Goal: Transaction & Acquisition: Purchase product/service

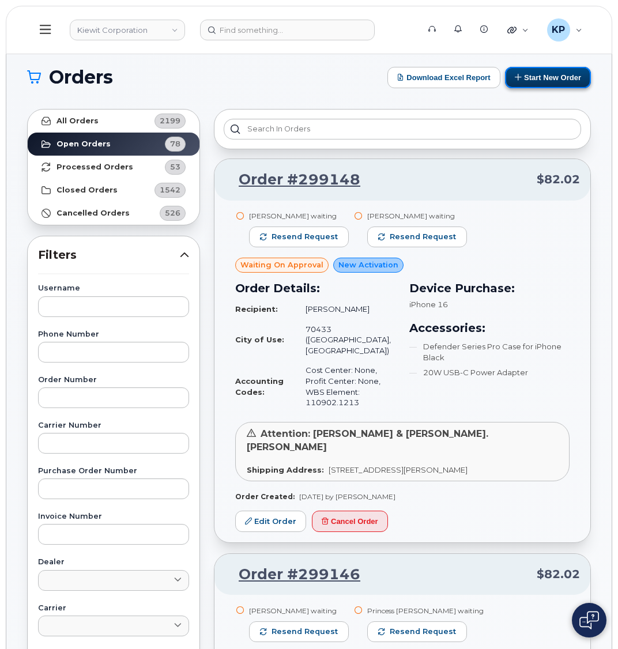
click at [538, 82] on button "Start New Order" at bounding box center [548, 77] width 86 height 21
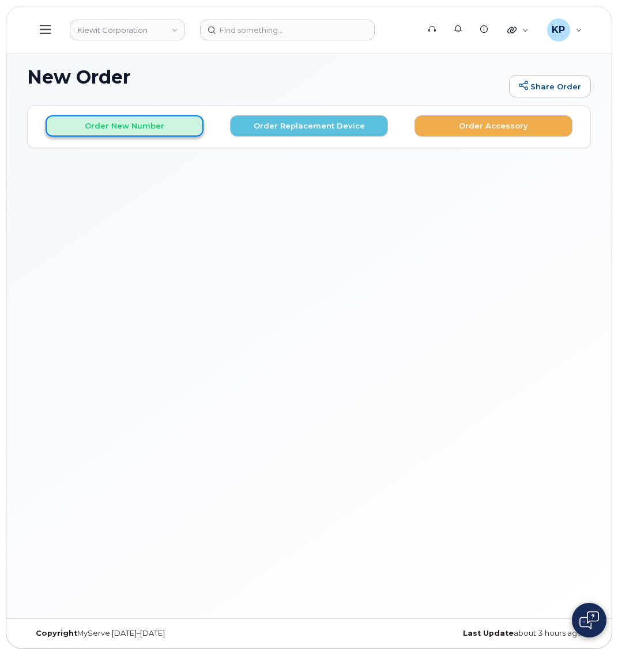
click at [86, 130] on button "Order New Number" at bounding box center [125, 125] width 158 height 21
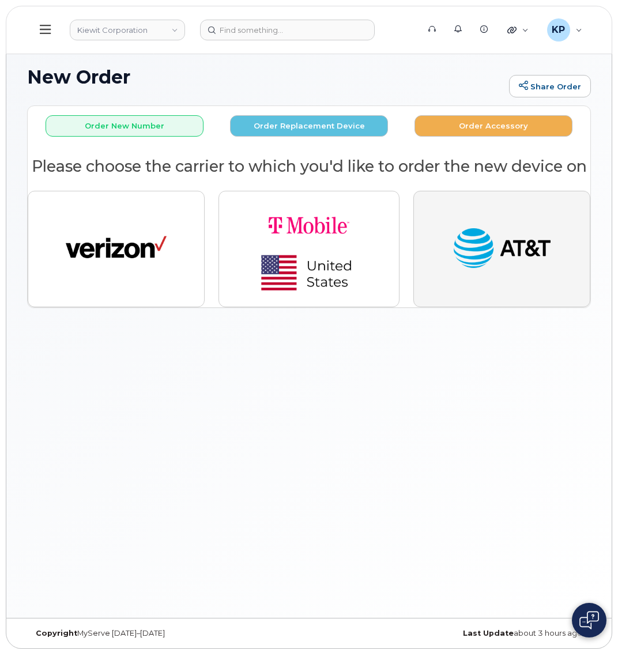
click at [530, 266] on img "button" at bounding box center [501, 249] width 101 height 52
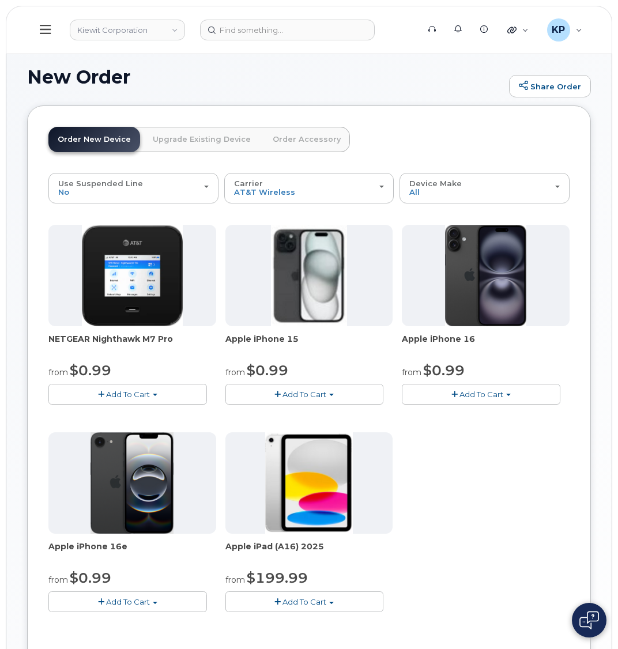
click at [442, 398] on button "Add To Cart" at bounding box center [481, 394] width 159 height 20
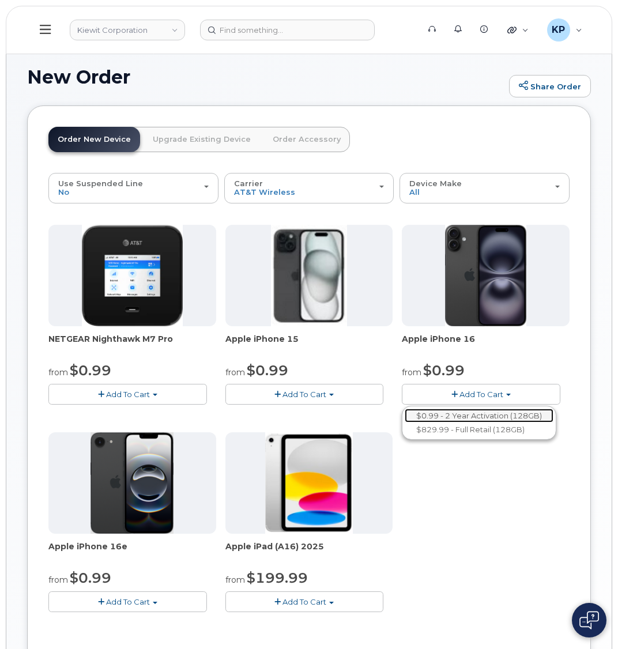
click at [449, 416] on link "$0.99 - 2 Year Activation (128GB)" at bounding box center [479, 416] width 149 height 14
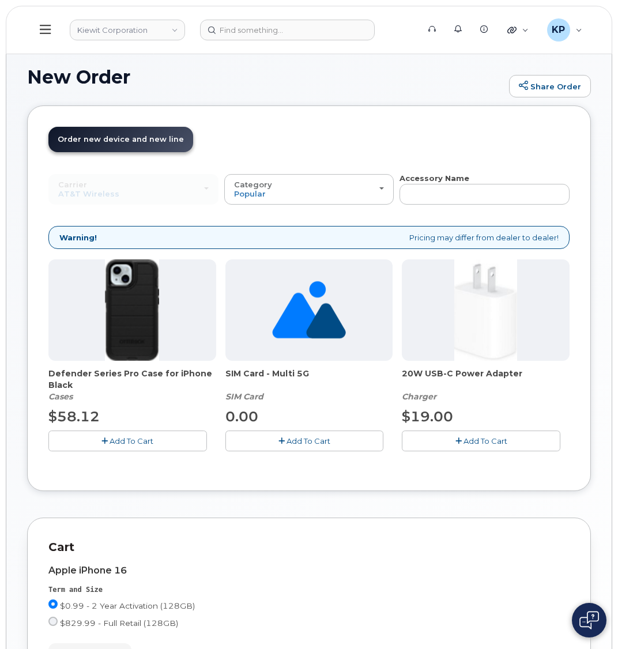
drag, startPoint x: 146, startPoint y: 443, endPoint x: 375, endPoint y: 436, distance: 229.5
click at [146, 443] on span "Add To Cart" at bounding box center [132, 440] width 44 height 9
click at [483, 432] on button "Add To Cart" at bounding box center [481, 441] width 159 height 20
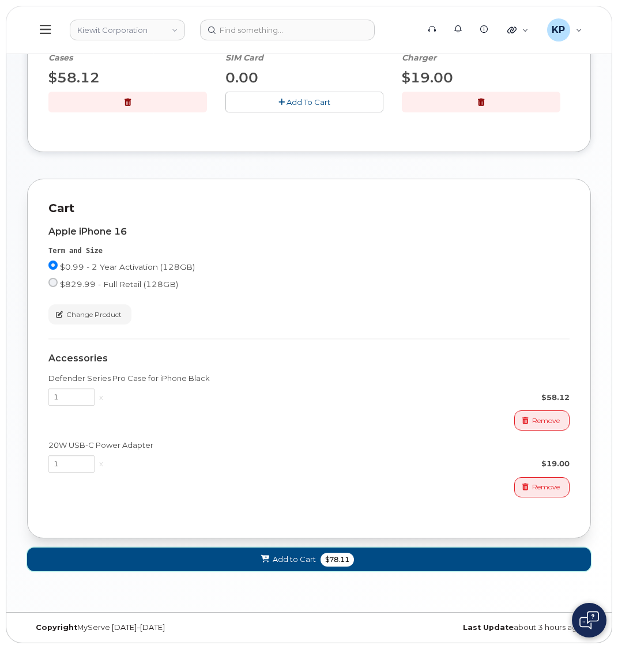
click at [286, 561] on span "Add to Cart" at bounding box center [294, 559] width 43 height 11
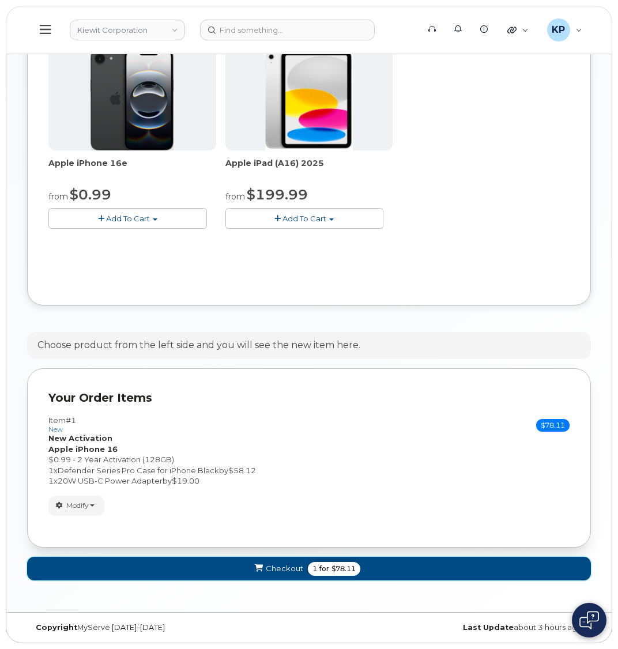
click at [286, 561] on button "Checkout 1 for $78.11" at bounding box center [309, 569] width 564 height 24
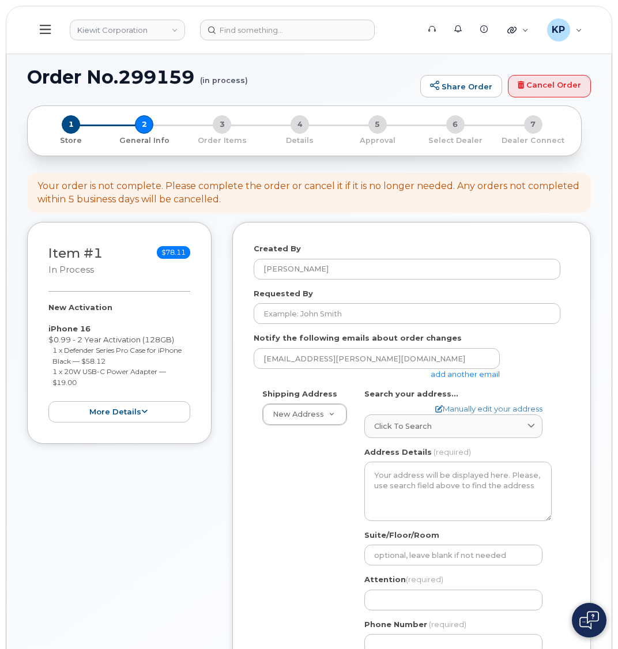
select select
click at [473, 376] on link "add another email" at bounding box center [465, 374] width 69 height 9
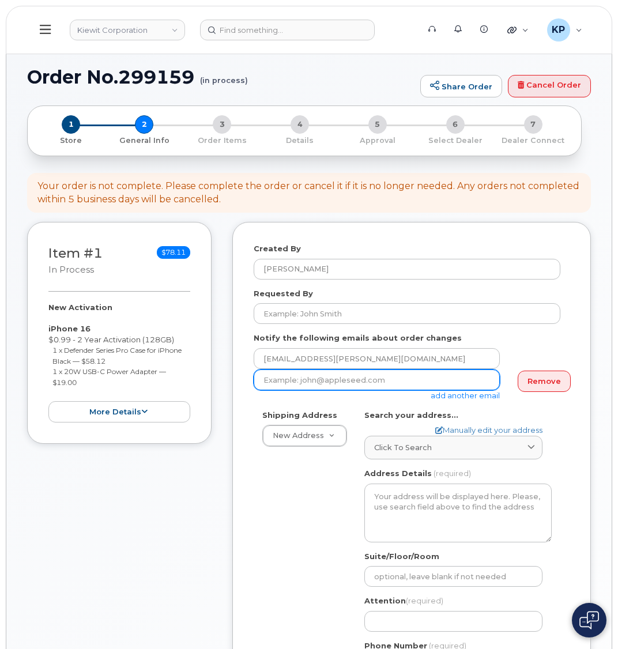
click at [333, 387] on input "email" at bounding box center [377, 380] width 246 height 21
click at [278, 380] on input "email" at bounding box center [377, 380] width 246 height 21
paste input "Matt.Gabriel@kiewit.com"
type input "Matt.Gabriel@kiewit.com"
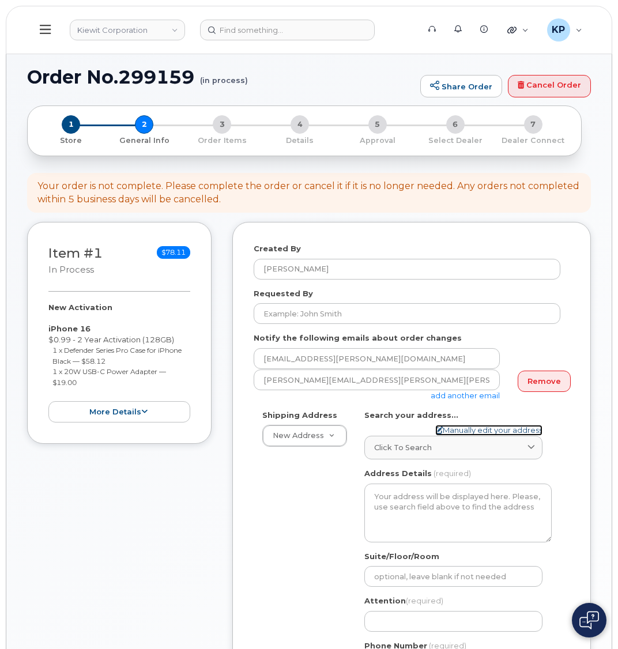
click at [462, 430] on link "Manually edit your address" at bounding box center [488, 430] width 107 height 11
select select
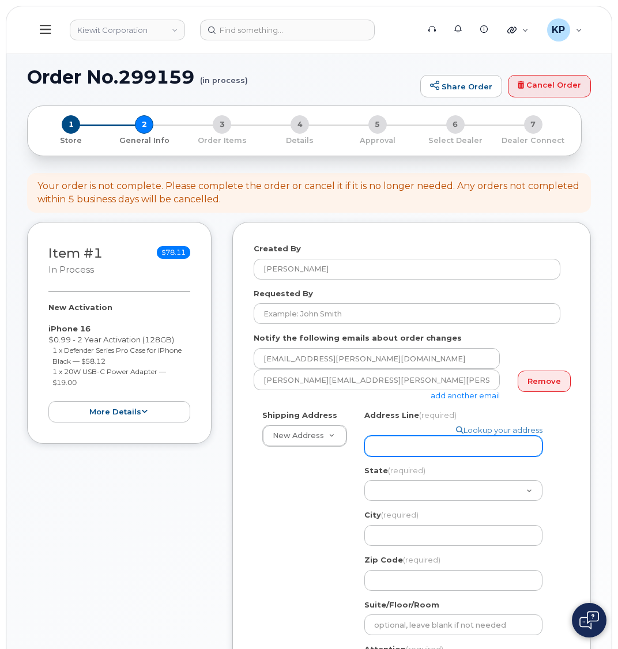
drag, startPoint x: 440, startPoint y: 440, endPoint x: 298, endPoint y: 423, distance: 142.9
click at [440, 440] on input "Address Line (required)" at bounding box center [453, 446] width 178 height 21
select select
type input "1"
select select
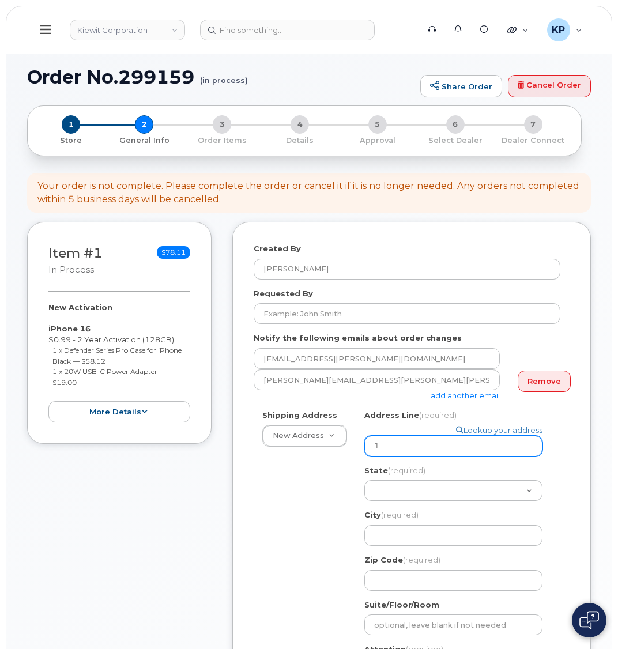
type input "13"
select select
type input "137"
select select
type input "137 O"
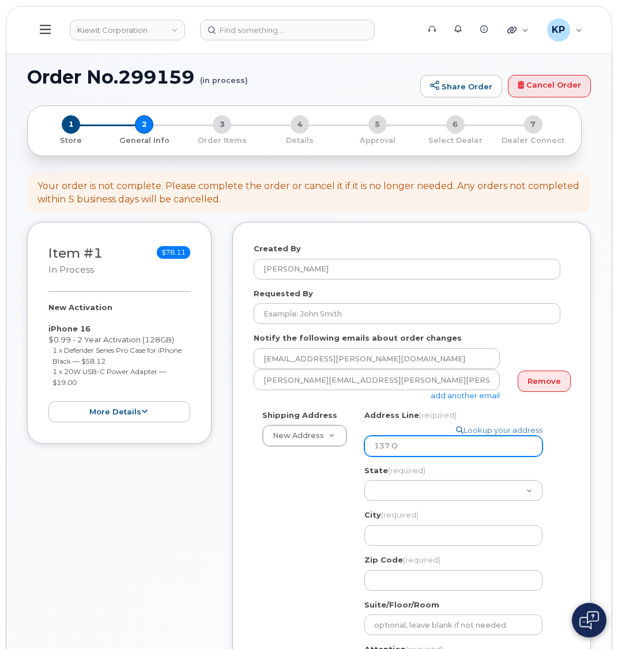
select select
type input "137 Ol"
select select
type input "137 Old"
select select
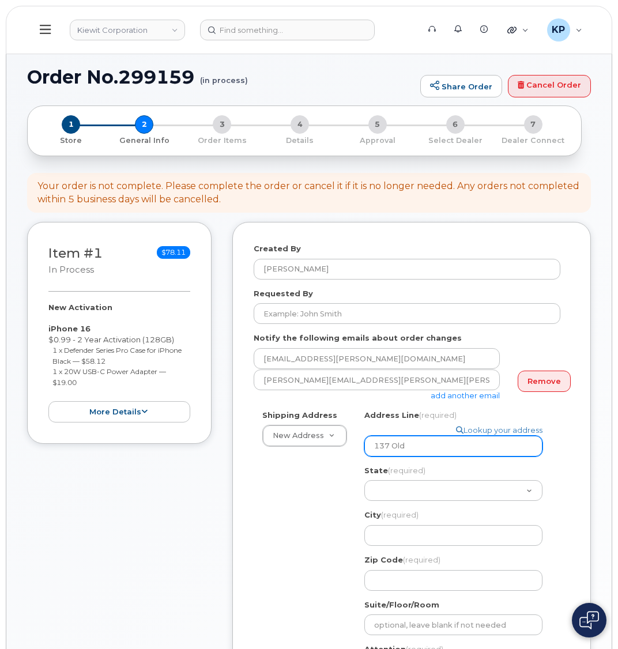
type input "137 Old M"
select select
type input "137 Old Ma"
select select
type input "137 Old Mar"
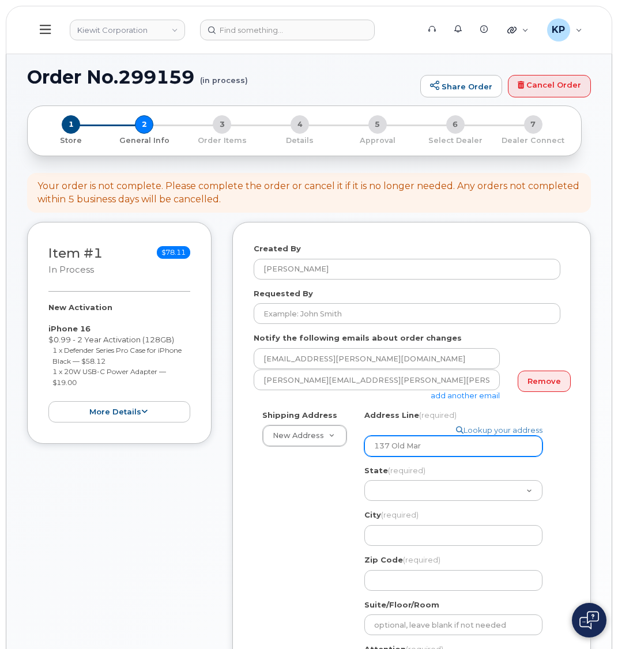
select select
type input "137 Old Mark"
select select
type input "137 Old Marke"
select select
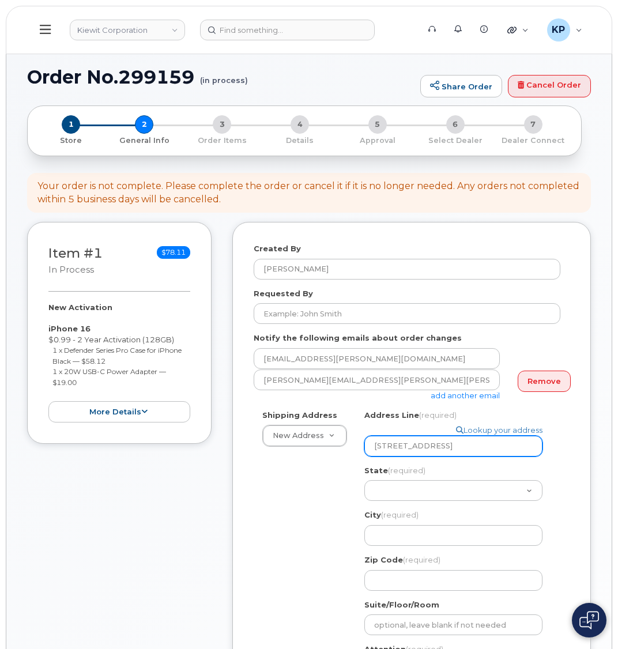
type input "137 Old Market"
select select
type input "137 Old Market S"
select select
type input "137 Old Market St"
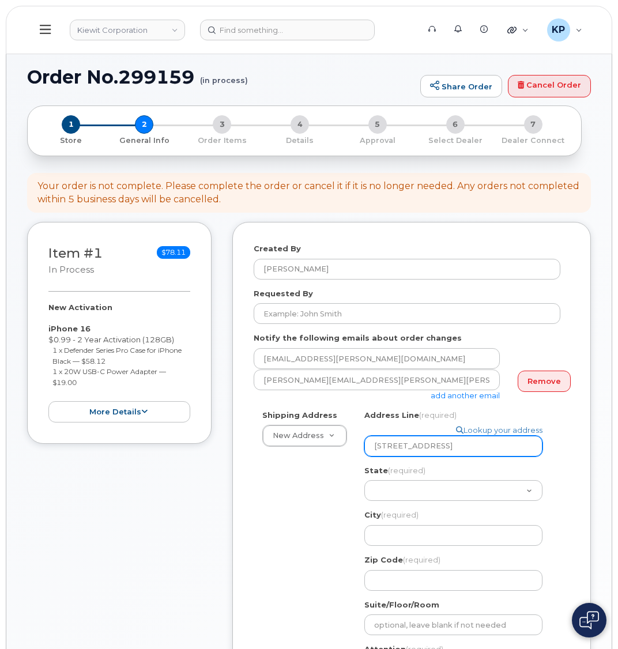
select select
type input "137 Old Market St S"
select select
type input "137 Old Market St Su"
select select
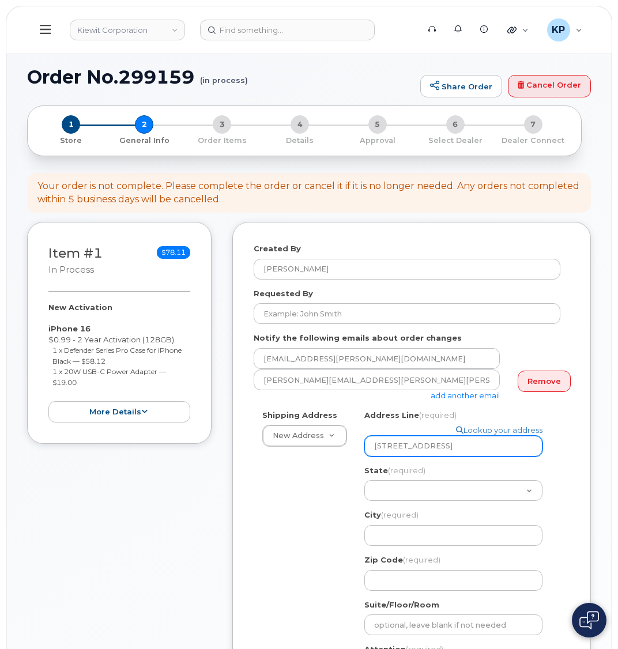
type input "137 Old Market St Suit"
select select
type input "137 Old Market St Suite"
select select
type input "137 Old Market St Suite 1"
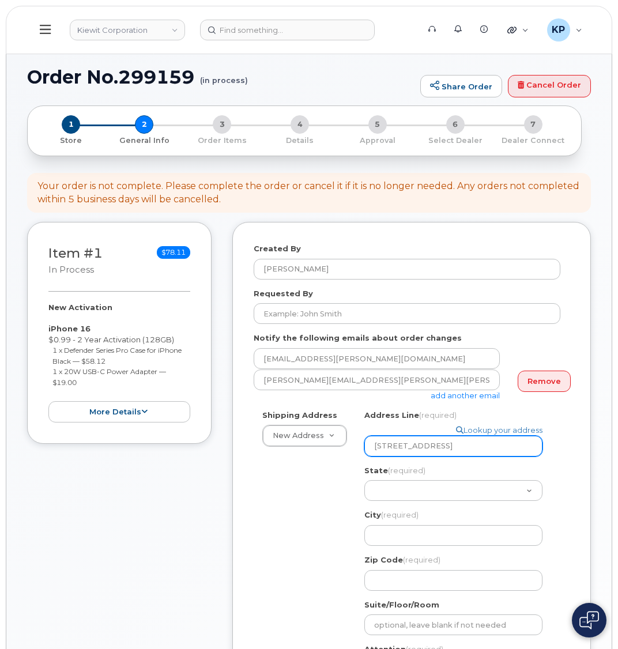
select select
type input "137 Old Market St Suite 101"
select select
type input "137 Old Market St Suite 10"
select select
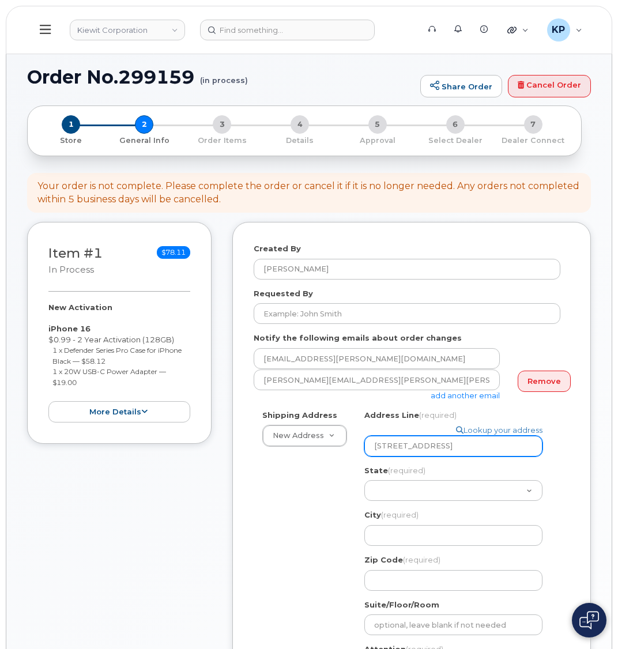
type input "137 Old Market St Suite 1"
select select
type input "137 Old Market St Suite"
select select
type input "137 Old Market St Suit"
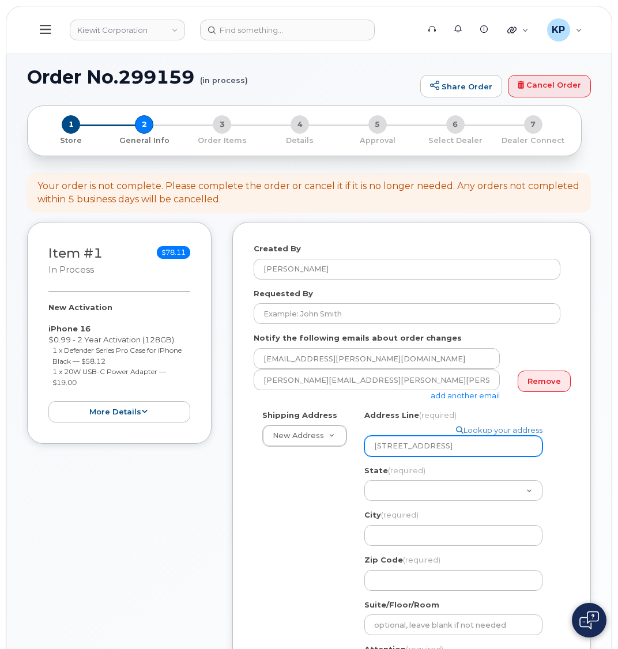
select select
type input "137 Old Market St Sui"
select select
type input "137 Old Market St Su"
select select
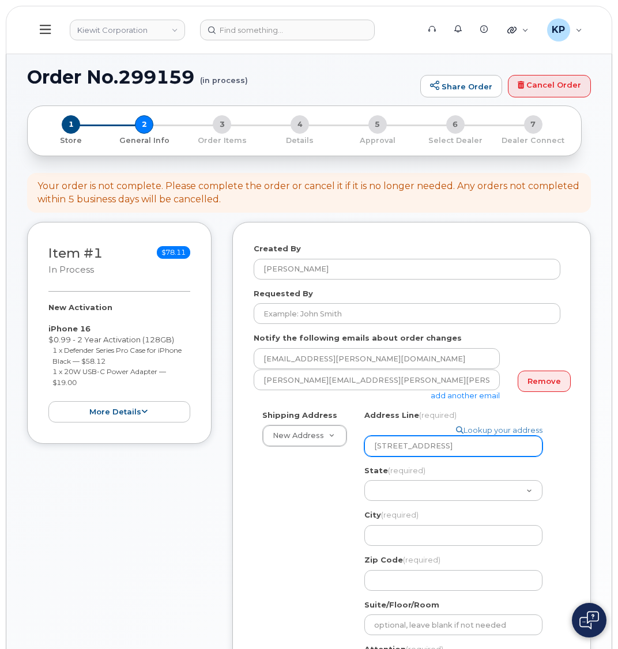
type input "137 Old Market St S"
select select
type input "137 Old Market St"
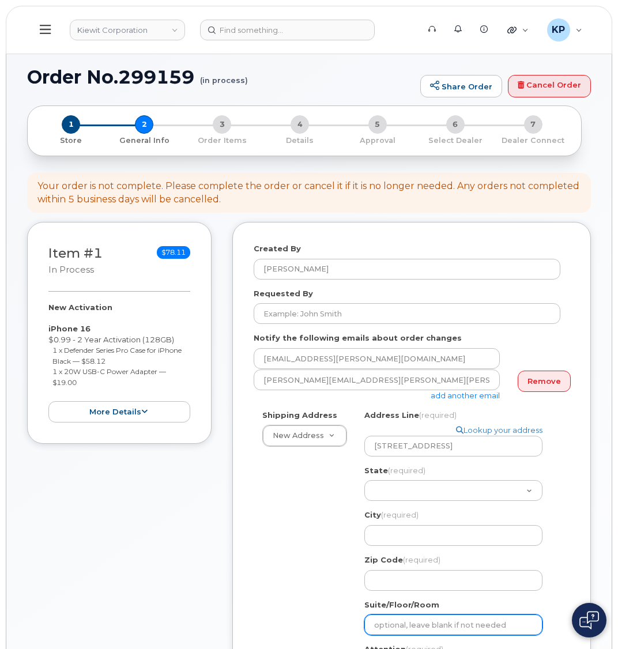
click at [385, 615] on input "Suite/Floor/Room" at bounding box center [453, 625] width 178 height 21
select select
type input "S"
select select
type input "Su"
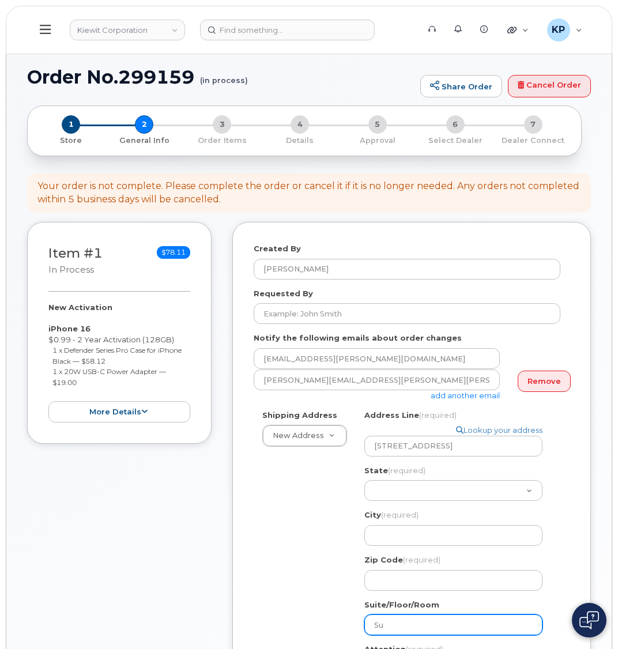
select select
type input "Suit"
select select
type input "Suite"
select select
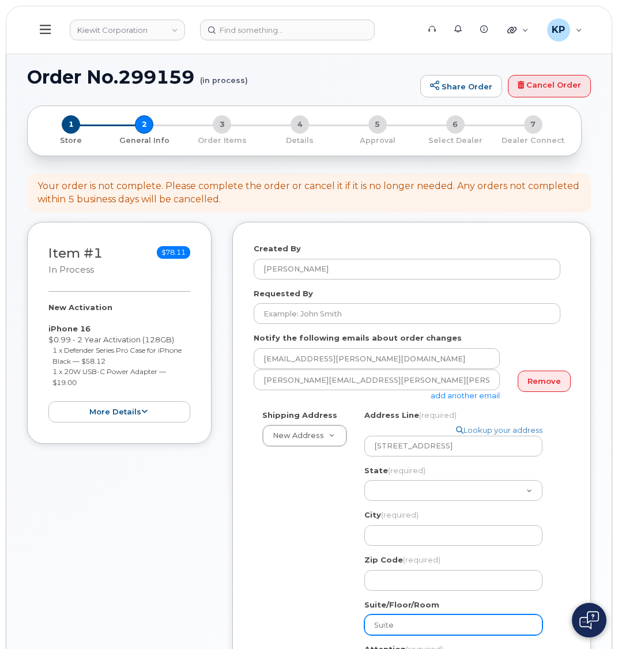
type input "Suite 1"
select select
type input "Suite 10"
select select
type input "Suite 101"
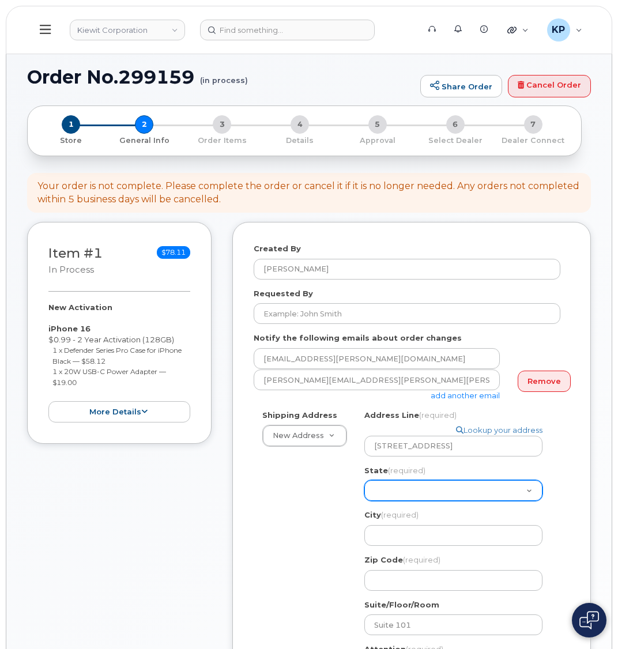
click at [380, 485] on select "Alabama Alaska American Samoa Arizona Arkansas California Colorado Connecticut …" at bounding box center [453, 490] width 178 height 21
select select "SC"
click at [297, 513] on div "Shipping Address New Address New Address 6076 TX-12 8000 Forbes Place 10055 Tra…" at bounding box center [407, 572] width 307 height 324
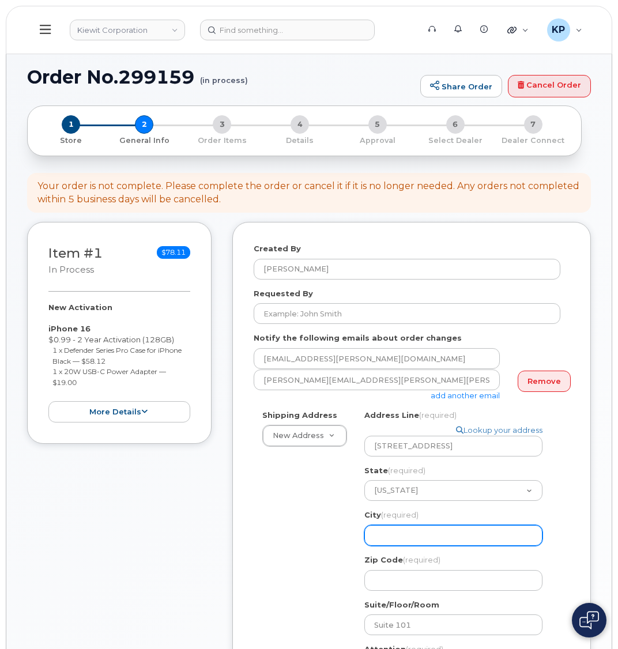
click at [413, 534] on input "City (required)" at bounding box center [453, 535] width 178 height 21
select select
type input "A"
select select
type input "Ai"
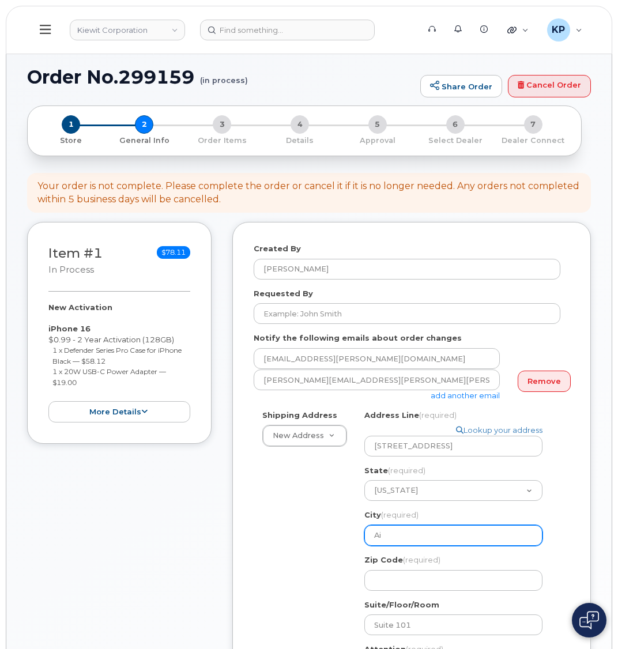
select select
type input "Aik"
select select
type input "Aike"
select select
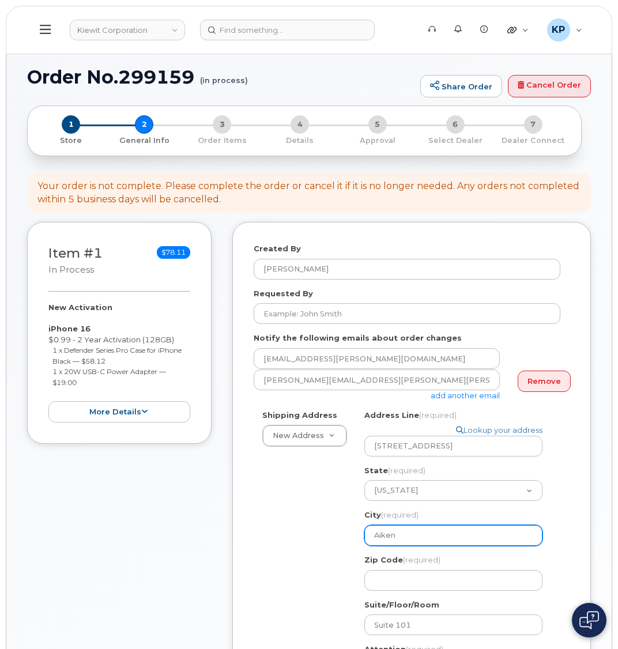
type input "Aiken"
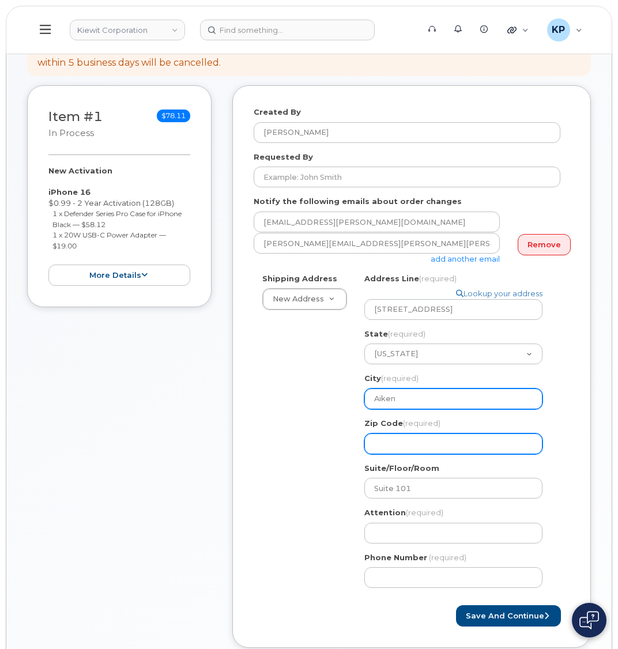
scroll to position [173, 0]
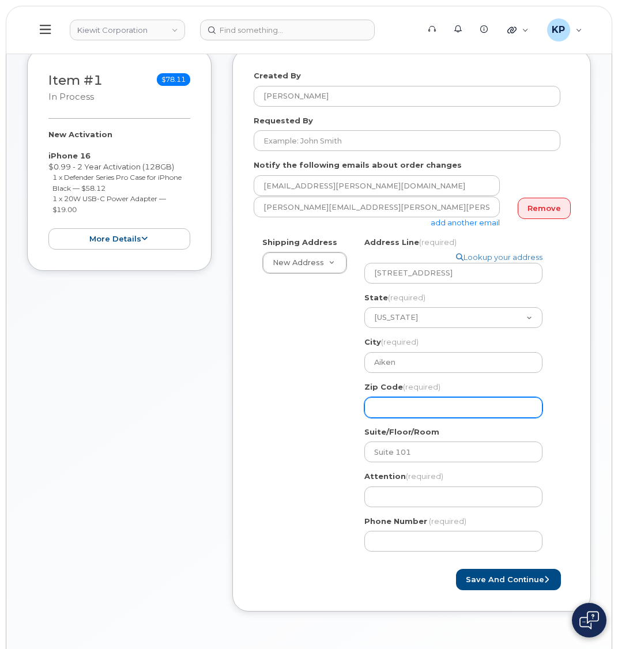
click at [414, 397] on input "Zip Code (required)" at bounding box center [453, 407] width 178 height 21
select select
type input "2"
select select
type input "298"
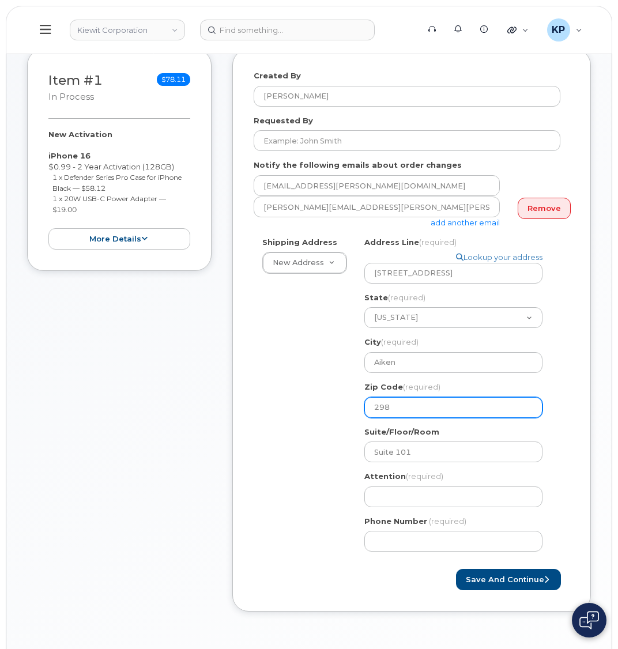
select select
type input "2980"
select select
type input "29803"
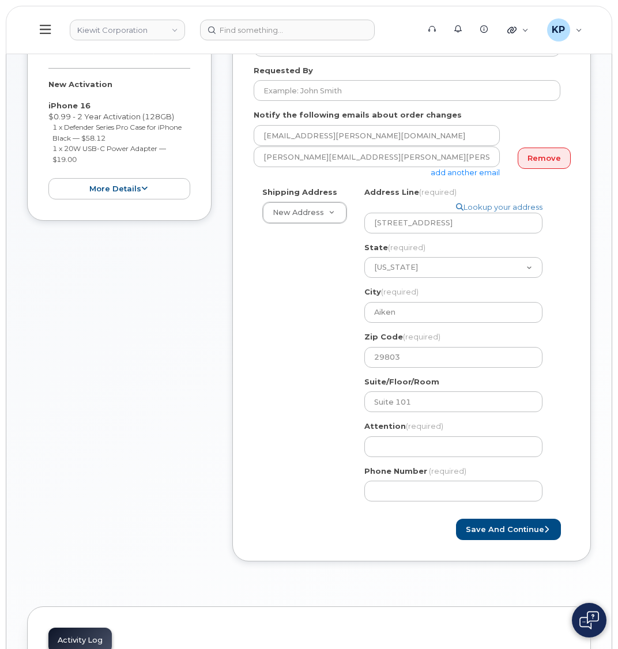
click at [262, 402] on div "Shipping Address New Address New Address 6076 TX-12 8000 Forbes Place 10055 Tra…" at bounding box center [407, 349] width 307 height 324
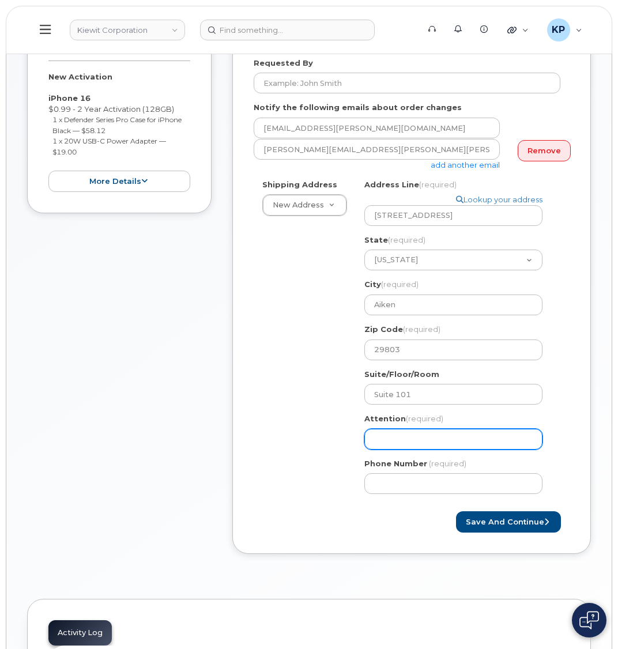
click at [383, 429] on input "Attention (required)" at bounding box center [453, 439] width 178 height 21
click at [398, 429] on input "Attention (required)" at bounding box center [453, 439] width 178 height 21
paste input "Eric.Lyndaker"
select select
type input "Eric.Lyndaker"
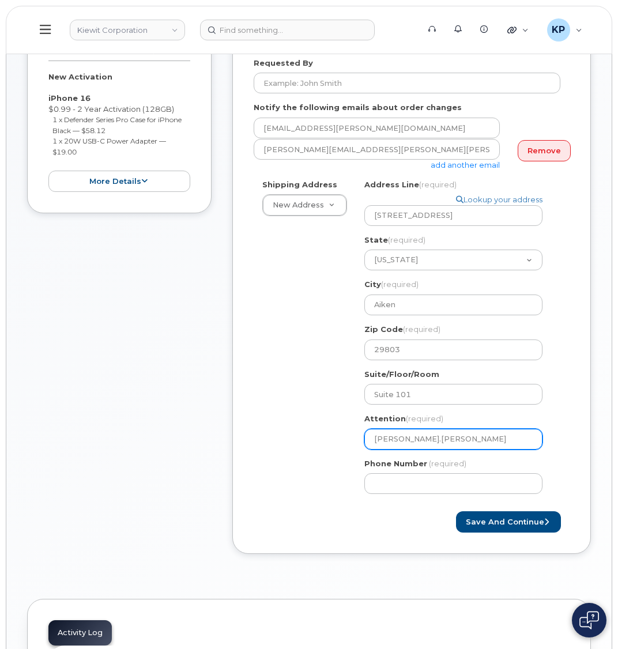
drag, startPoint x: 394, startPoint y: 429, endPoint x: 392, endPoint y: 436, distance: 7.7
click at [394, 429] on input "Eric.Lyndaker" at bounding box center [453, 439] width 178 height 21
drag, startPoint x: 391, startPoint y: 428, endPoint x: 397, endPoint y: 438, distance: 10.9
click at [390, 429] on input "Eric.Lyndaker" at bounding box center [453, 439] width 178 height 21
select select
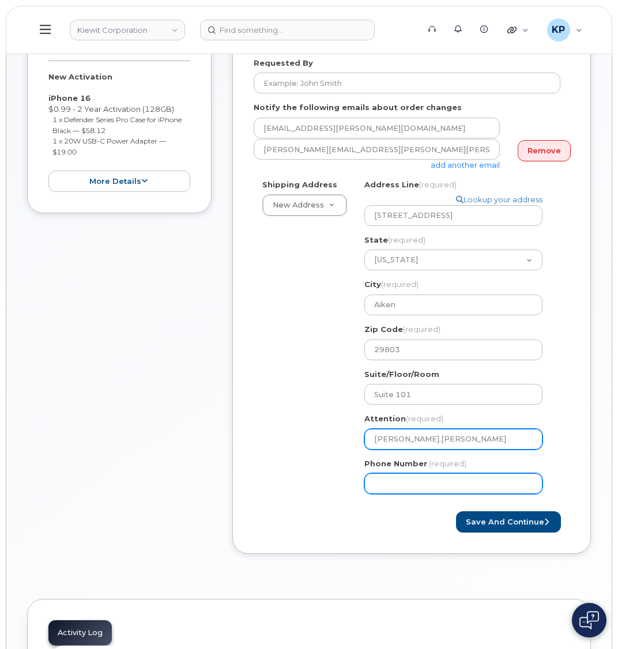
type input "EricLyndaker"
select select
click at [449, 437] on input "Eric Lyndaker" at bounding box center [453, 439] width 178 height 21
type input "Eric Lyndaker"
select select
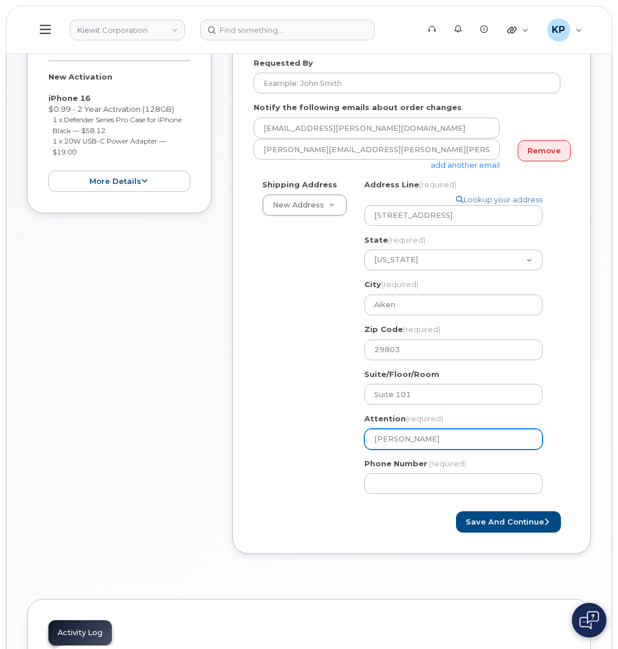
type input "Eric Lyndaker *"
select select
type input "Eric Lyndaker"
select select
type input "Eric Lyndaker &"
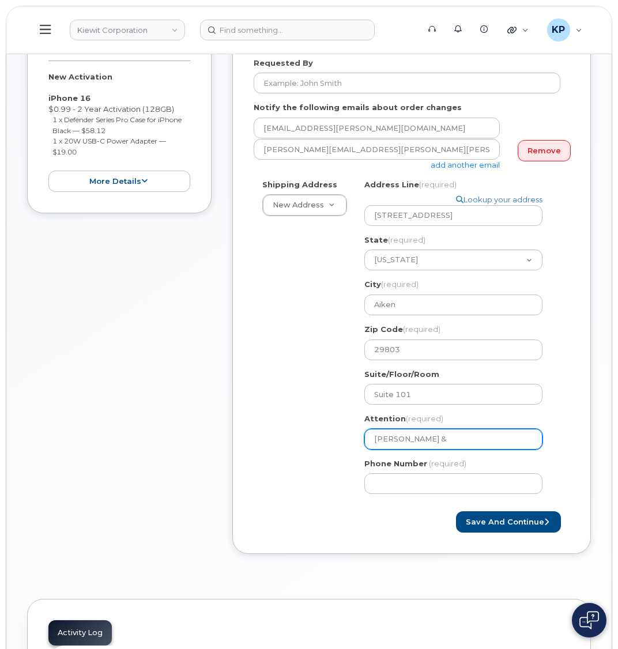
click at [458, 429] on input "Eric Lyndaker &" at bounding box center [453, 439] width 178 height 21
paste input "Armand.Vonsiatsky"
select select
type input "Eric Lyndaker & Armand.Vonsiatsky"
click at [468, 429] on input "Eric Lyndaker & Armand.Vonsiatsky" at bounding box center [453, 439] width 178 height 21
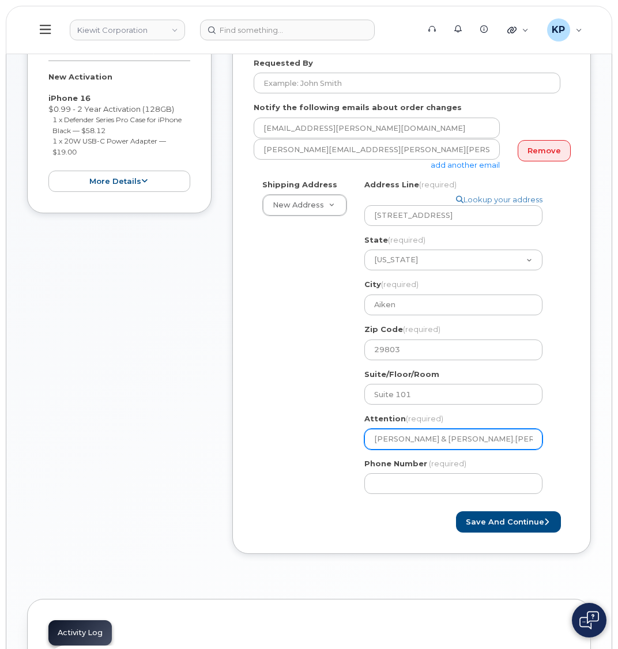
select select
type input "Eric Lyndaker & ArmandVonsiatsky"
select select
type input "Eric Lyndaker & Armand Vonsiatsky"
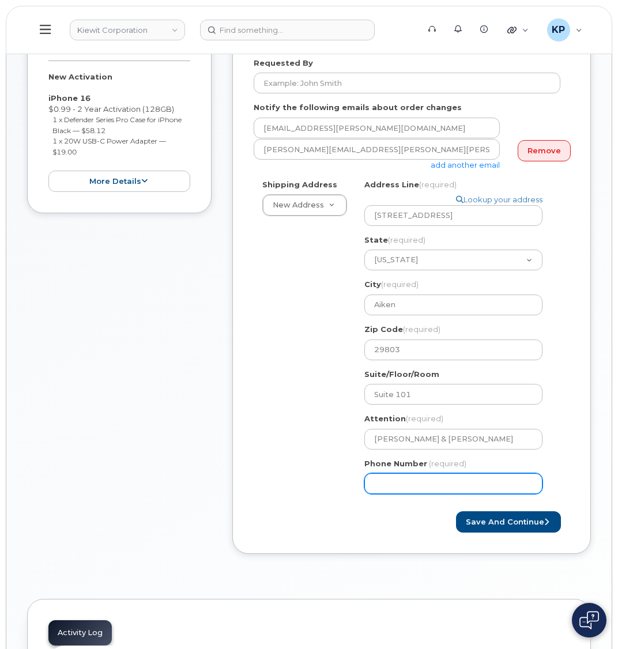
click at [447, 473] on input "Phone Number" at bounding box center [453, 483] width 178 height 21
type input "877772770"
select select
type input "8777727707"
drag, startPoint x: 145, startPoint y: 490, endPoint x: 246, endPoint y: 494, distance: 101.0
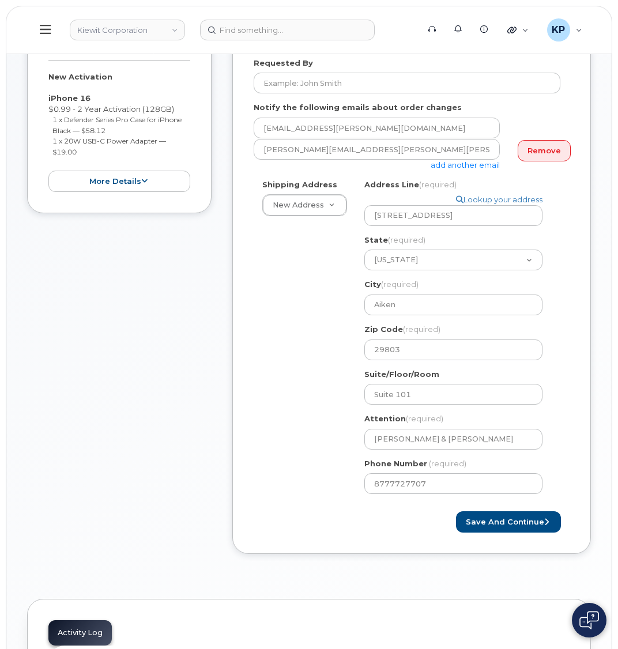
click at [145, 490] on div "Item #1 in process $78.11 New Activation iPhone 16 $0.99 - 2 Year Activation (1…" at bounding box center [119, 281] width 184 height 580
click at [534, 514] on button "Save and Continue" at bounding box center [508, 521] width 105 height 21
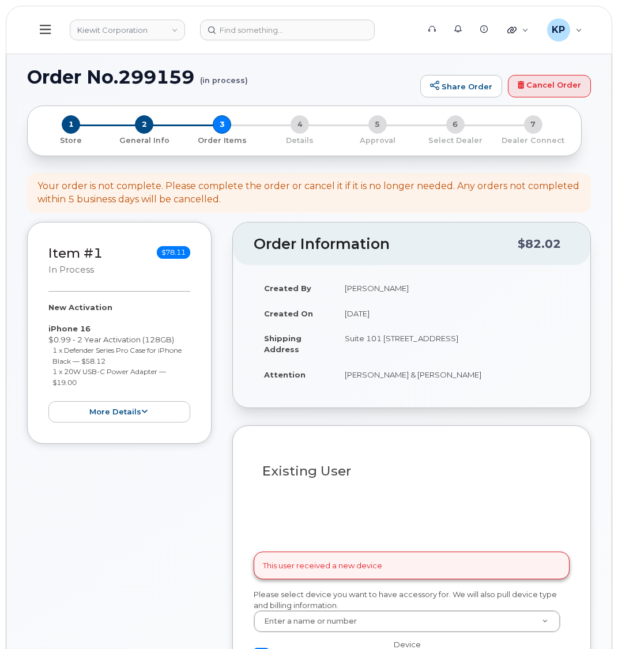
select select
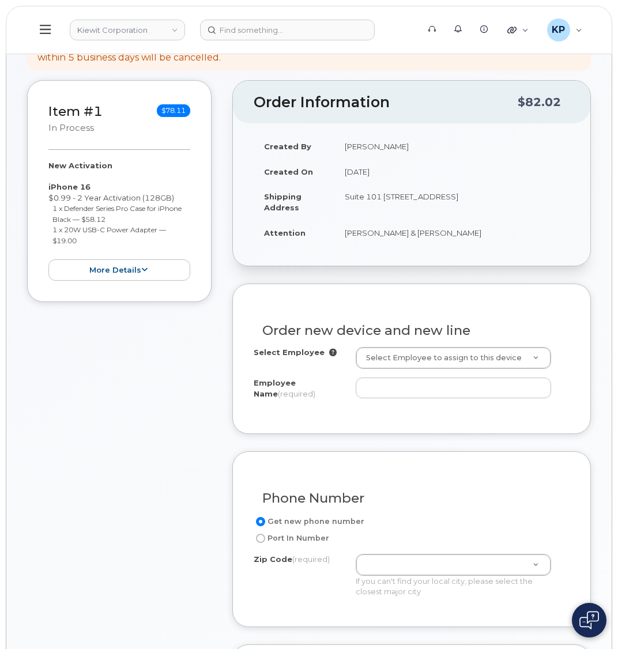
scroll to position [173, 0]
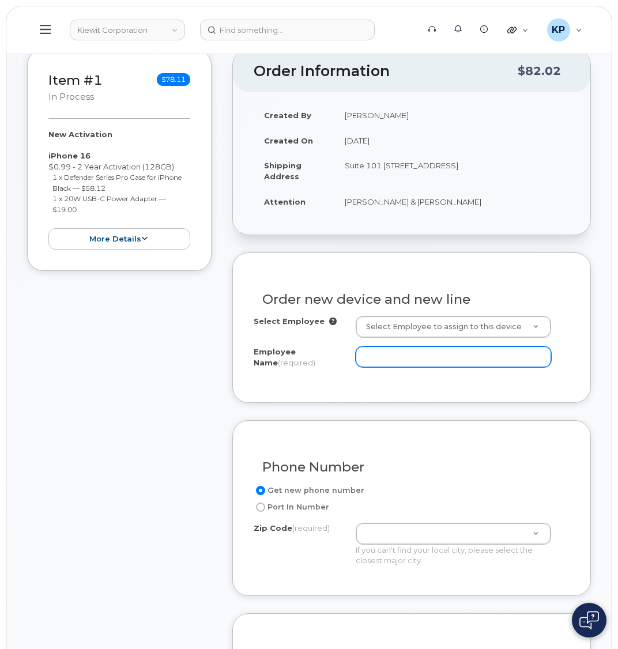
drag, startPoint x: 401, startPoint y: 355, endPoint x: 409, endPoint y: 366, distance: 14.1
click at [401, 355] on input "Employee Name (required)" at bounding box center [453, 356] width 195 height 21
paste input "Eric.Lyndaker"
click at [383, 359] on input "Eric.Lyndaker" at bounding box center [453, 356] width 195 height 21
type input "Eric Lyndaker"
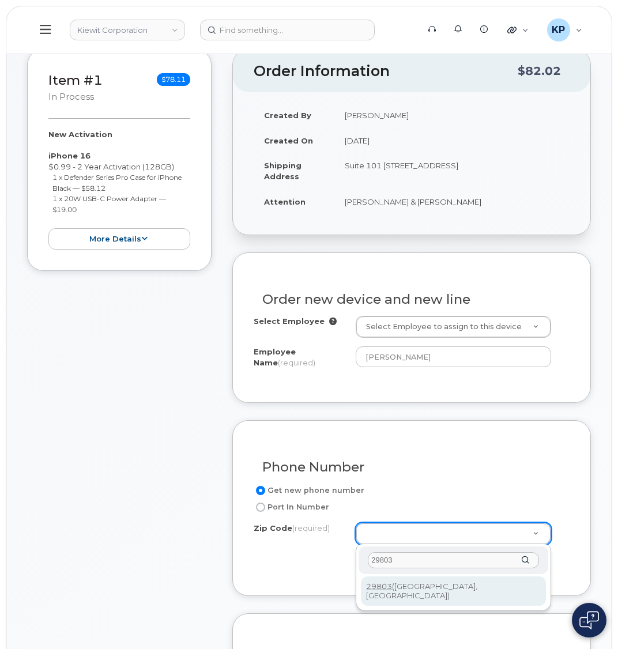
type input "29803"
type input "29803 (Aiken, SC)"
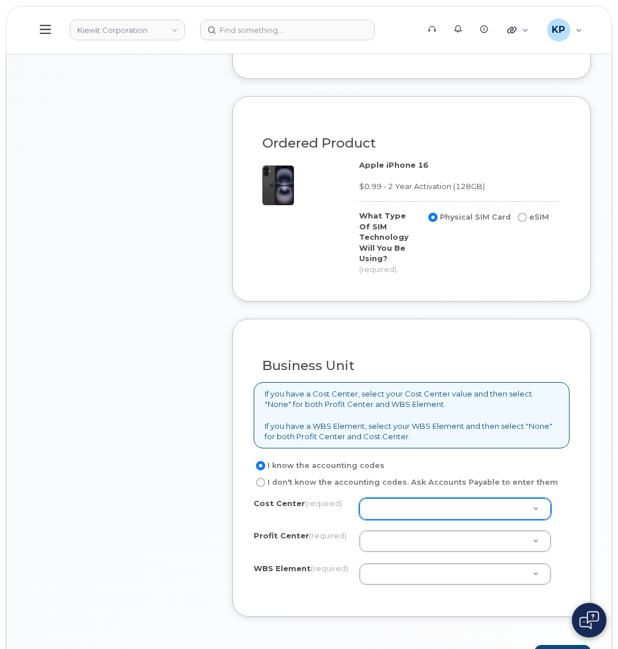
scroll to position [692, 0]
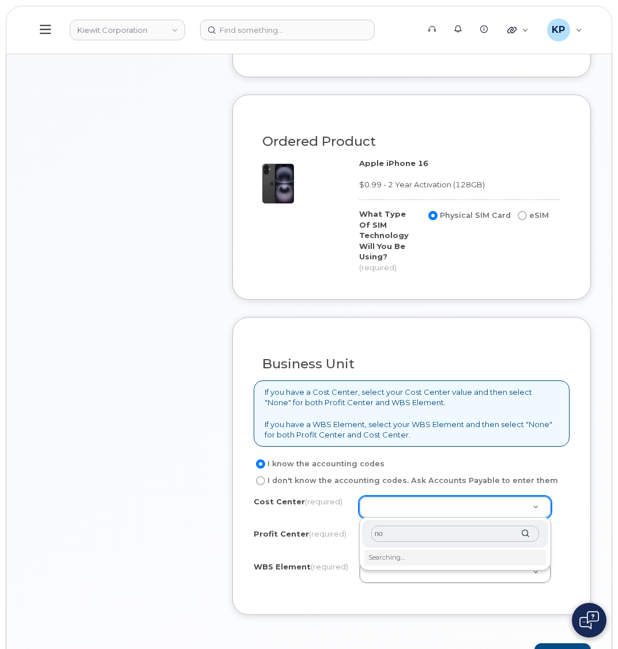
type input "non"
type input "None"
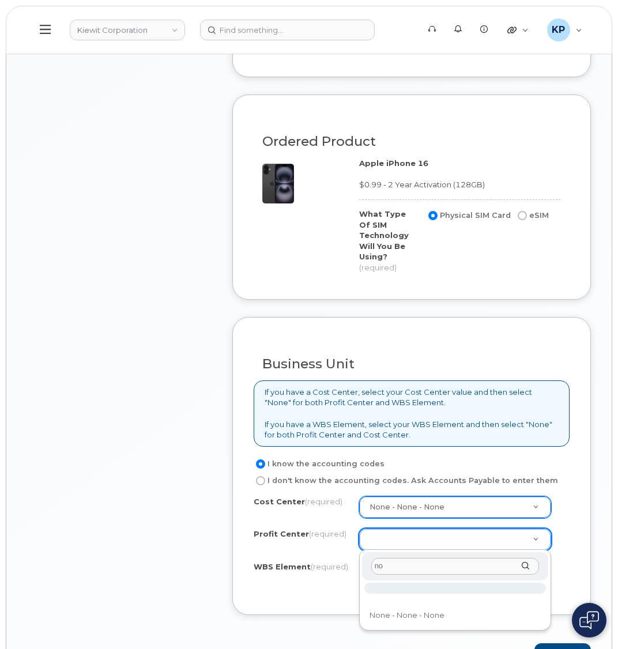
type input "non"
select select "None"
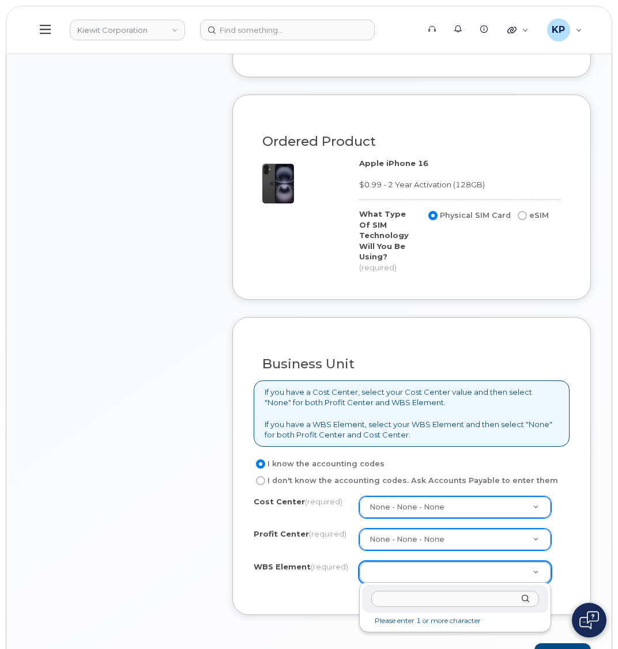
paste input "106030.1338"
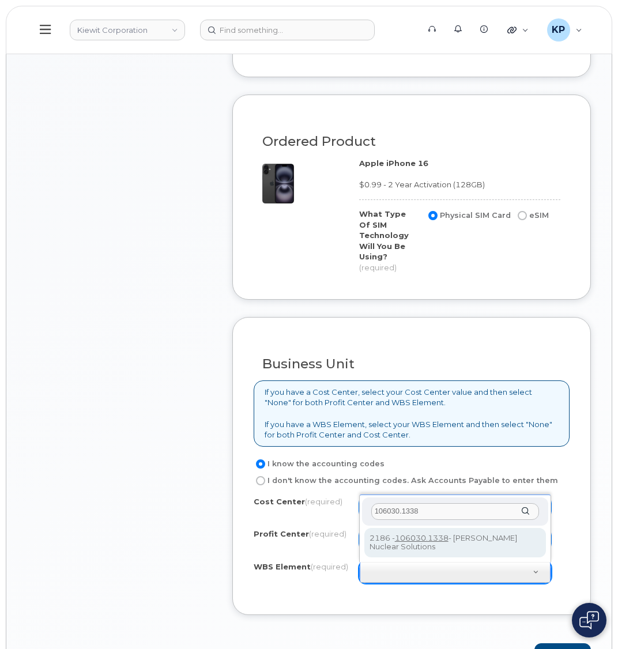
type input "106030.1338"
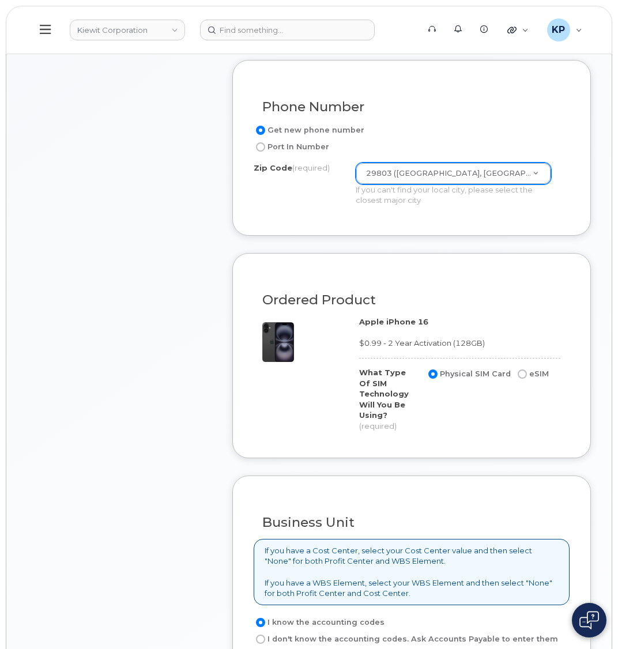
drag, startPoint x: 147, startPoint y: 341, endPoint x: 185, endPoint y: 545, distance: 207.6
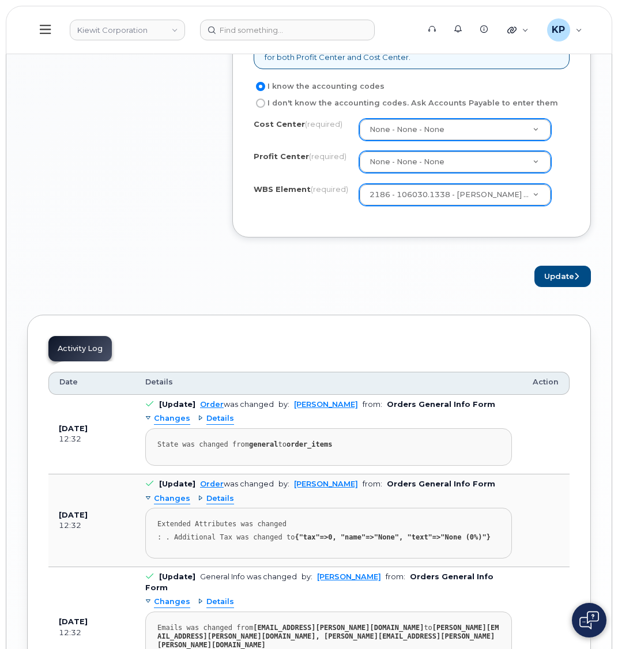
scroll to position [1008, 0]
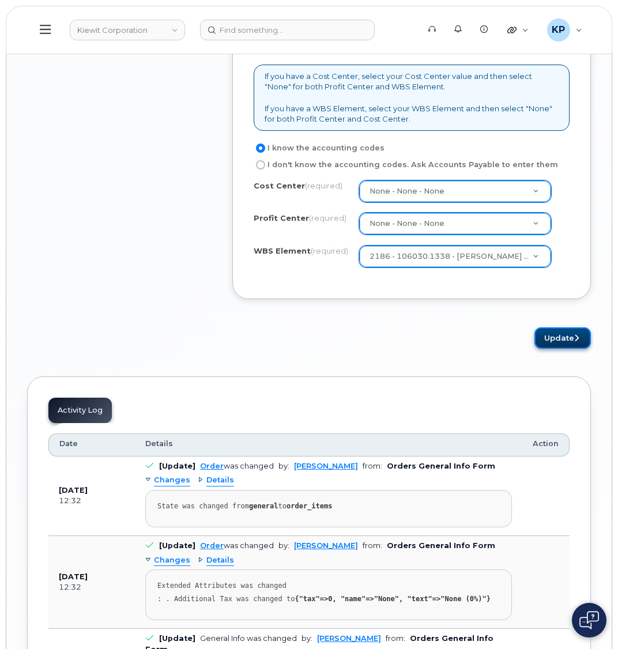
click at [556, 333] on button "Update" at bounding box center [562, 337] width 56 height 21
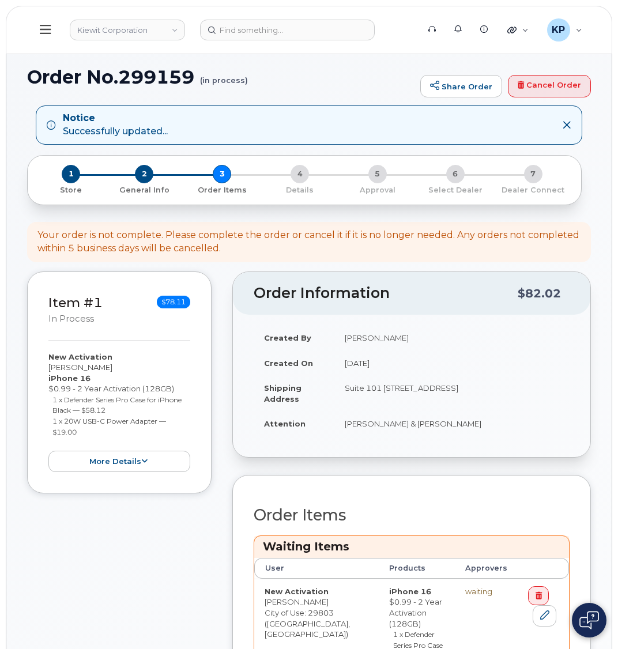
scroll to position [115, 0]
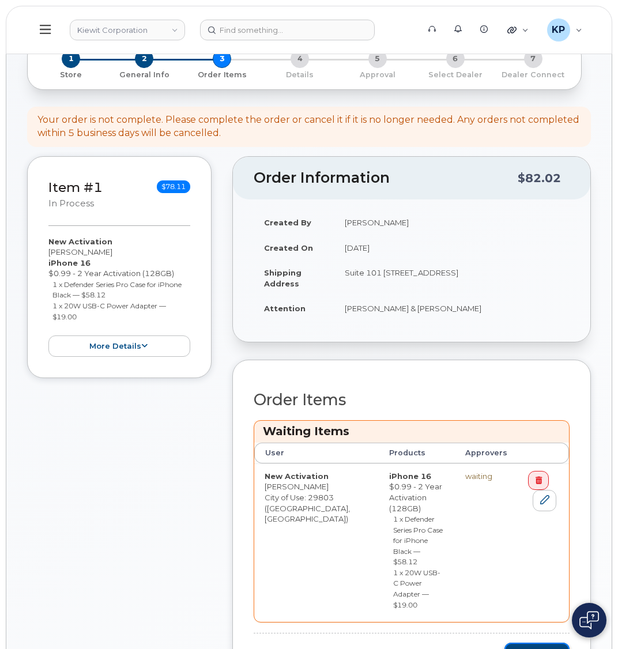
click at [533, 643] on button "Checkout" at bounding box center [536, 653] width 65 height 21
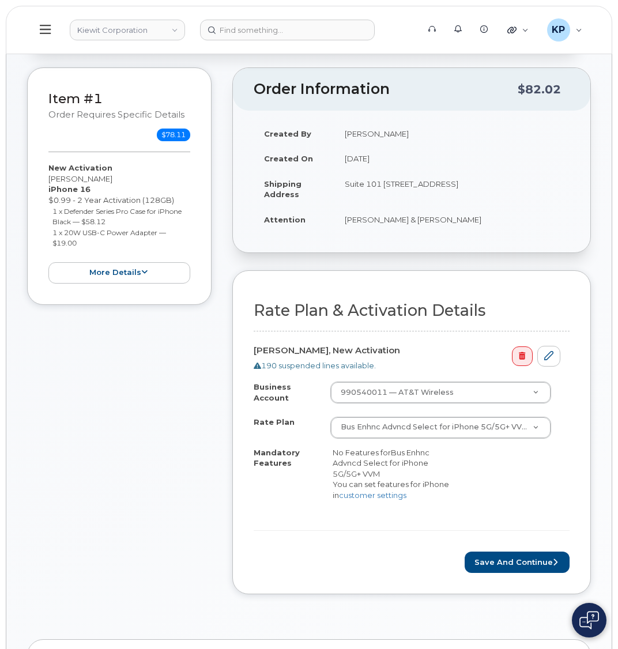
scroll to position [173, 0]
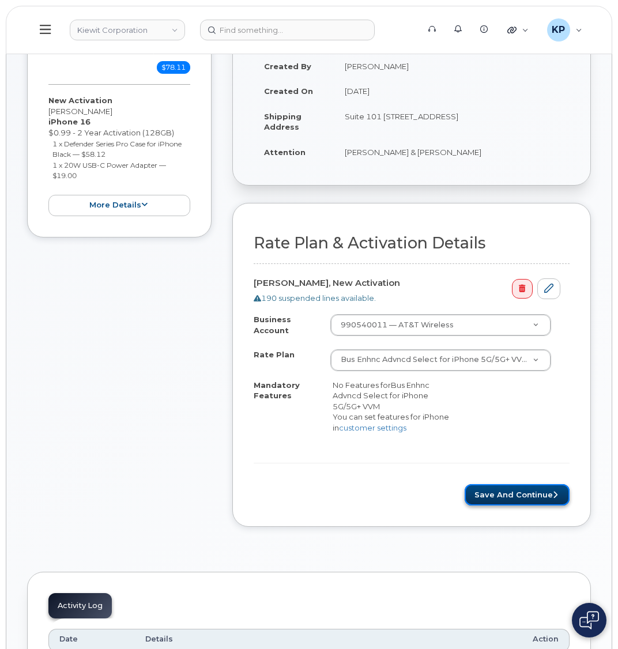
click at [505, 499] on button "Save and Continue" at bounding box center [517, 494] width 105 height 21
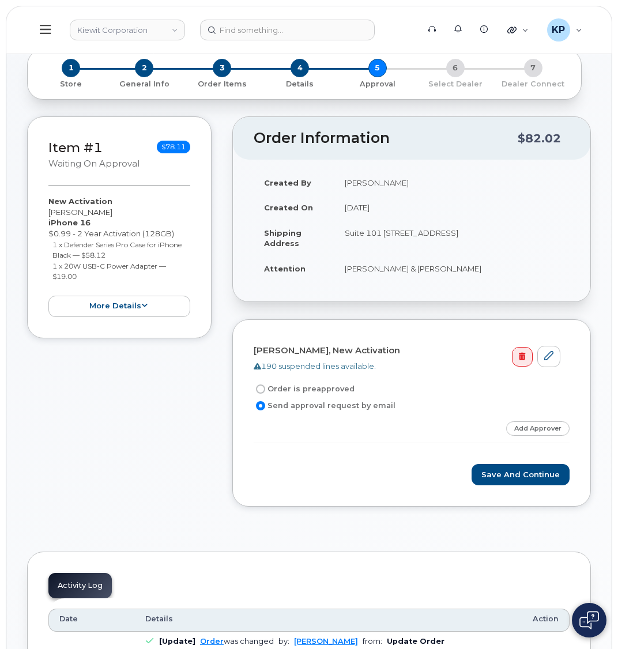
scroll to position [58, 0]
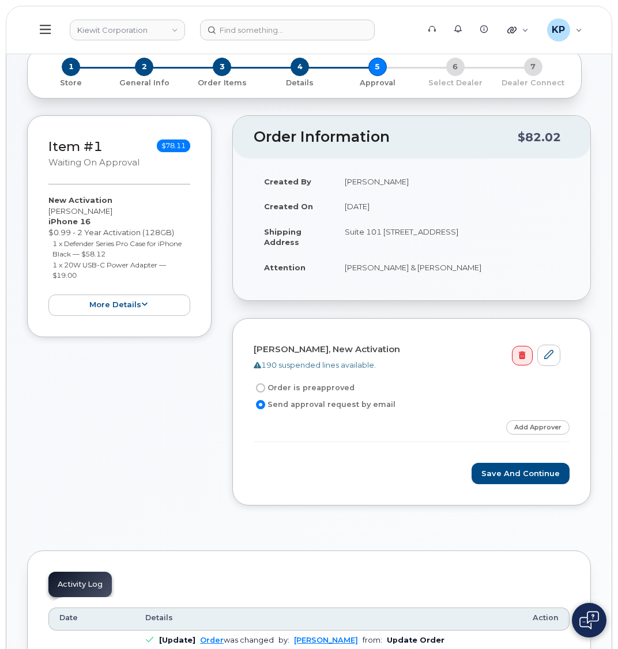
click at [263, 389] on input "Order is preapproved" at bounding box center [260, 387] width 9 height 9
radio input "true"
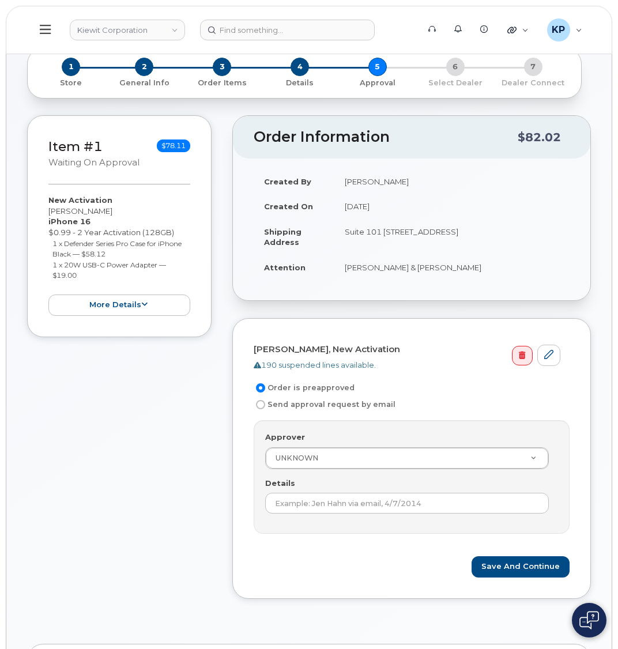
click at [263, 404] on input "Send approval request by email" at bounding box center [260, 404] width 9 height 9
radio input "true"
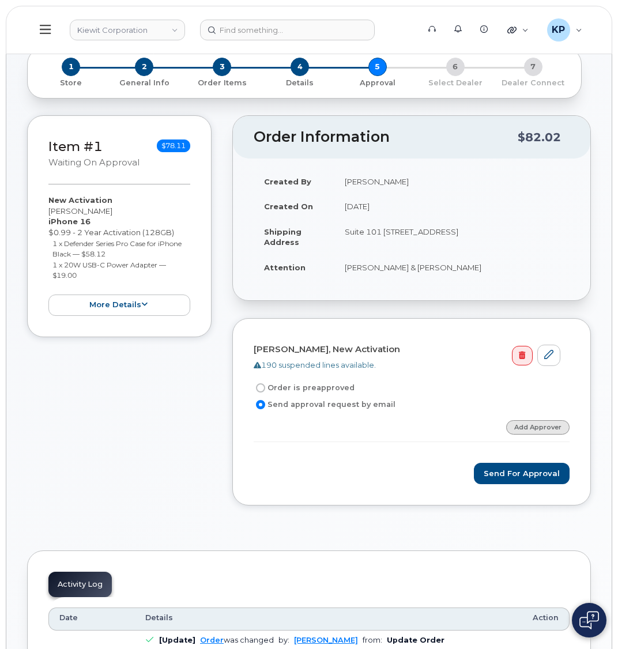
click at [526, 428] on link "Add Approver" at bounding box center [537, 427] width 63 height 14
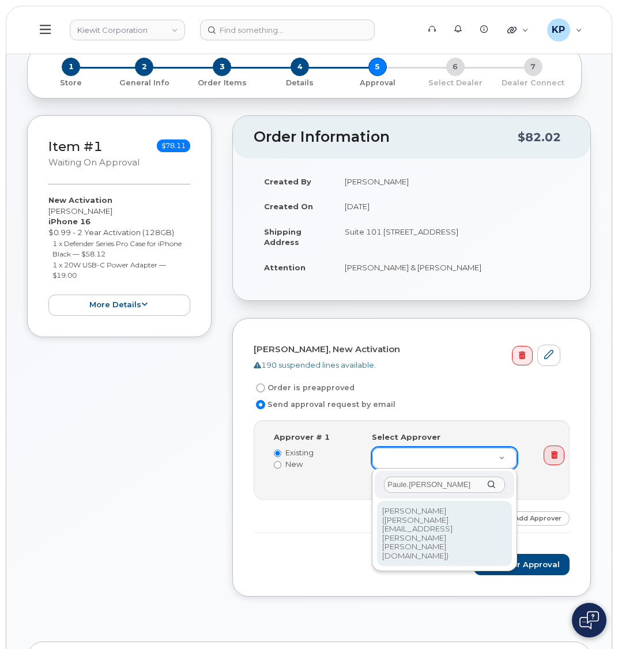
type input "Paule.andrew"
type input "2146672"
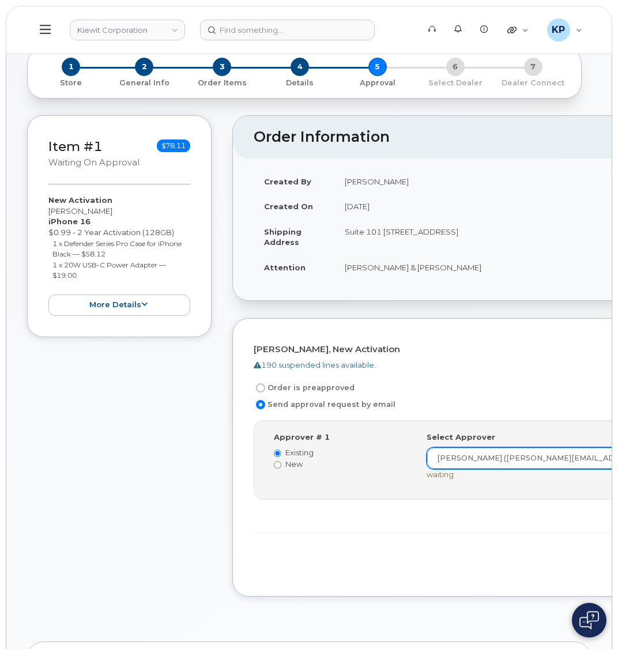
click at [370, 534] on form "Eric Lyndaker, New Activation 190 suspended lines available. Order is preapprov…" at bounding box center [494, 458] width 480 height 236
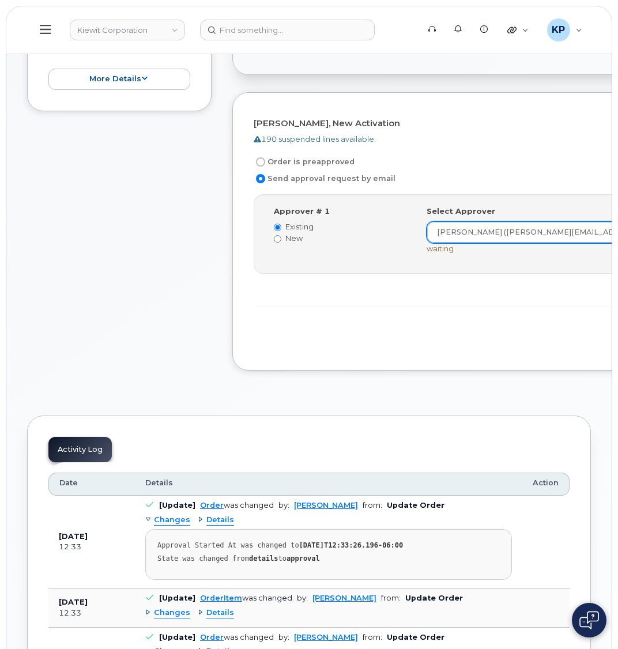
scroll to position [288, 0]
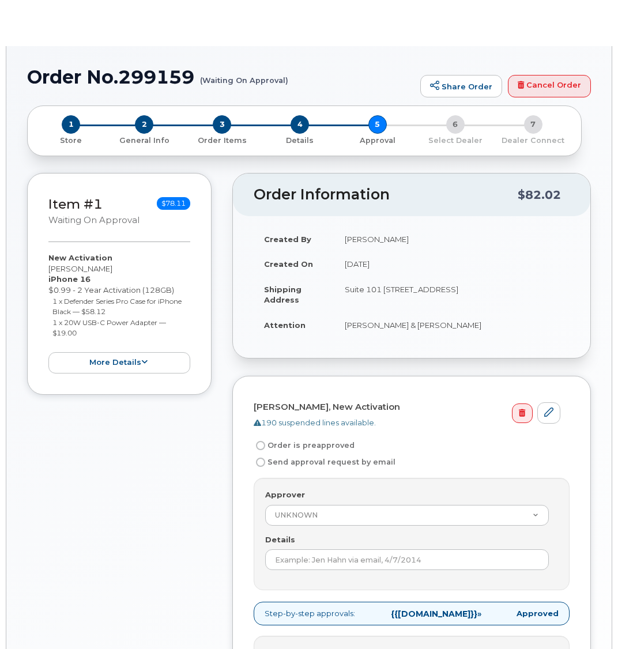
radio input "true"
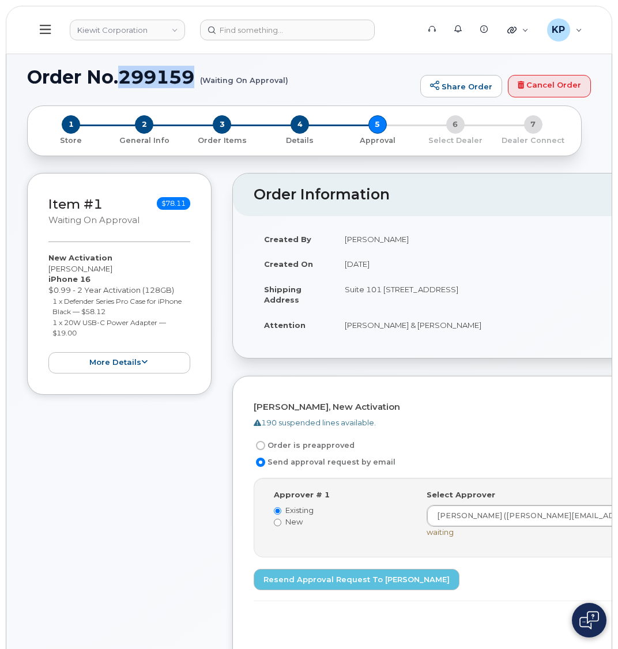
drag, startPoint x: 122, startPoint y: 76, endPoint x: 196, endPoint y: 77, distance: 74.4
click at [196, 77] on h1 "Order No.299159 (Waiting On Approval)" at bounding box center [220, 77] width 387 height 20
copy h1 "299159"
click at [49, 32] on icon at bounding box center [45, 29] width 11 height 13
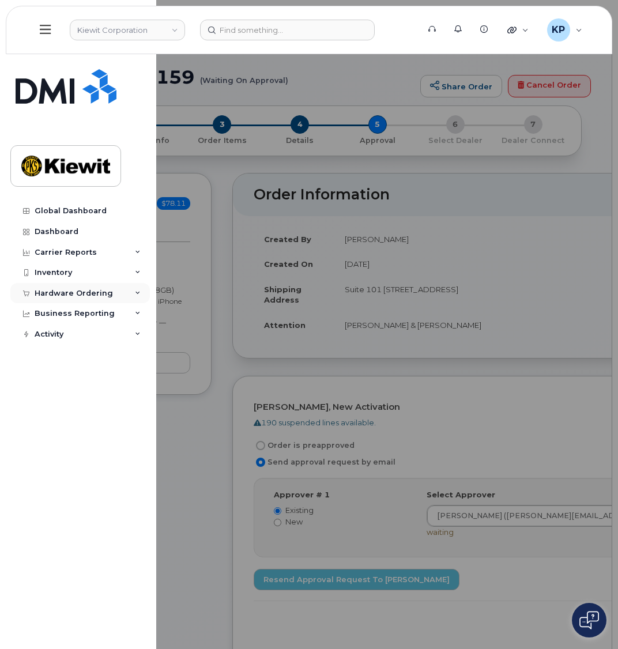
click at [70, 292] on div "Hardware Ordering" at bounding box center [74, 293] width 78 height 9
click at [50, 337] on div "Orders" at bounding box center [54, 336] width 28 height 10
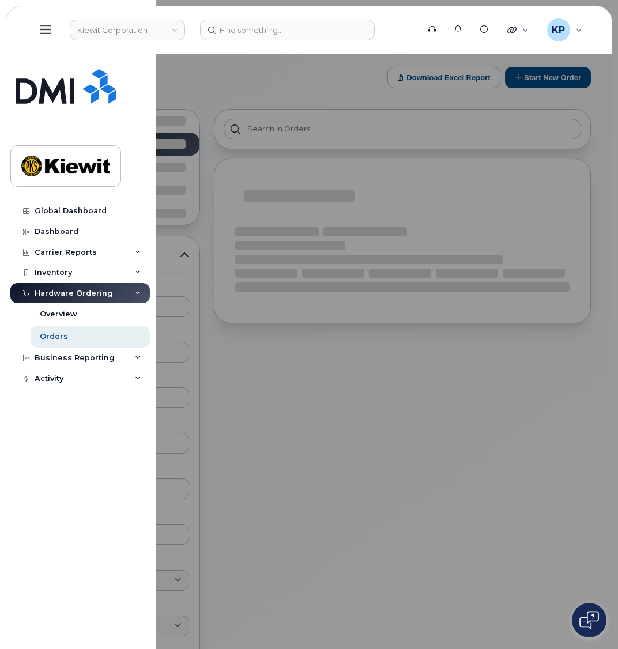
click at [394, 391] on div at bounding box center [309, 324] width 618 height 649
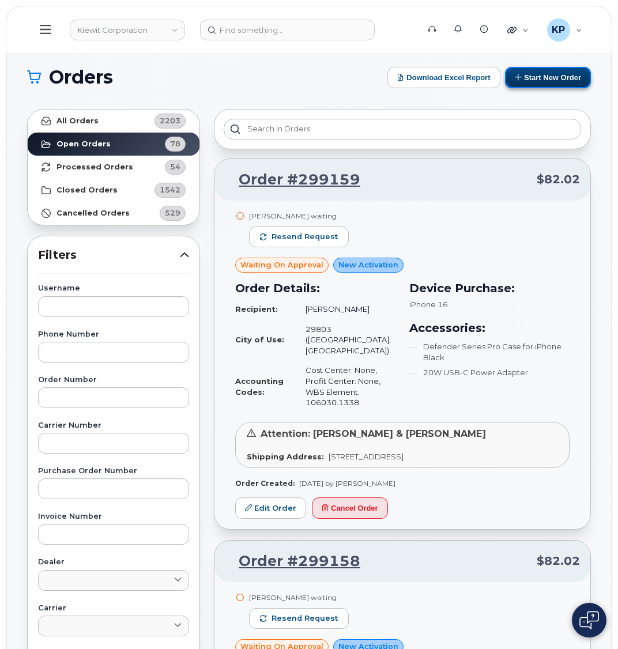
click at [518, 82] on button "Start New Order" at bounding box center [548, 77] width 86 height 21
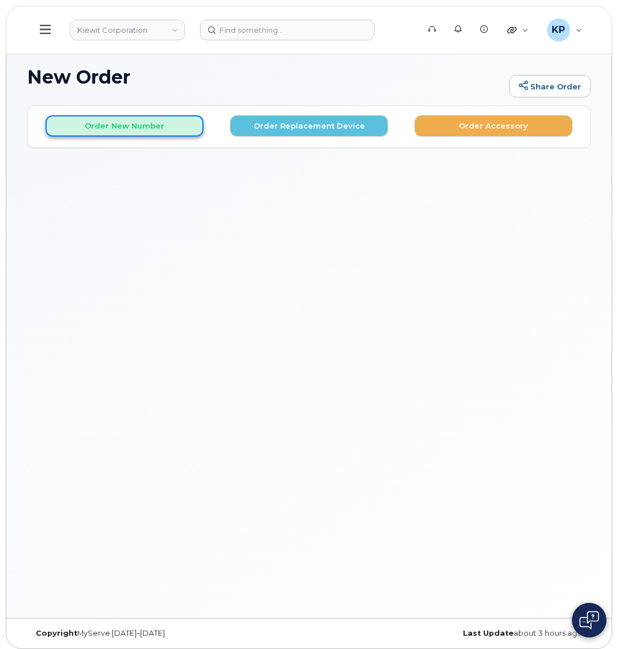
click at [123, 130] on button "Order New Number" at bounding box center [125, 125] width 158 height 21
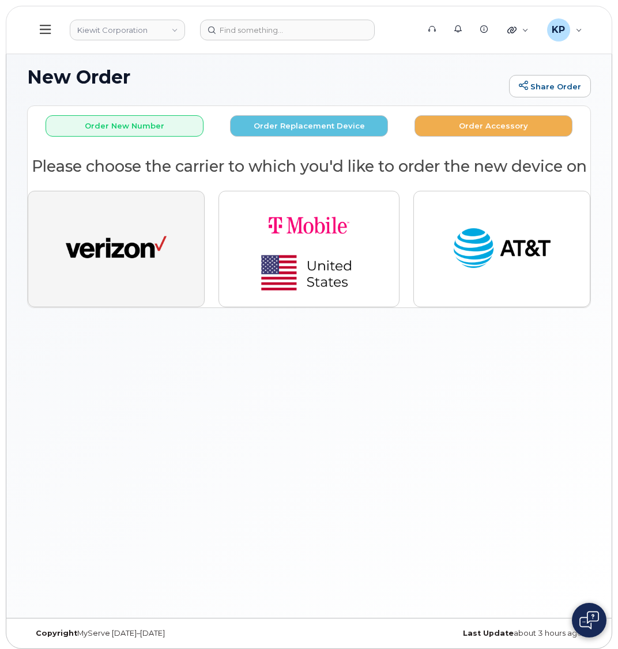
click at [96, 294] on button "button" at bounding box center [116, 249] width 177 height 116
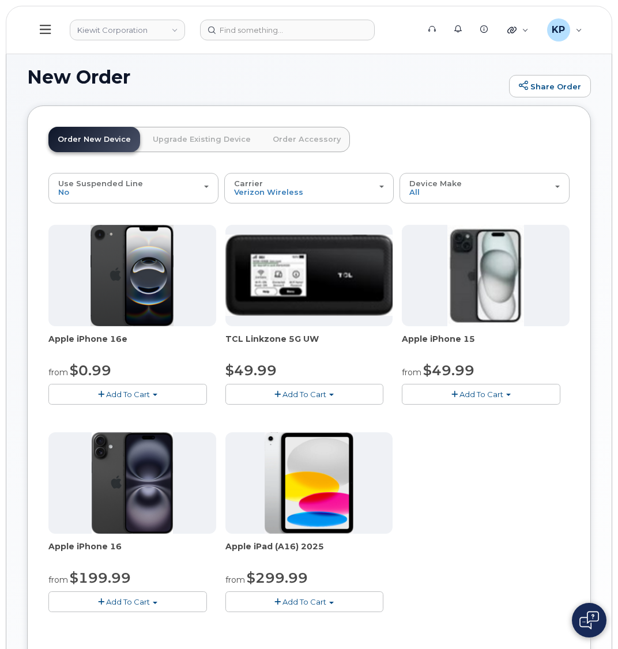
click at [138, 398] on span "Add To Cart" at bounding box center [128, 394] width 44 height 9
click at [126, 411] on link "$0.99 - 2 Year Activation (128GB)" at bounding box center [125, 416] width 149 height 14
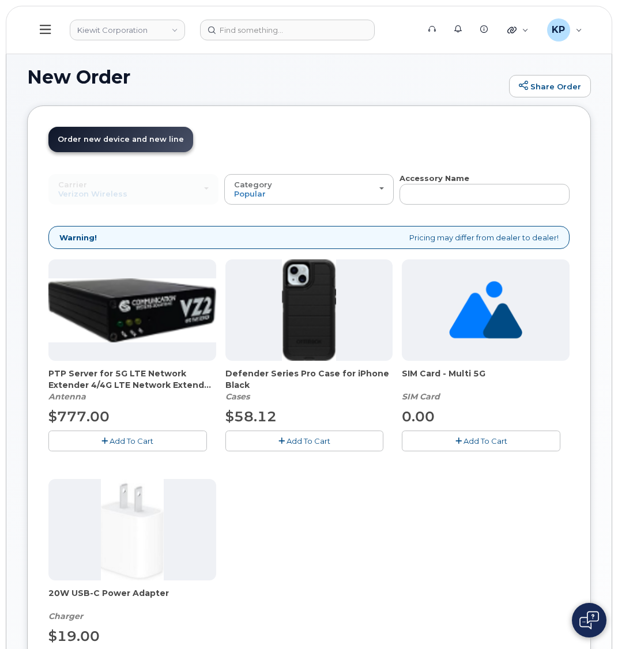
click at [306, 445] on span "Add To Cart" at bounding box center [309, 440] width 44 height 9
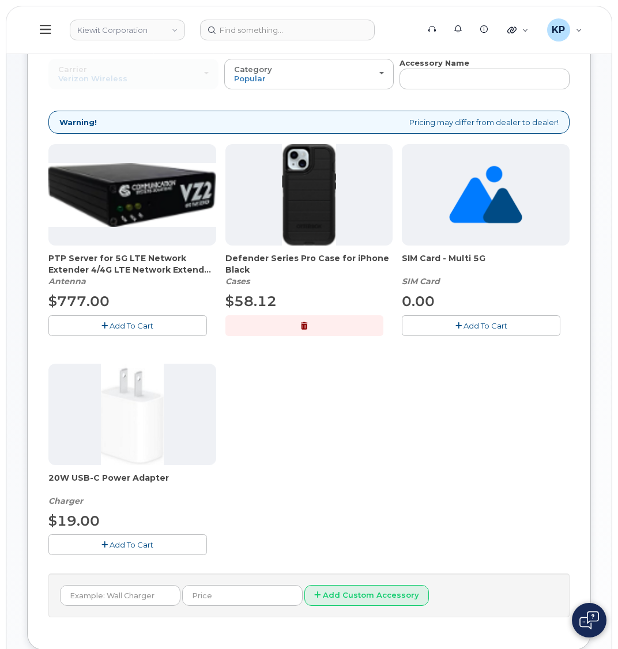
click at [111, 540] on span "Add To Cart" at bounding box center [132, 544] width 44 height 9
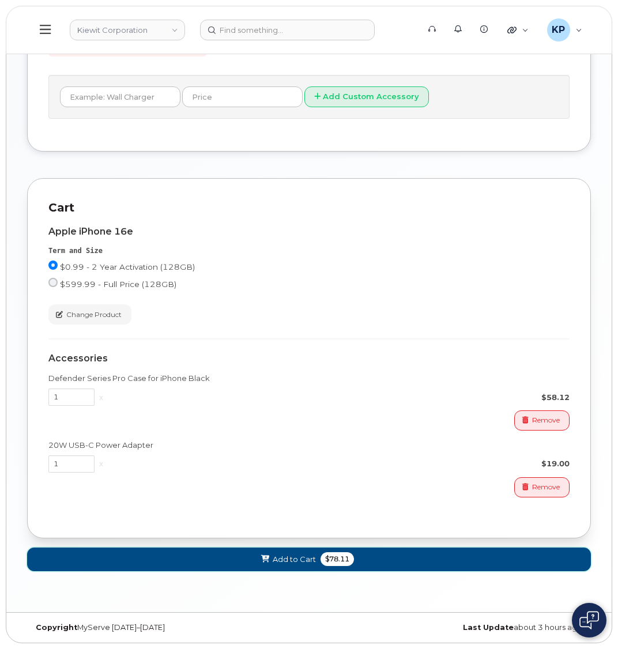
click at [307, 566] on button "Add to Cart $78.11" at bounding box center [309, 560] width 564 height 24
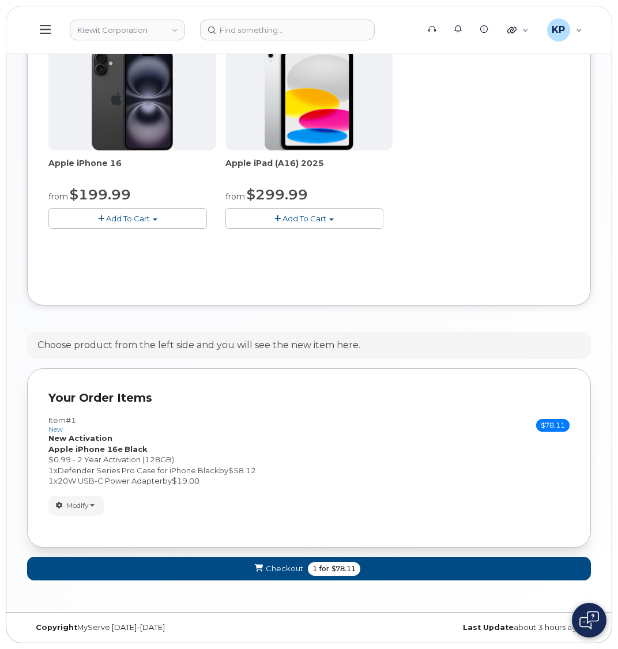
scroll to position [383, 0]
click at [246, 565] on button "Checkout 1 for $78.11" at bounding box center [309, 569] width 564 height 24
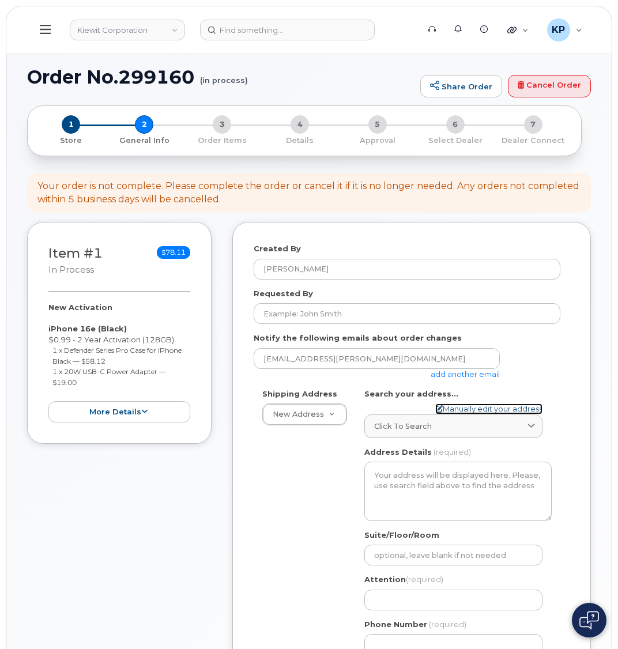
click at [475, 406] on link "Manually edit your address" at bounding box center [488, 409] width 107 height 11
select select
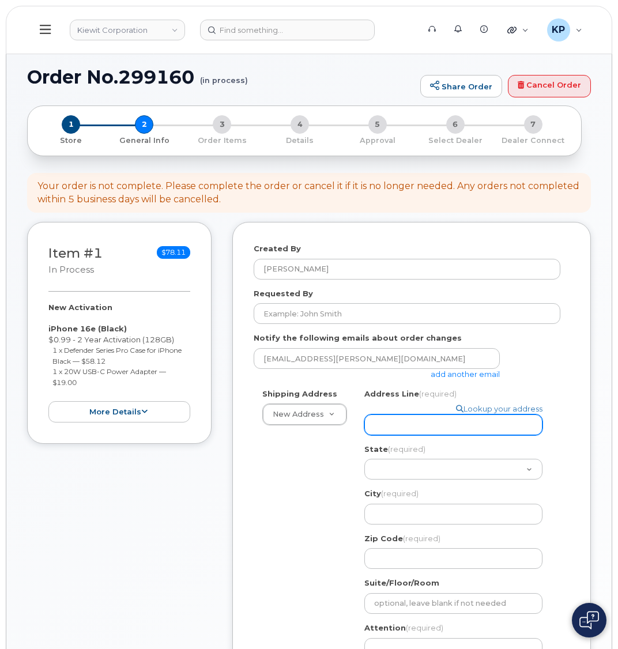
drag, startPoint x: 423, startPoint y: 419, endPoint x: 429, endPoint y: 420, distance: 7.0
click at [423, 419] on input "Address Line (required)" at bounding box center [453, 425] width 178 height 21
select select
type input "3"
select select
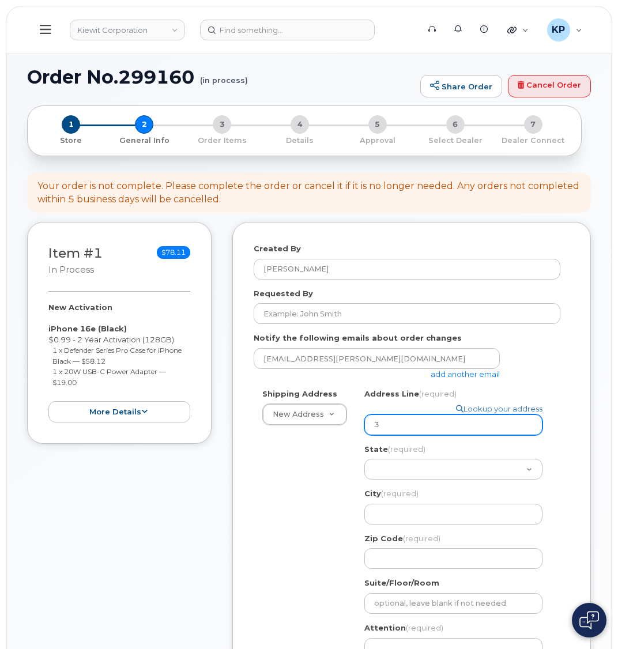
type input "35"
select select
type input "358"
select select
type input "358 B"
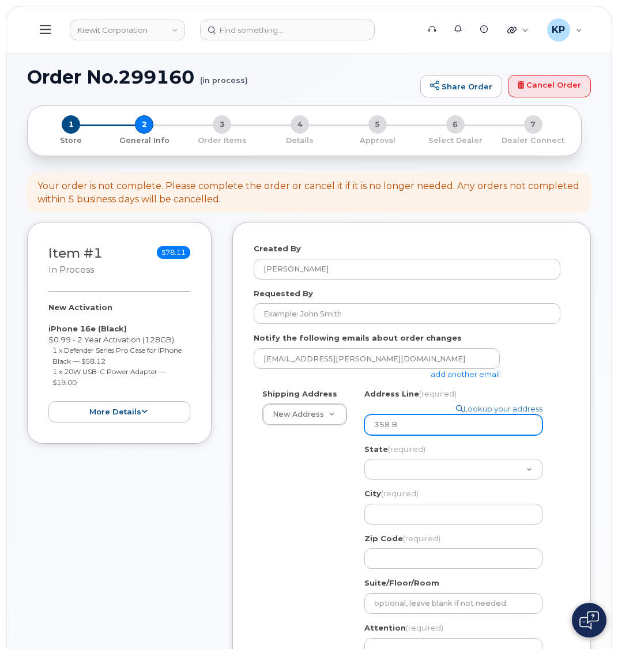
select select
type input "358 Bl"
select select
type input "358 Blue"
select select
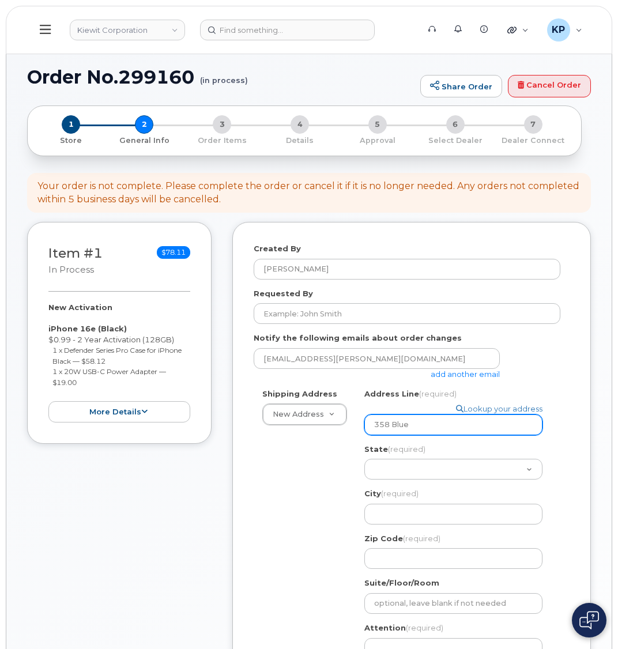
type input "358 Blue R"
select select
type input "358 Blue Ri"
select select
type input "358 Blue Riv"
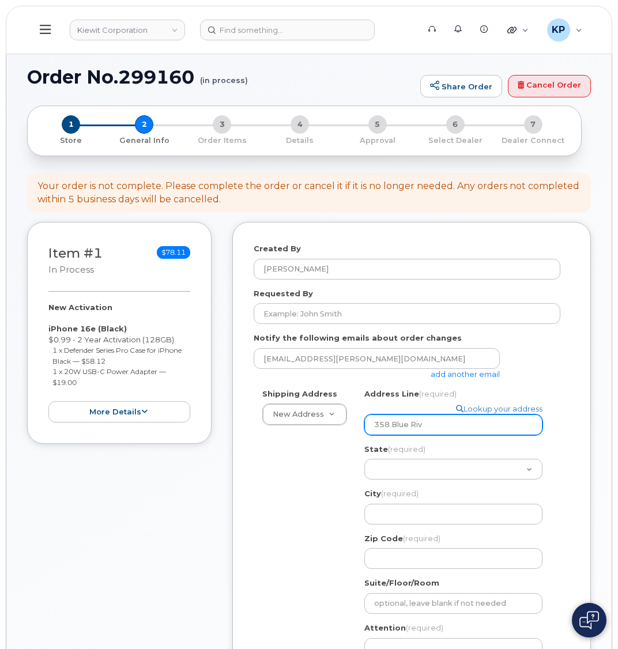
select select
type input "358 Blue Rive"
select select
type input "358 Blue River"
select select
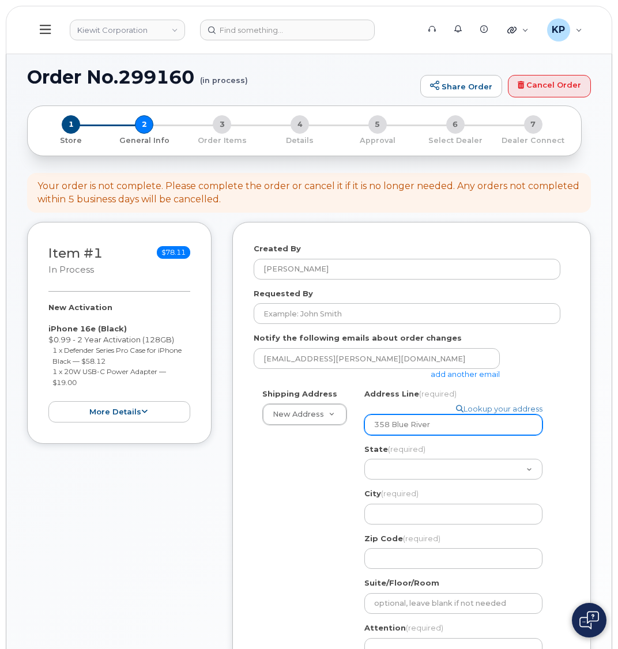
type input "358 Blue River P"
select select
type input "358 Blue River Pk"
select select
type input "358 Blue River Pkw"
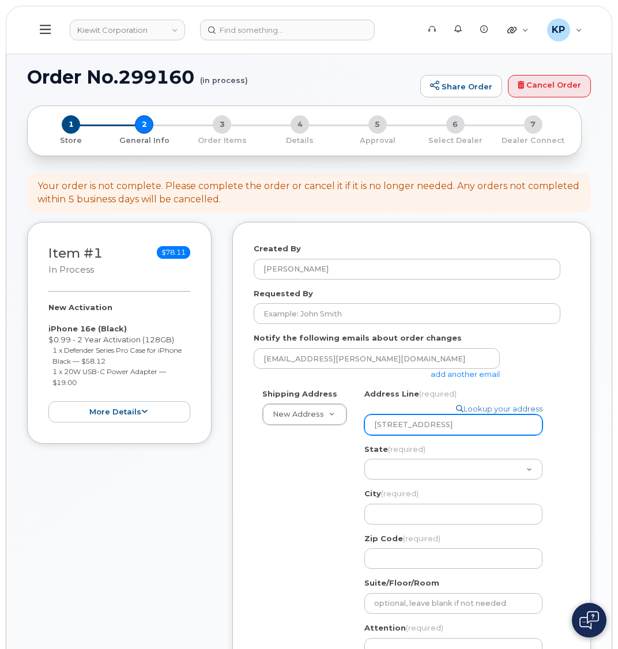
select select
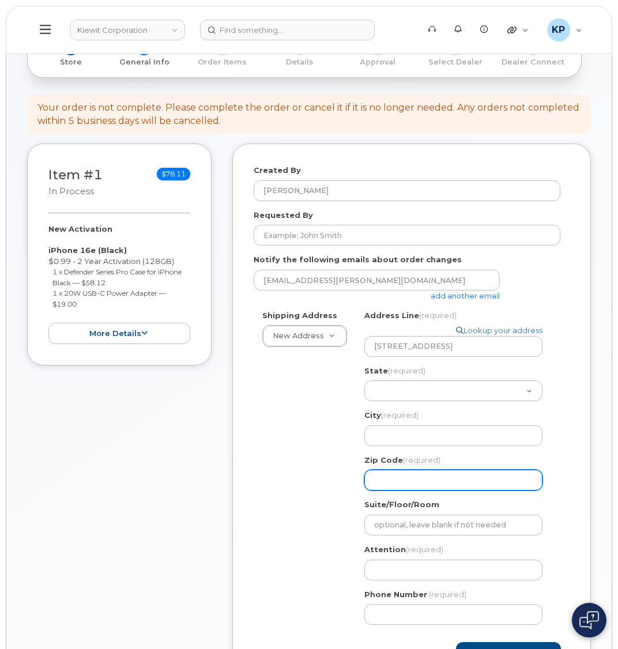
scroll to position [115, 0]
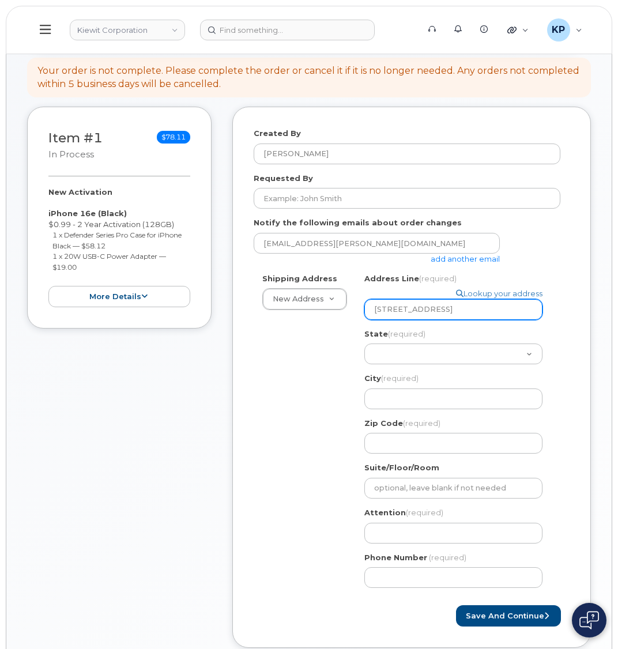
click at [478, 299] on input "358 Blue River Pkwy" at bounding box center [453, 309] width 178 height 21
type input "358 Blue River Pkwy"
select select
type input "358 Blue River Pkwy U"
select select
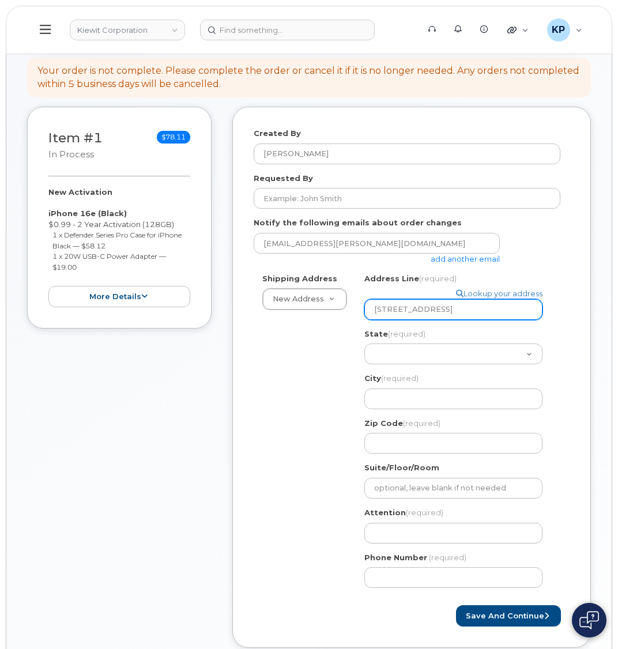
type input "358 Blue River Pkwy Un"
select select
type input "358 Blue River Pkwy Unit"
select select
type input "358 Blue River Pkwy Unit"
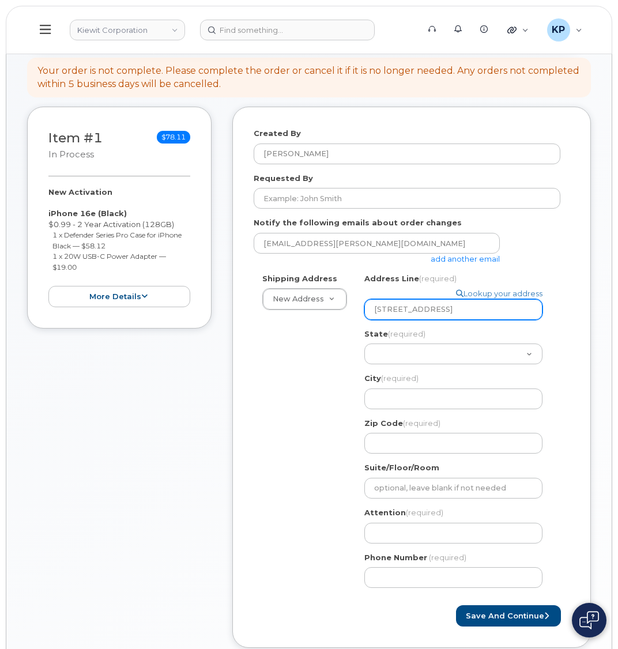
select select
type input "358 Blue River Pkwy Unit E"
select select
type input "358 Blue River Pkwy Unit E #"
select select
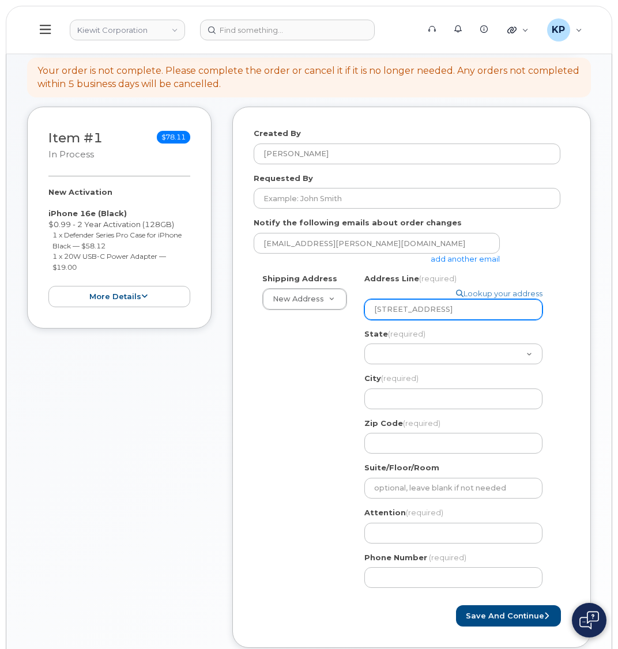
type input "358 Blue River Pkwy Unit E #9"
select select
type input "358 Blue River Pkwy Unit E #99"
select select
type input "358 Blue River Pkwy Unit E #999"
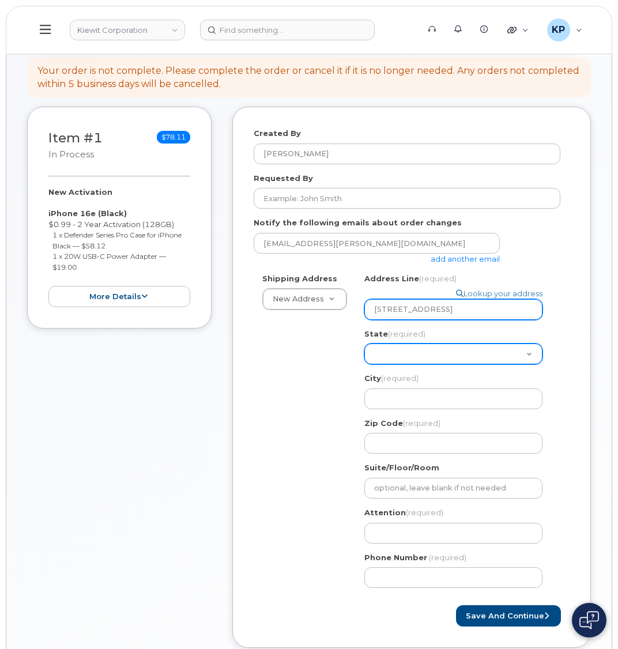
select select "CA"
select select
select select "CO"
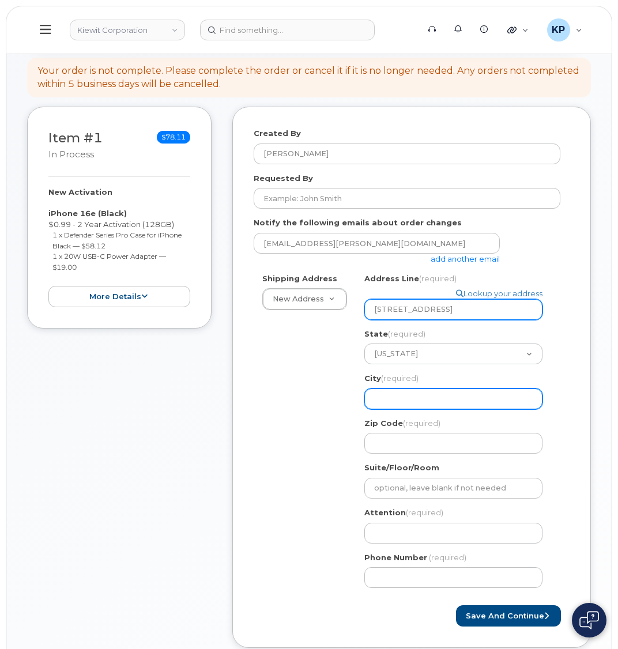
select select
type input "S"
select select
type input "Si"
select select
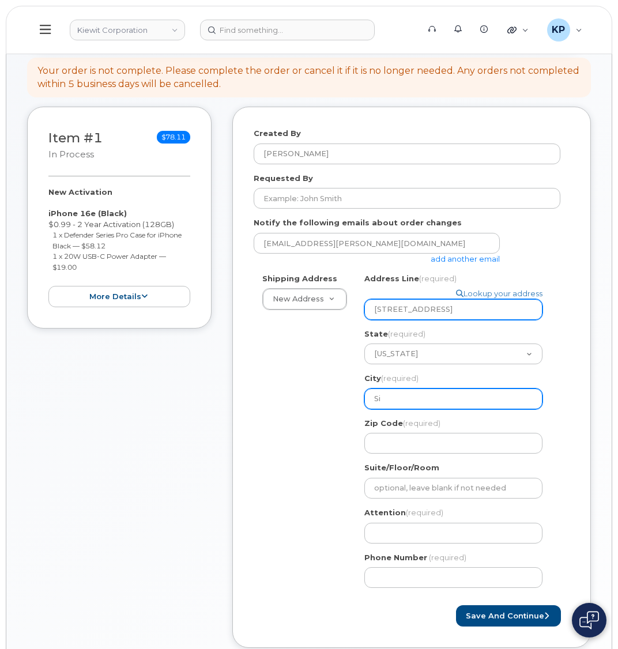
type input "Sil"
select select
type input "Silv"
select select
type input "Silve"
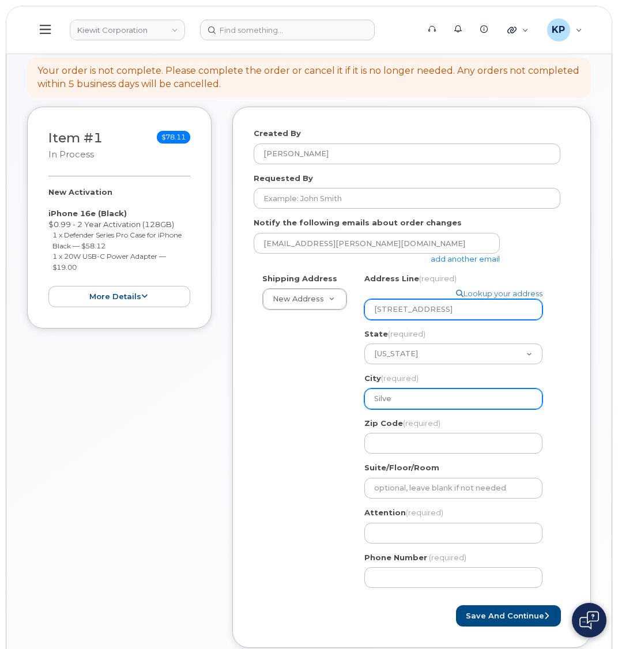
select select
type input "Silver"
select select
type input "Silvert"
select select
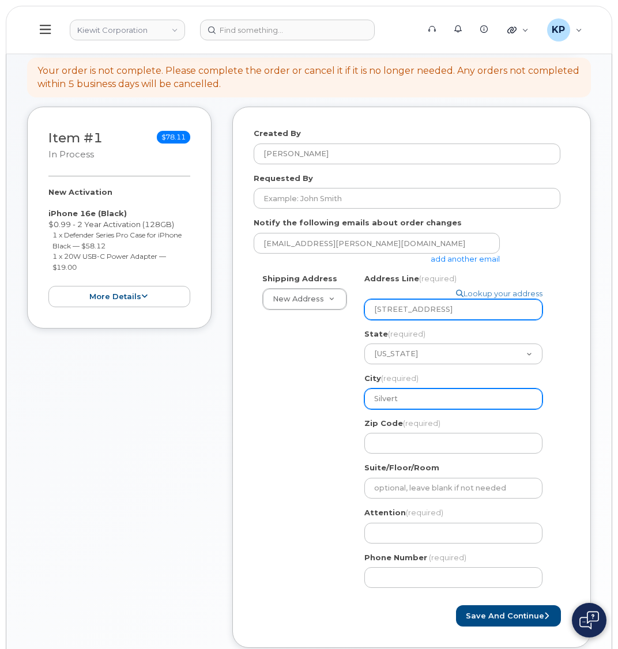
type input "Silverth"
select select
type input "Silverthr"
select select
type input "Silverth"
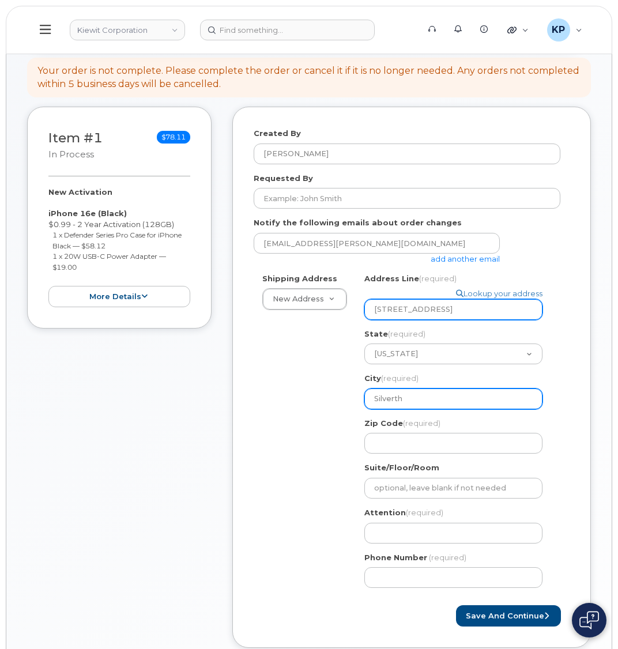
select select
type input "Silvertho"
select select
type input "Silverthor"
select select
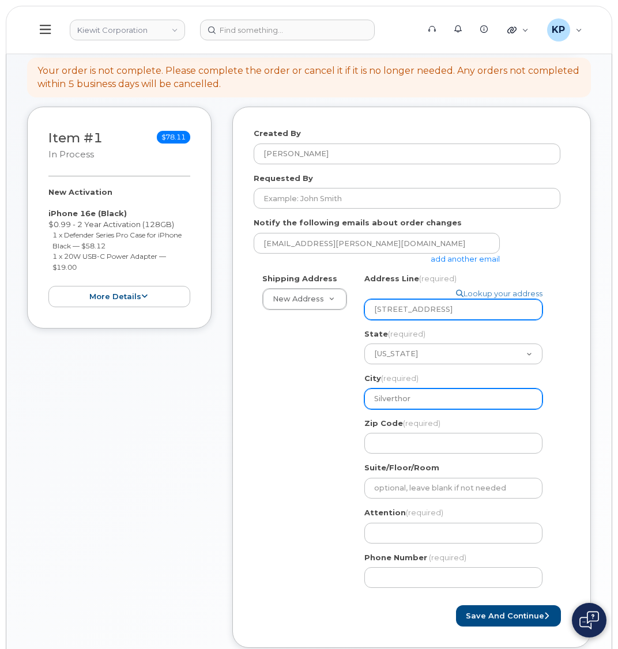
type input "Silverthorn"
select select
type input "Silverthorne"
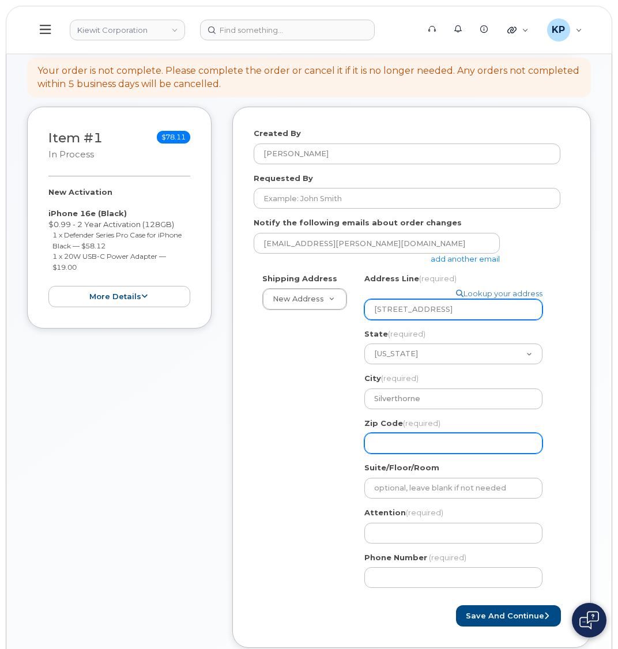
select select
type input "8"
select select
type input "80"
select select
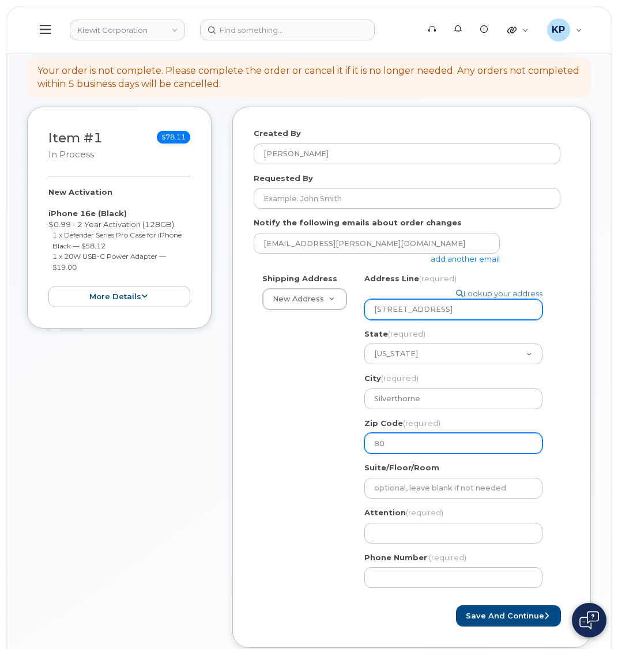
type input "804"
select select
type input "8049"
select select
type input "80498"
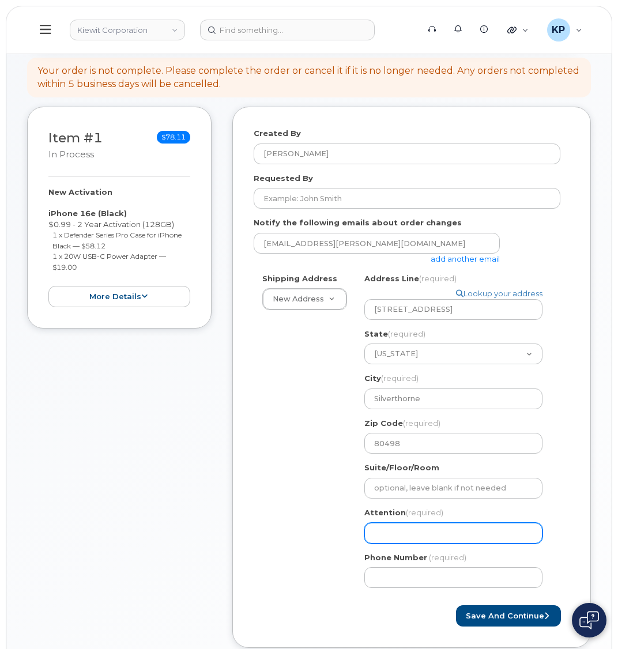
click at [378, 523] on input "Attention (required)" at bounding box center [453, 533] width 178 height 21
click at [389, 525] on input "Attention (required)" at bounding box center [453, 533] width 178 height 21
paste input "Chris.Sickler"
select select
type input "Chris.Sickler"
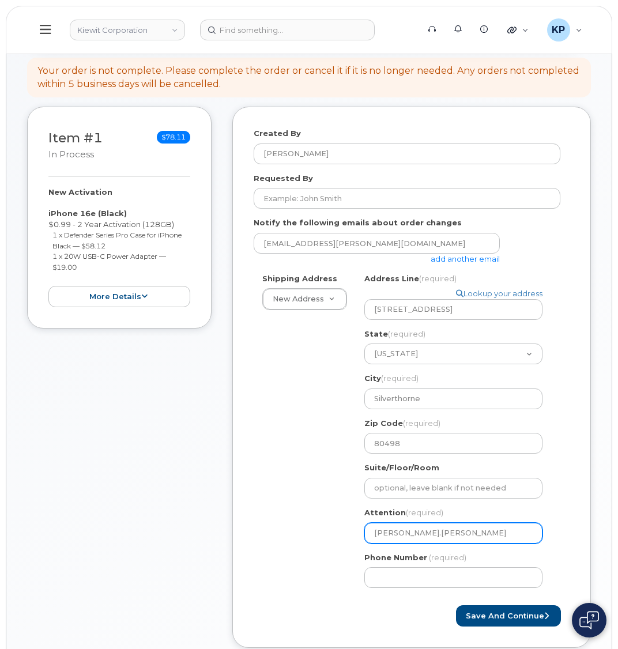
click at [397, 524] on input "Chris.Sickler" at bounding box center [453, 533] width 178 height 21
select select
type input "ChrisSickler"
select select
click at [441, 525] on input "Chris Sickler" at bounding box center [453, 533] width 178 height 21
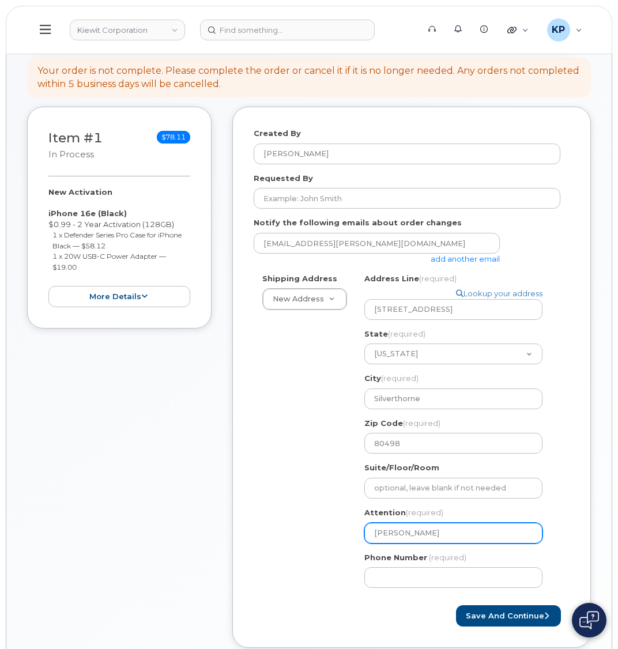
click at [506, 526] on input "Chris Sickler" at bounding box center [453, 533] width 178 height 21
type input "Chris Sickler"
select select
type input "Chris Sickler &"
paste input "Rod.Hoy"
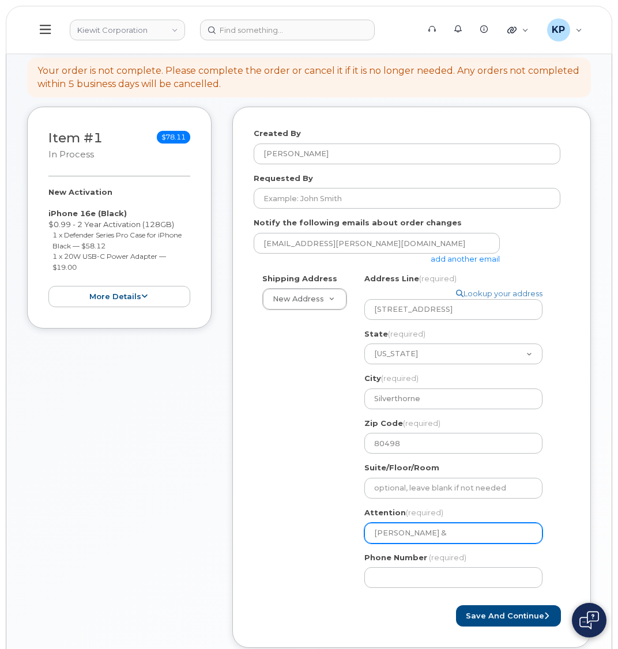
select select
type input "Chris Sickler & Rod.Hoy"
click at [446, 528] on input "Chris Sickler & Rod.Hoy" at bounding box center [453, 533] width 178 height 21
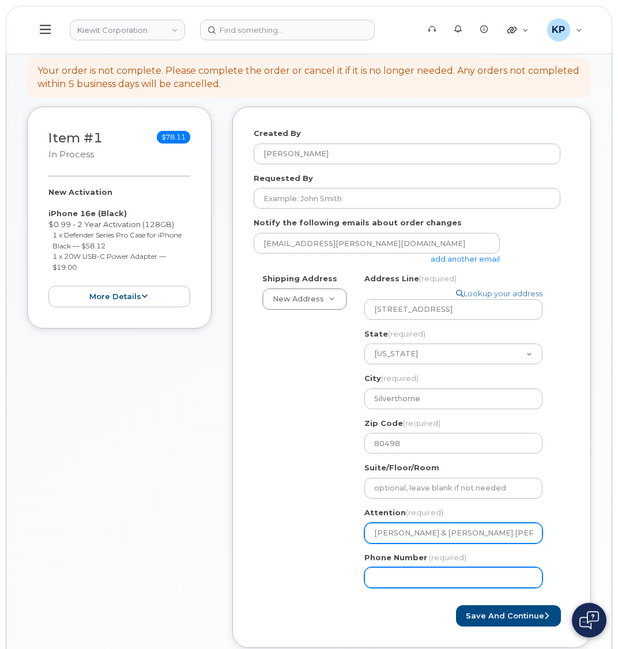
select select
type input "Chris Sickler & RodHoy"
select select
type input "Chris Sickler & Rod Hoy"
click at [440, 567] on input "Phone Number" at bounding box center [453, 577] width 178 height 21
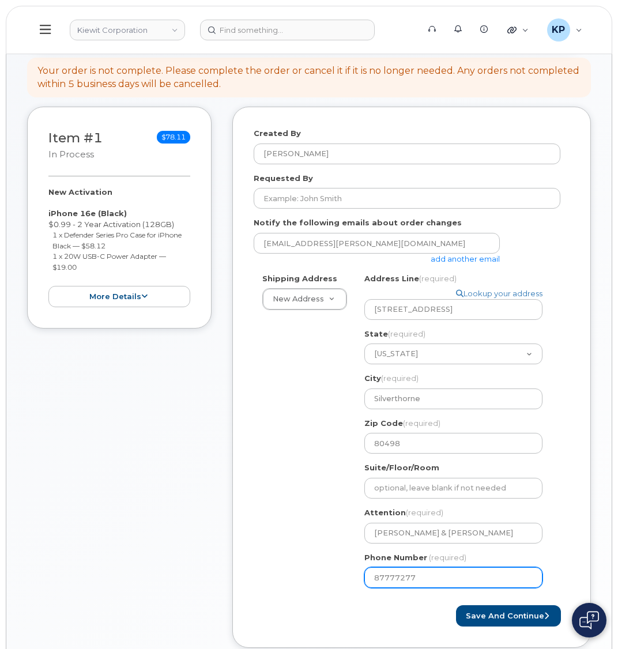
type input "877772770"
select select
type input "8777727707"
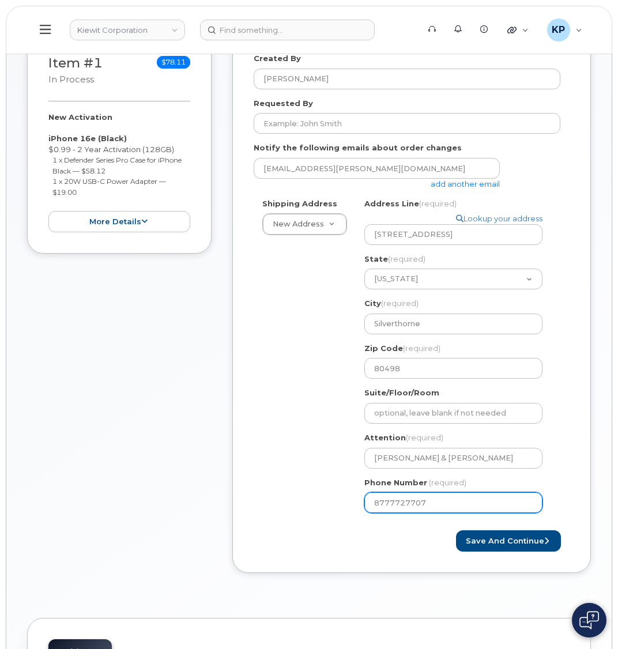
scroll to position [231, 0]
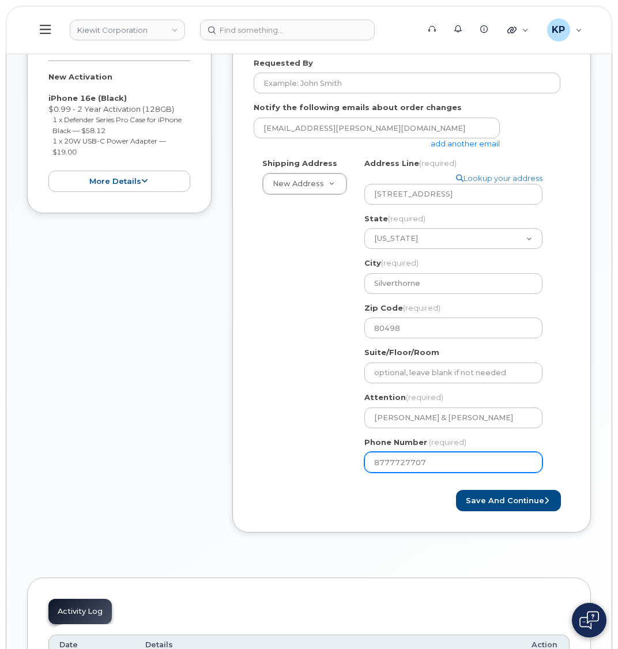
select select
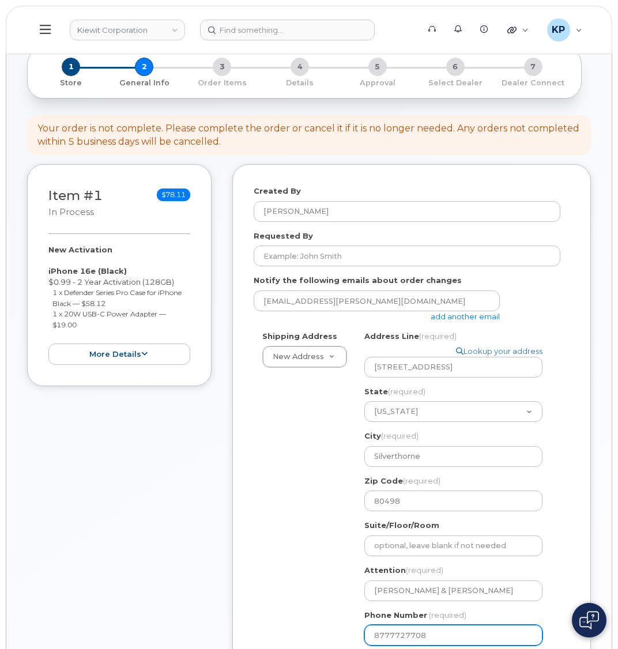
scroll to position [115, 0]
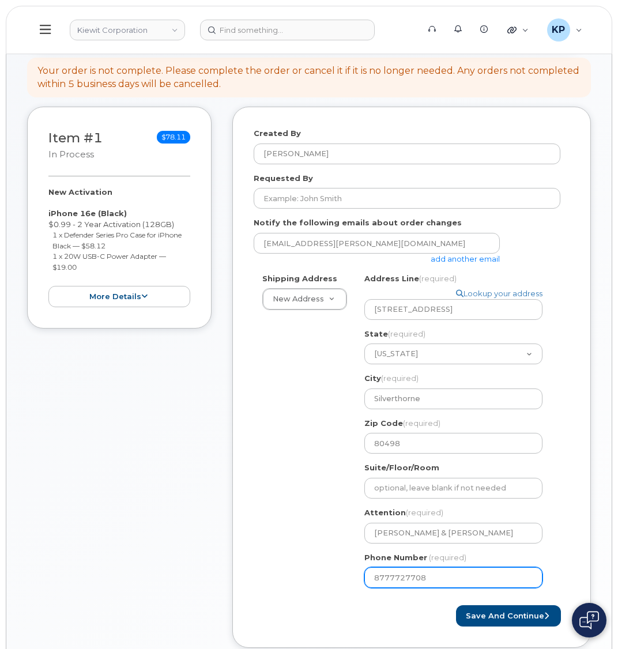
type input "8777727708"
click at [450, 259] on link "add another email" at bounding box center [465, 258] width 69 height 9
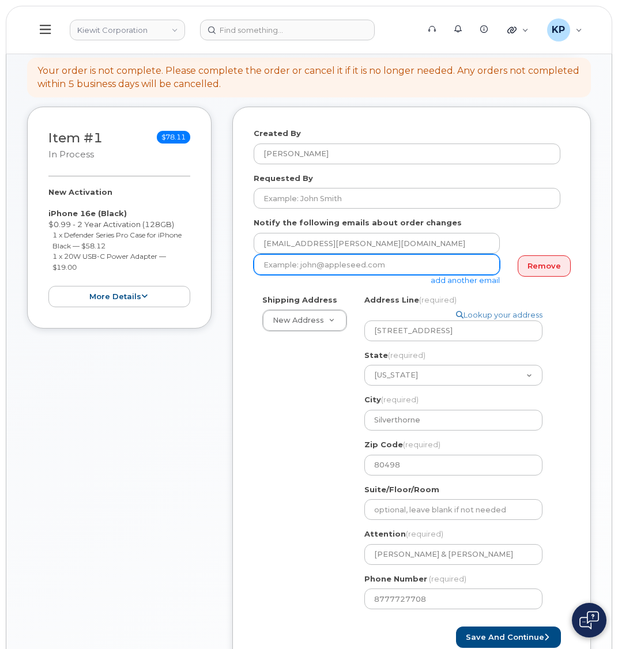
click at [337, 266] on input "email" at bounding box center [377, 264] width 246 height 21
paste input "Matt.Gabriel"
type input "M"
click at [361, 263] on input "email" at bounding box center [377, 264] width 246 height 21
paste input "Matt.Gabriel@kiewit.com"
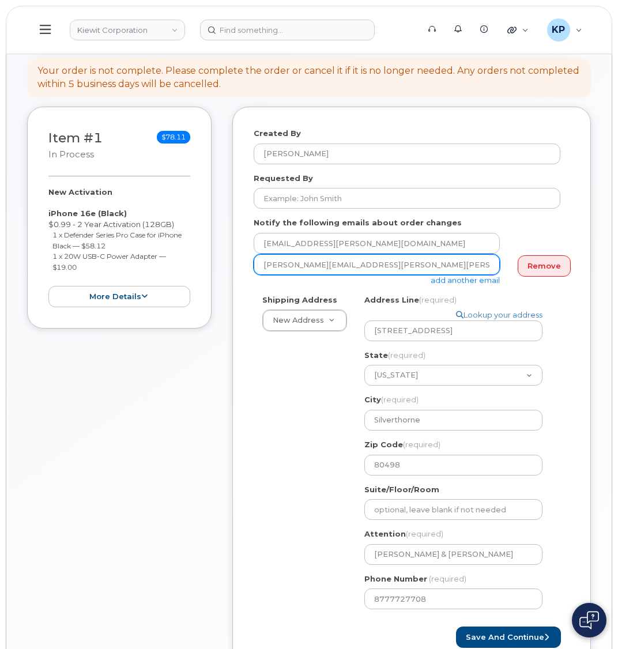
type input "Matt.Gabriel@kiewit.com"
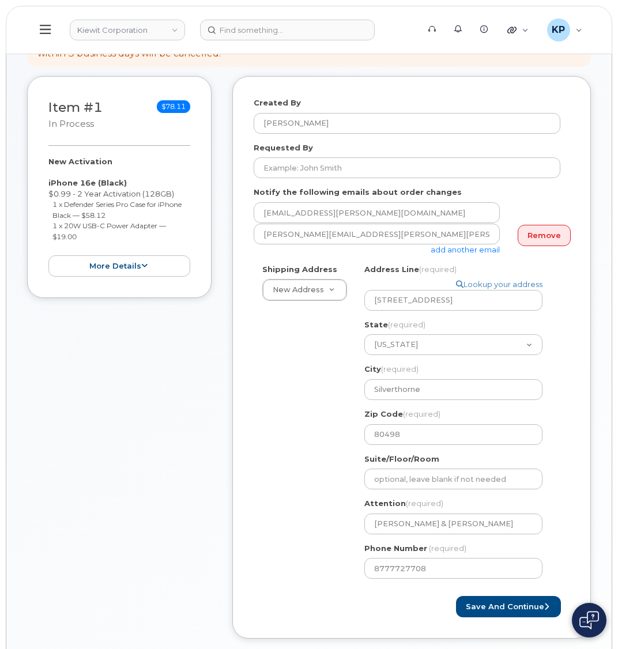
scroll to position [173, 0]
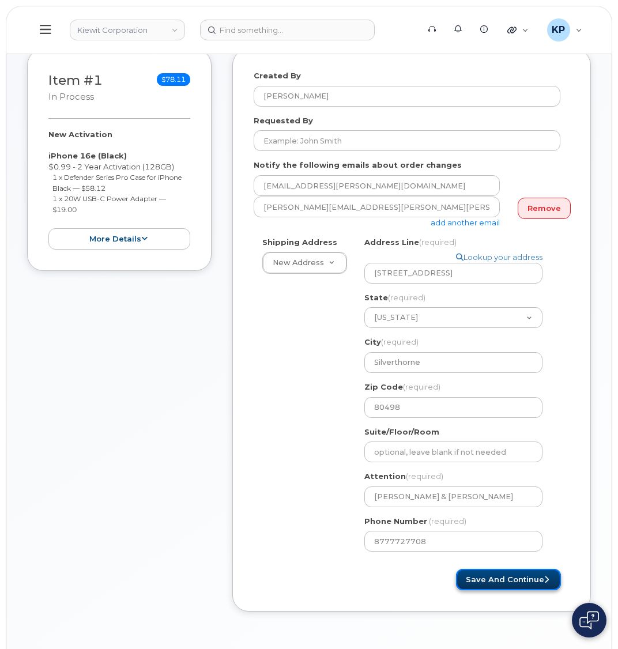
click at [519, 569] on button "Save and Continue" at bounding box center [508, 579] width 105 height 21
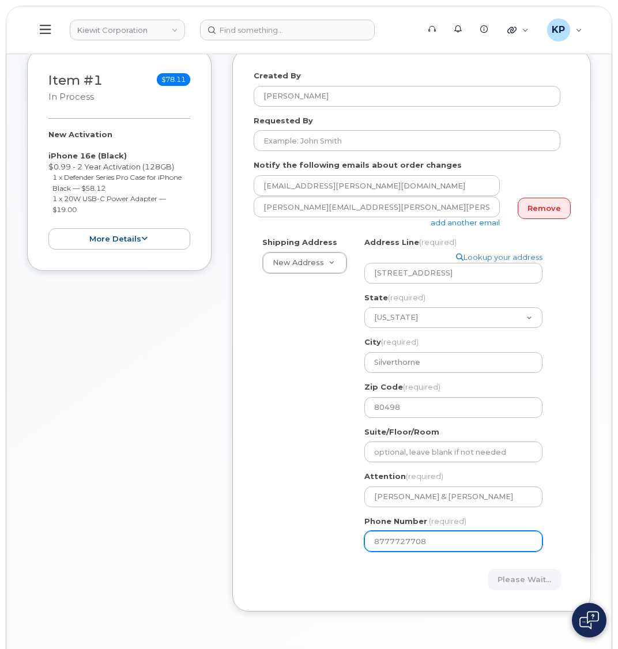
click at [457, 532] on input "8777727708" at bounding box center [453, 541] width 178 height 21
select select
type input "877772770"
select select
type input "8777727707"
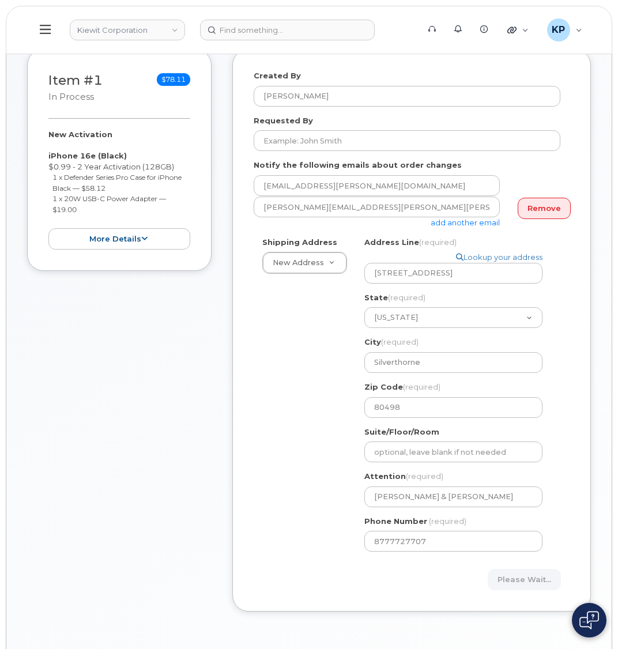
click at [409, 569] on div "Please wait..." at bounding box center [412, 579] width 316 height 21
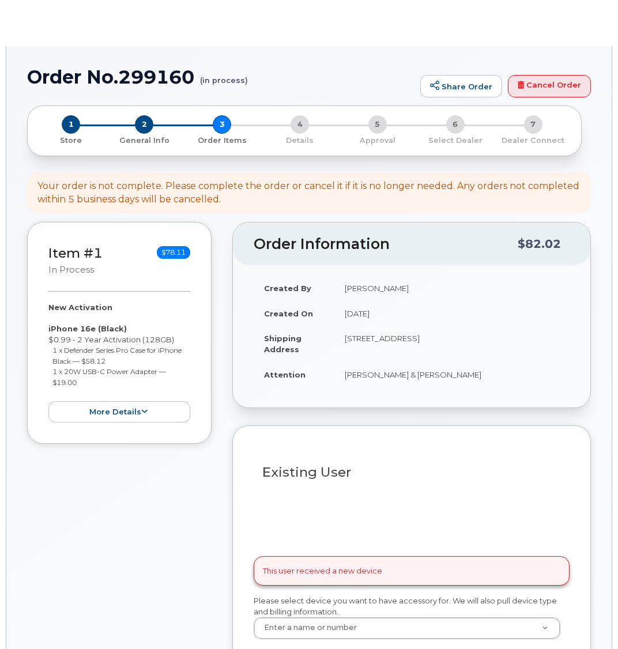
select select
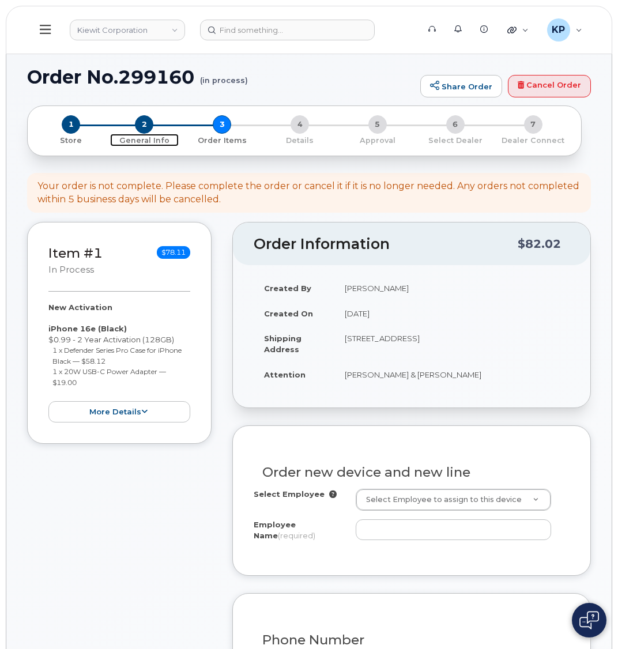
click at [146, 123] on span "2" at bounding box center [144, 124] width 18 height 18
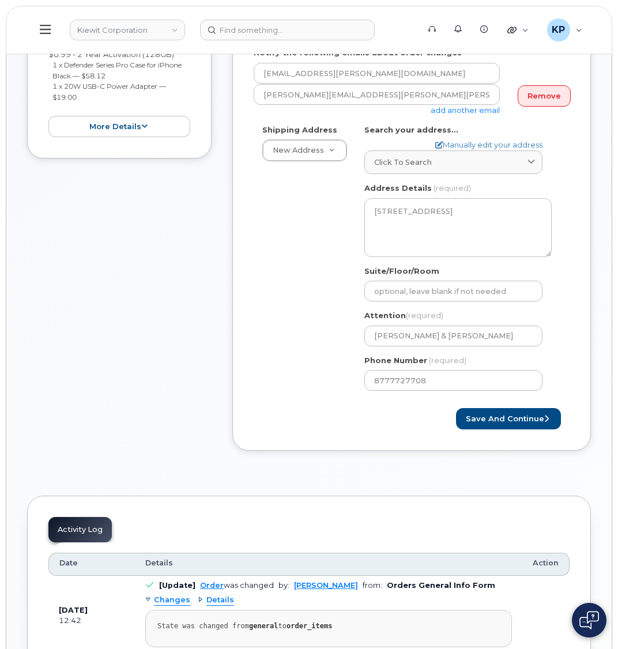
scroll to position [434, 0]
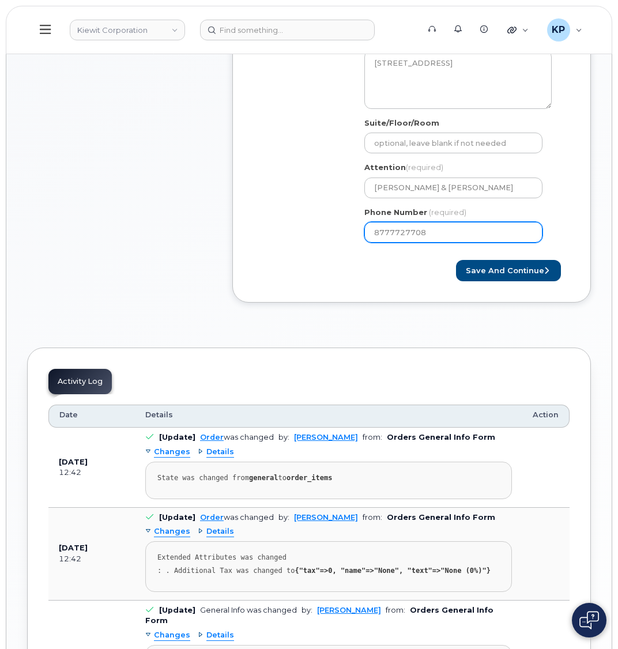
click at [450, 242] on input "8777727708" at bounding box center [453, 232] width 178 height 21
select select
type input "877772770"
select select
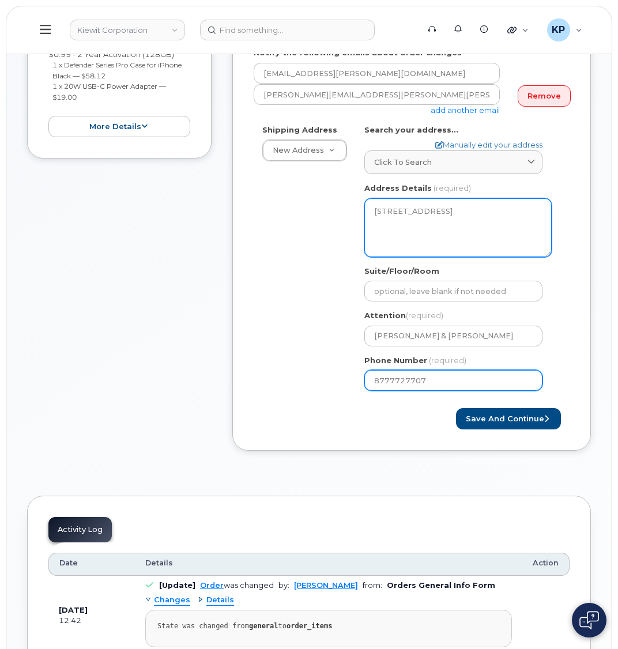
scroll to position [203, 0]
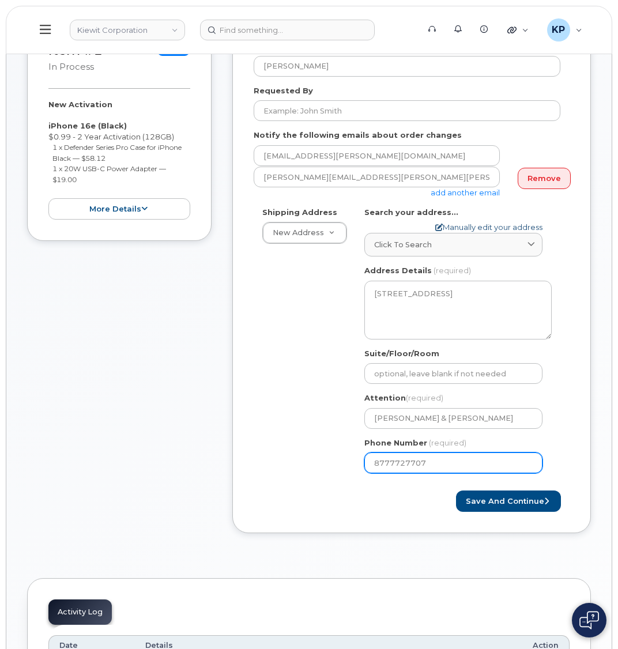
type input "8777727707"
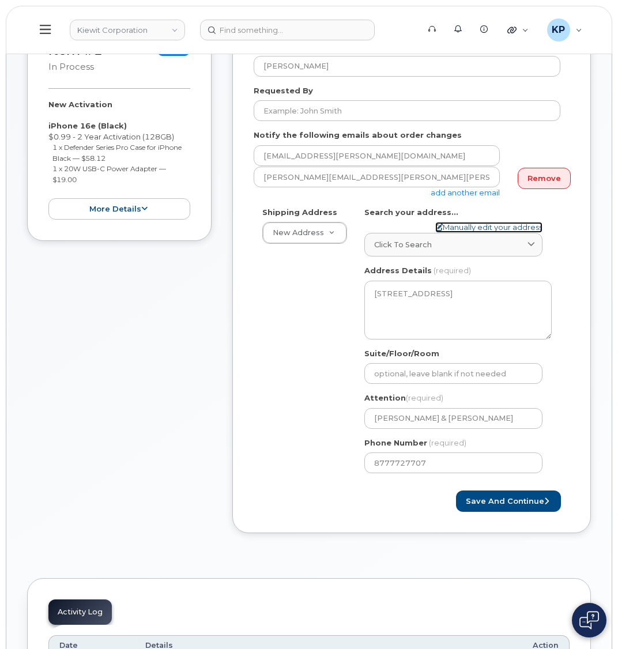
click at [494, 222] on link "Manually edit your address" at bounding box center [488, 227] width 107 height 11
select select
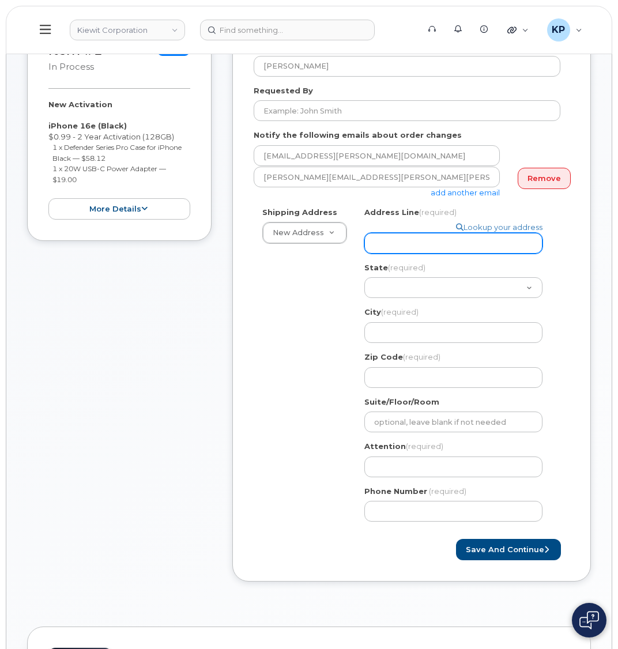
click at [419, 233] on input "Address Line (required)" at bounding box center [453, 243] width 178 height 21
select select
type input "3"
select select
type input "35"
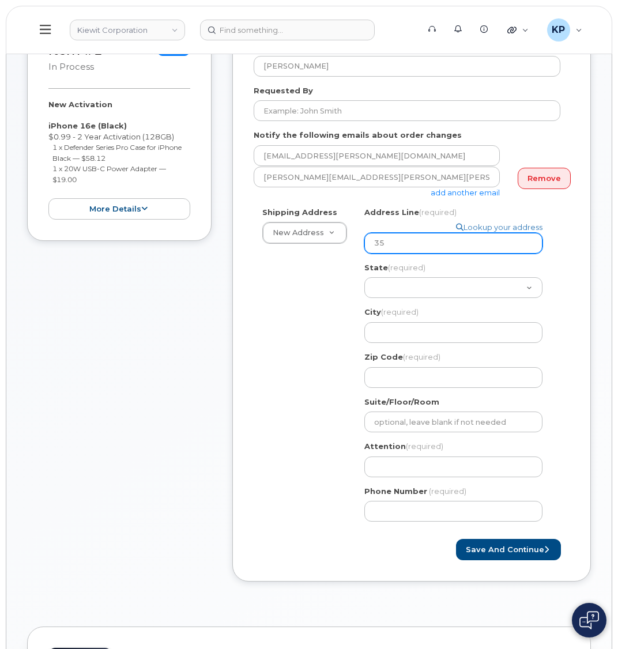
select select
type input "358"
select select
type input "358 R"
select select
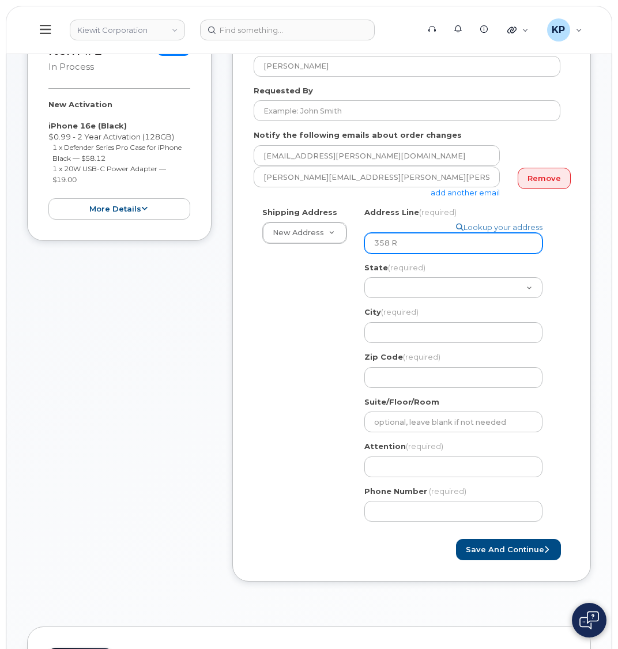
type input "358"
select select
type input "358 B"
select select
type input "358 Bl"
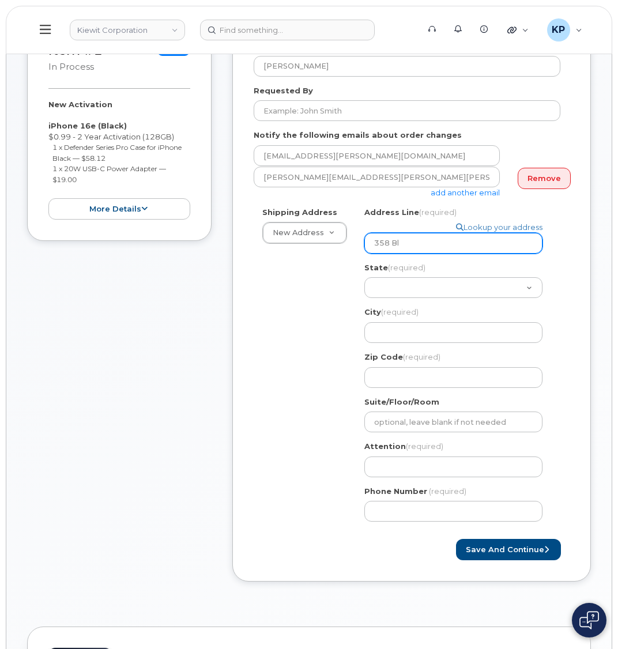
select select
type input "358 Blu"
select select
type input "358 Blue"
select select
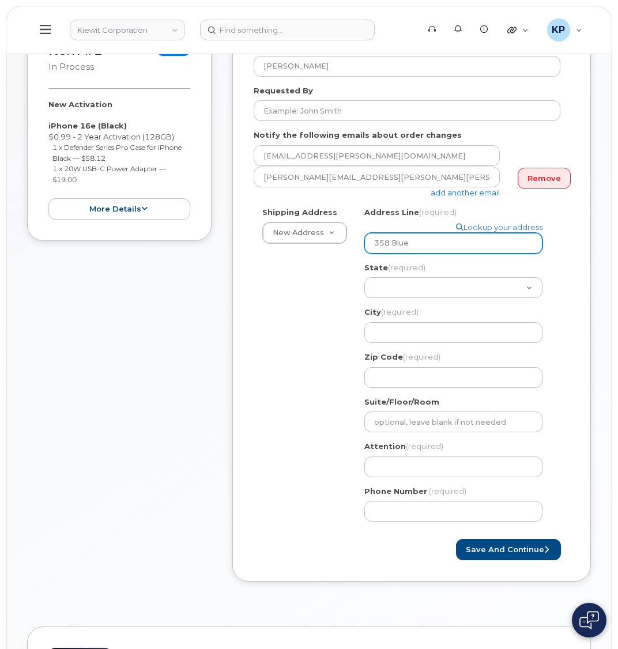
type input "358 Blue R"
select select
type input "358 Blue River Pkwy Unit E #999"
select select
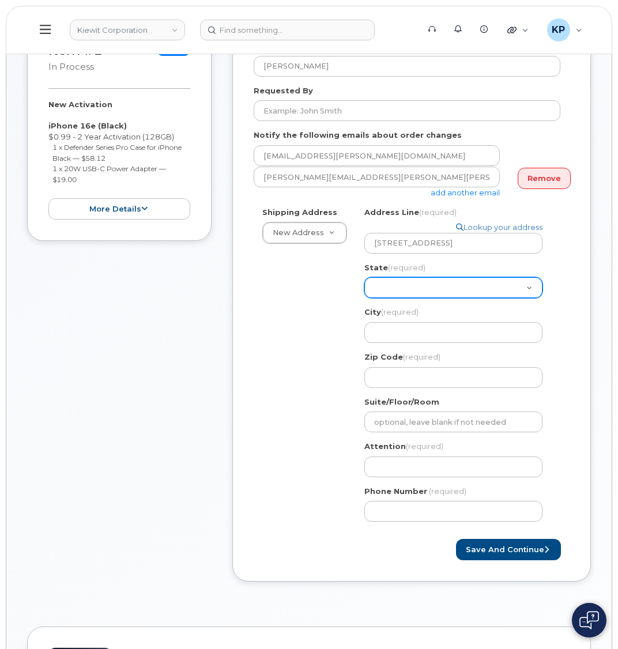
click at [410, 278] on select "Alabama Alaska American Samoa Arizona Arkansas California Colorado Connecticut …" at bounding box center [453, 287] width 178 height 21
select select "CO"
click at [274, 321] on div "Shipping Address New Address New Address 6076 TX-12 8000 Forbes Place 10055 Tra…" at bounding box center [407, 369] width 307 height 324
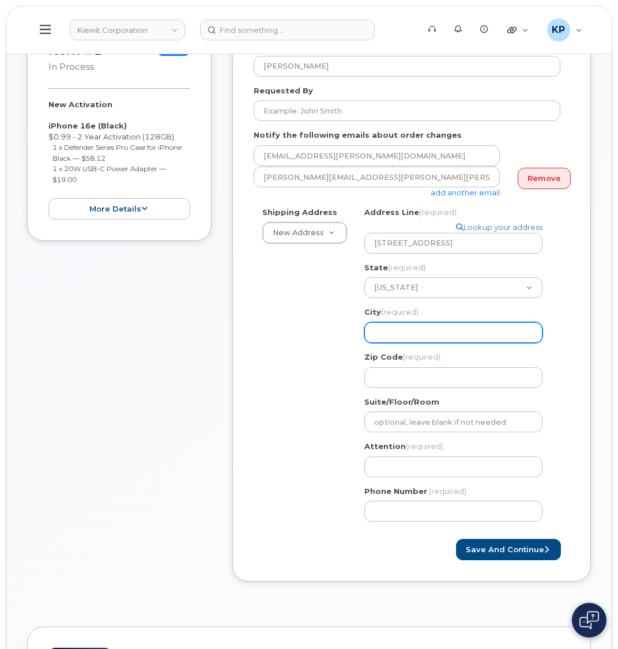
click at [420, 323] on input "City (required)" at bounding box center [453, 332] width 178 height 21
select select
type input "S"
select select
type input "Si"
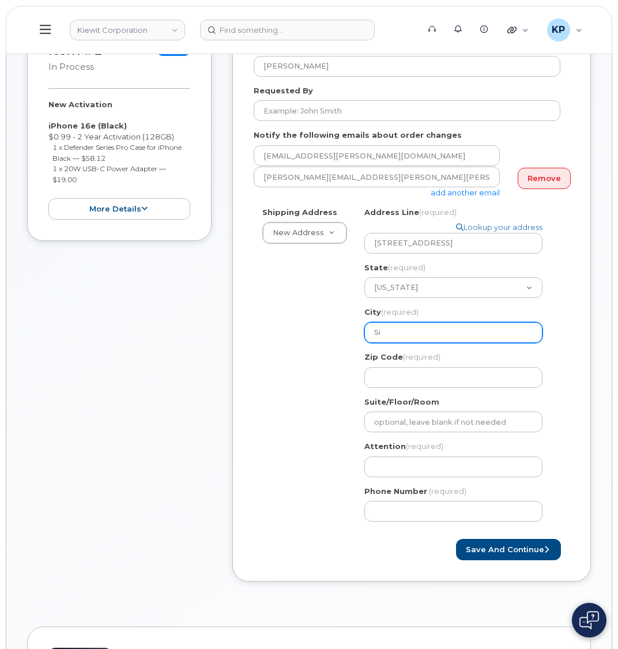
select select
type input "Sil"
select select
type input "Silv"
select select
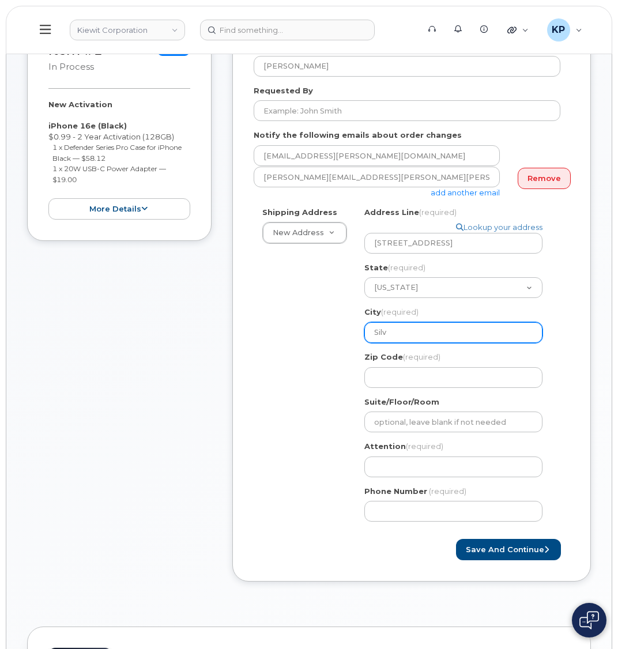
type input "Silve"
select select
type input "Silver"
select select
type input "Silvert"
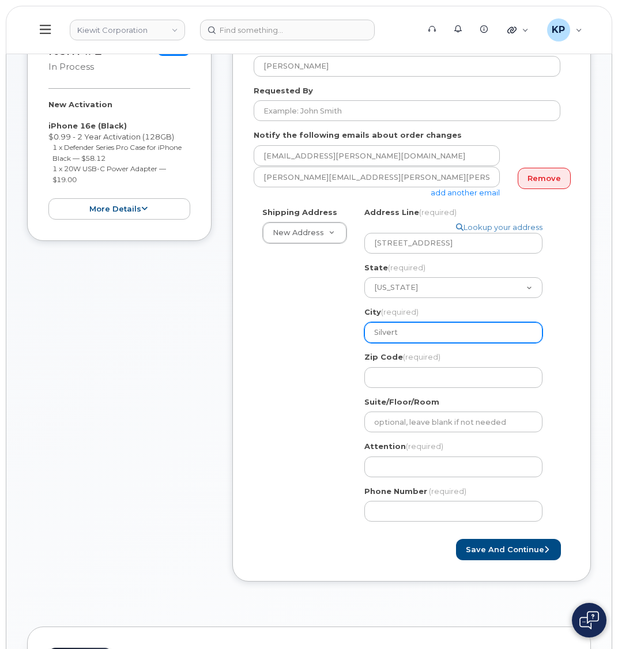
select select
type input "Silverth"
select select
type input "Silvertho"
select select
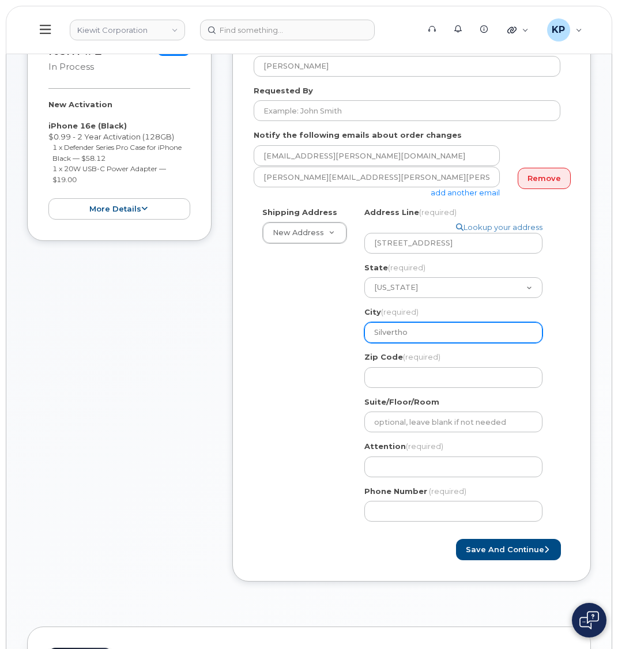
type input "Silverthor"
select select
type input "Silverthorn"
select select
type input "Silverthorne"
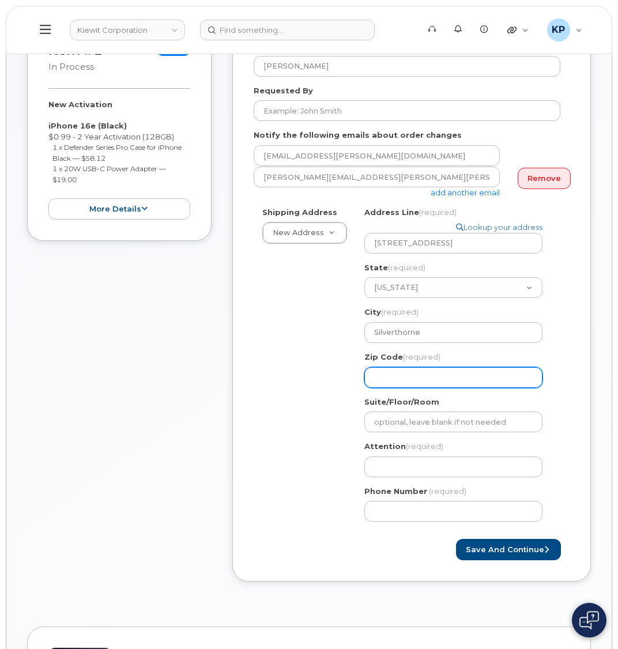
select select
type input "8"
select select
type input "80"
select select
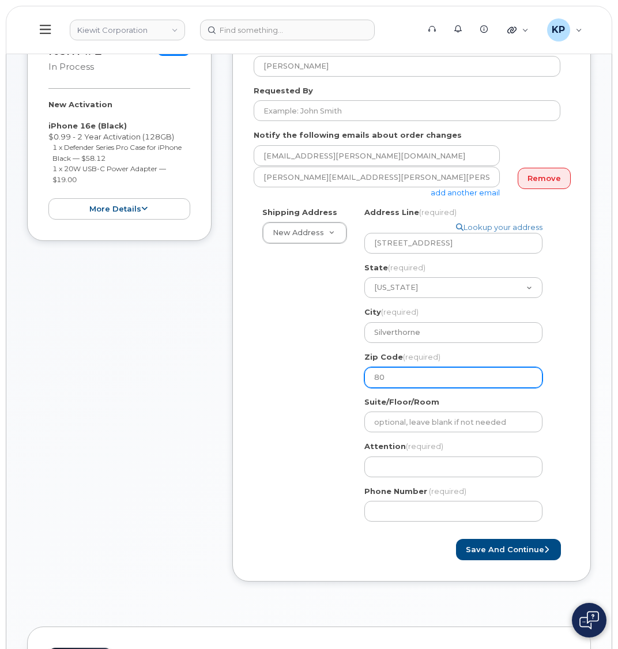
type input "804"
select select
type input "8049"
select select
type input "80498"
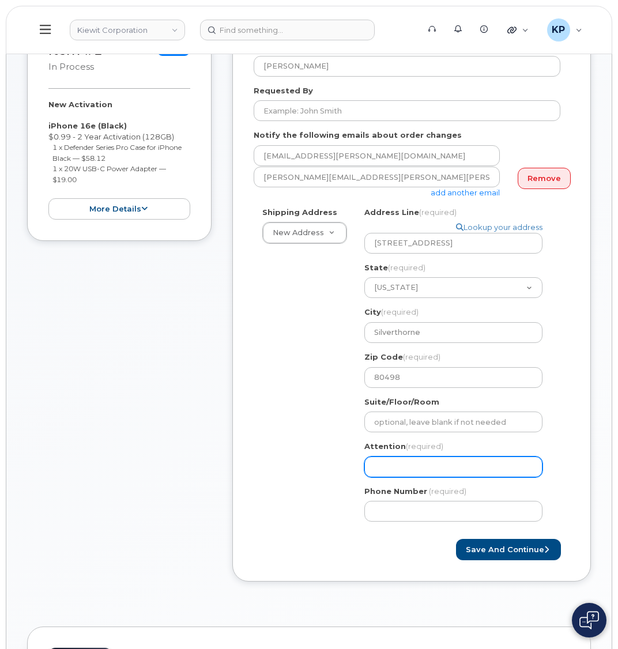
click at [424, 458] on input "Attention (required)" at bounding box center [453, 467] width 178 height 21
select select
type input "R"
select select
type input "Ro"
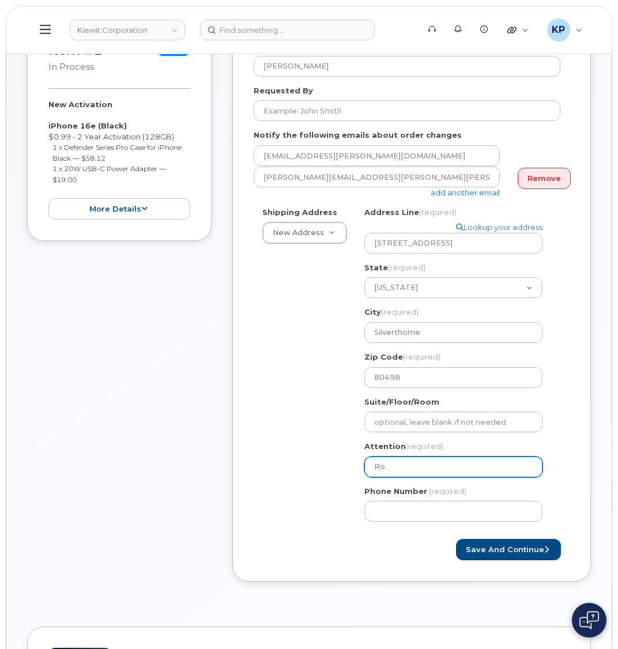
select select
type input "Rod"
select select
type input "Rod H"
select select
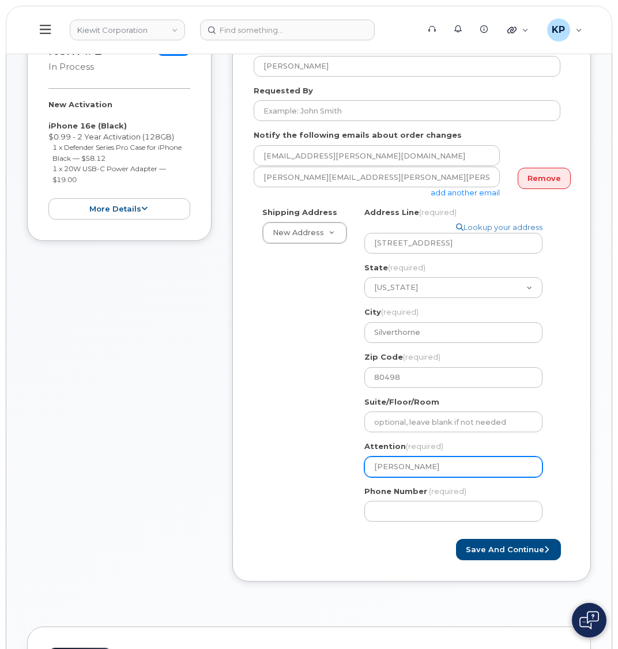
type input "Rod Ho"
select select
type input "Rod Hoy"
select select
type input "Rod Ho"
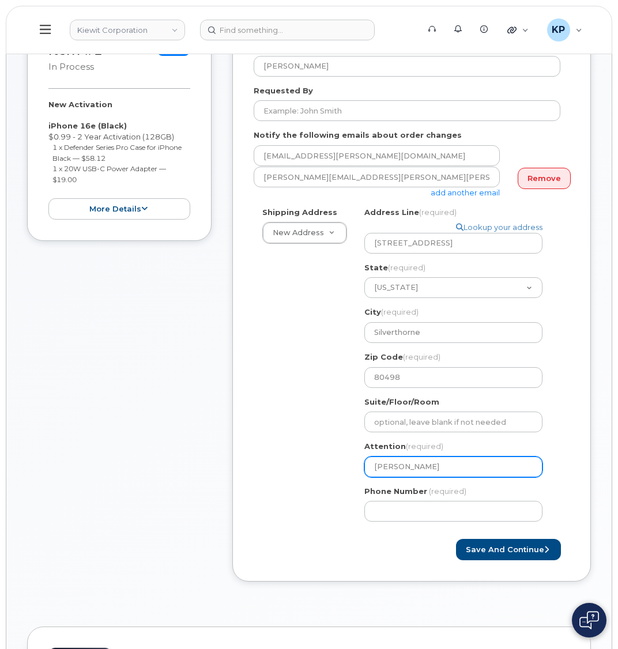
select select
type input "Rod H"
select select
type input "Rod"
select select
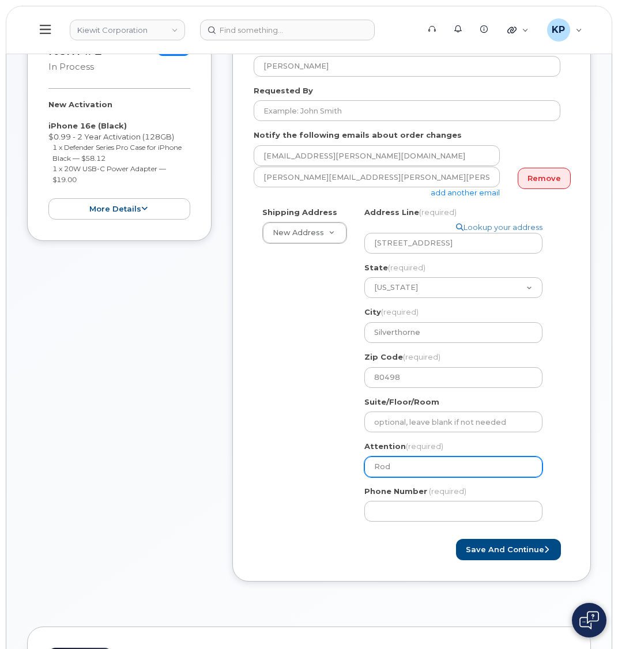
type input "Ro"
select select
type input "R"
select select
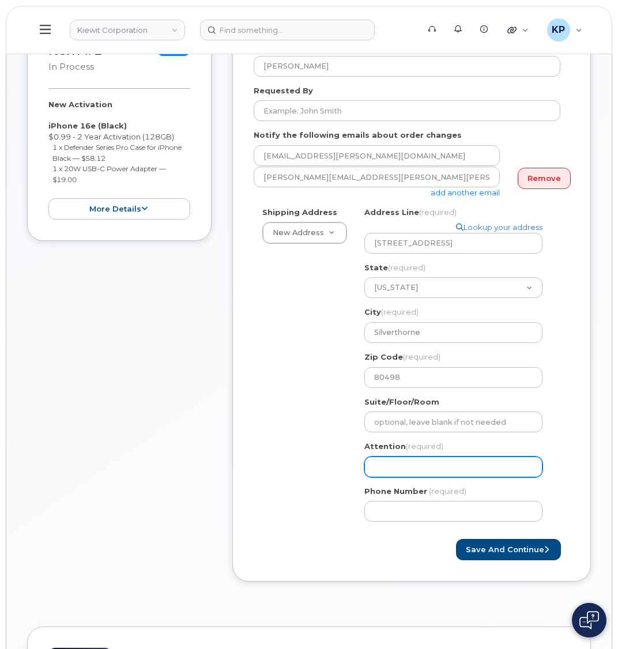
type input "C"
select select
type input "Ch"
select select
type input "Chr"
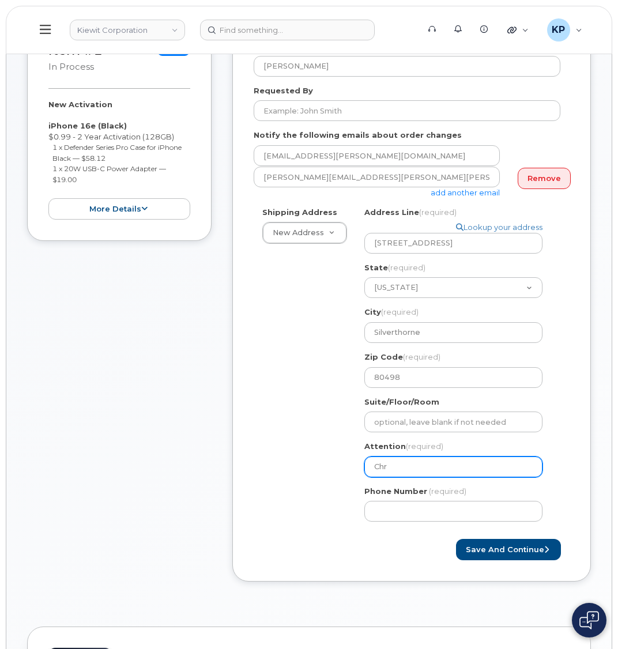
select select
type input "Chri"
select select
type input "Chris"
select select
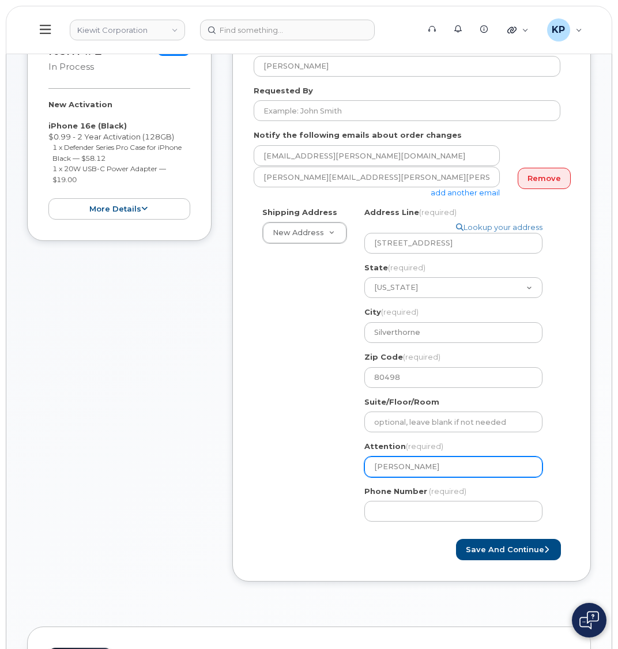
type input "Christ"
select select
type input "Chris"
select select
type input "Chris S"
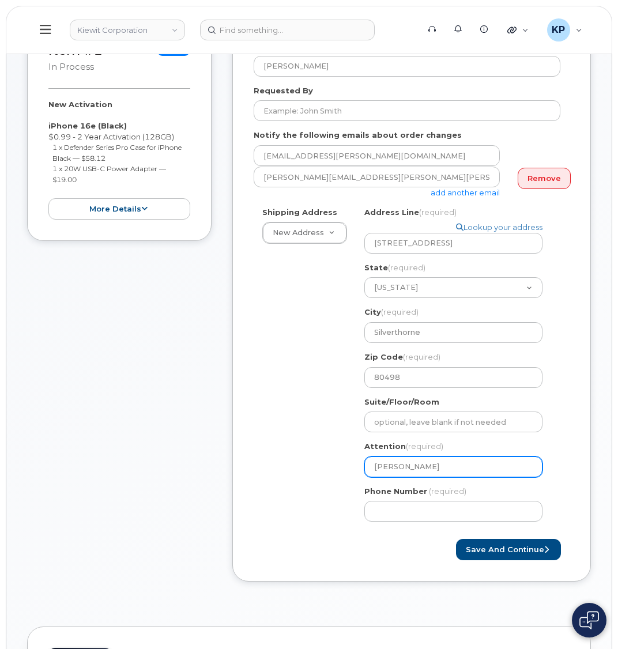
select select
type input "Chris Sic"
select select
type input "Chris Sickl"
select select
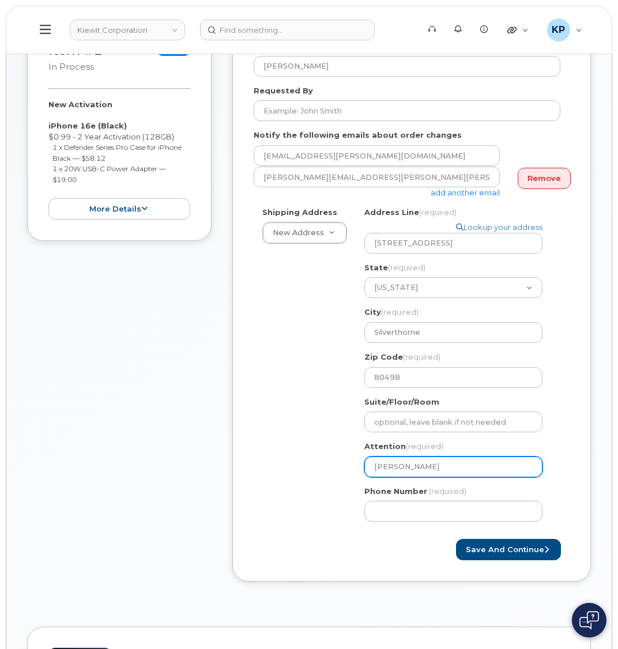
type input "Chris Sickle"
select select
type input "[PERSON_NAME]"
select select
type input "[PERSON_NAME] & [PERSON_NAME]"
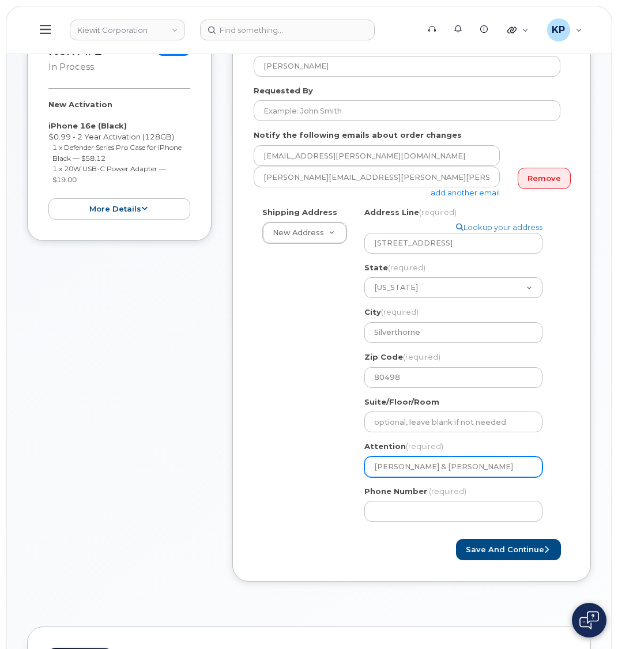
select select
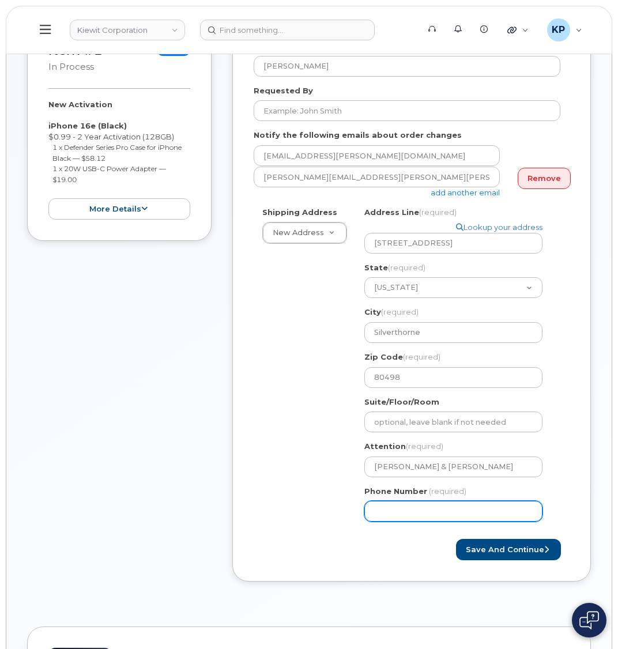
click at [398, 503] on input "Phone Number" at bounding box center [453, 511] width 178 height 21
type input "877772770"
select select
type input "8777727707"
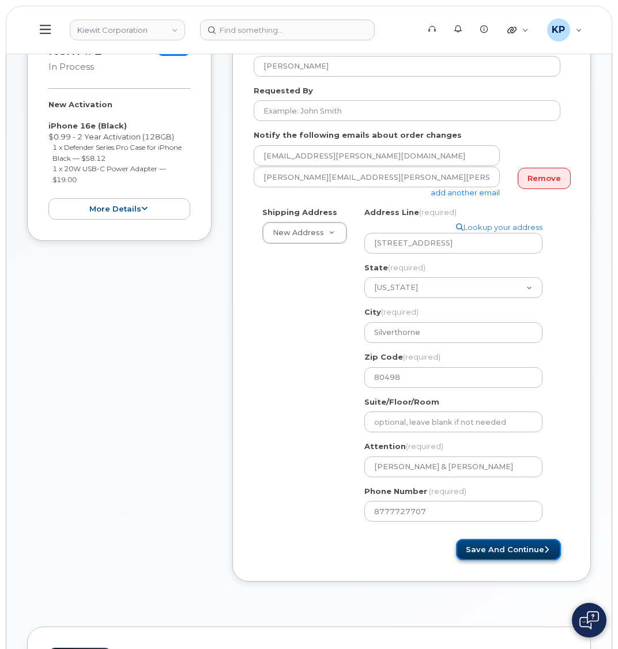
click at [489, 539] on button "Save and Continue" at bounding box center [508, 549] width 105 height 21
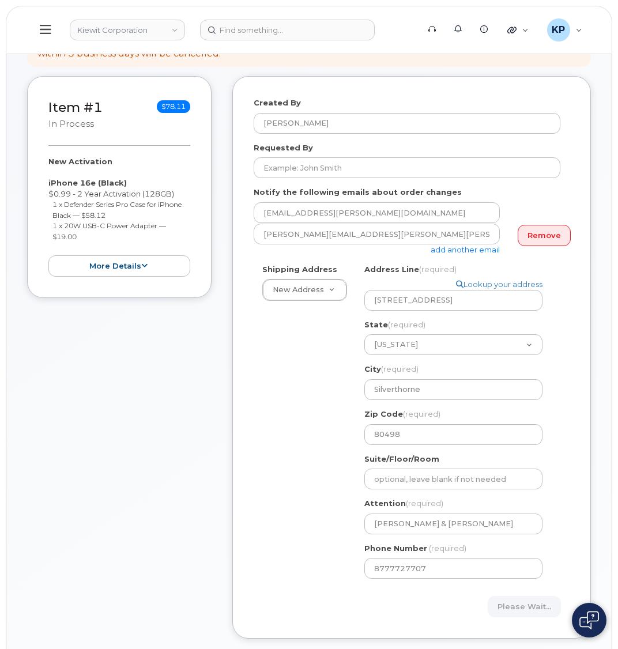
scroll to position [145, 0]
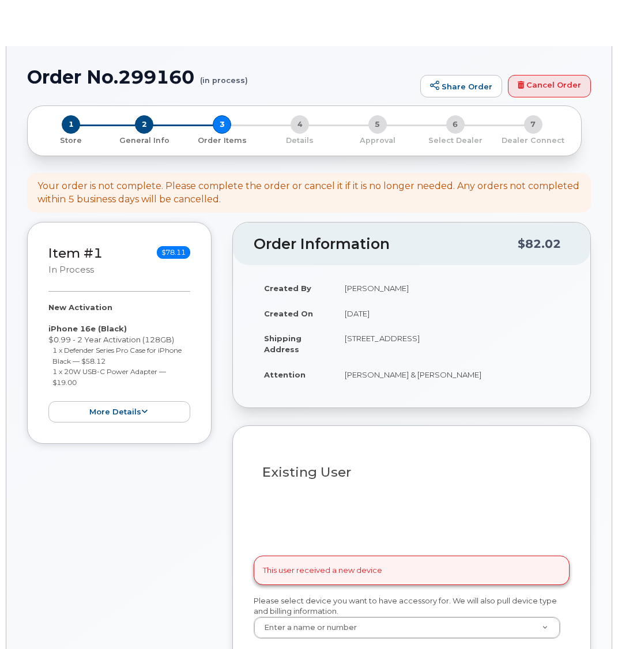
select select
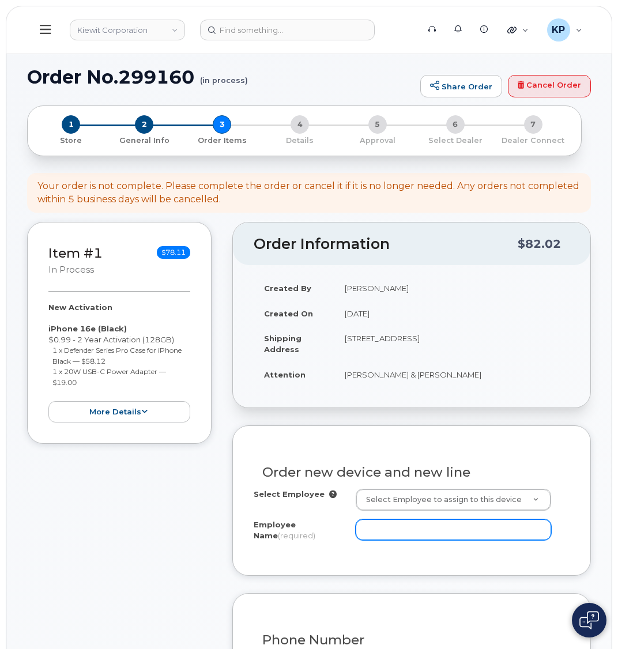
click at [401, 530] on input "Employee Name (required)" at bounding box center [453, 529] width 195 height 21
click at [398, 523] on input "Employee Name (required)" at bounding box center [453, 529] width 195 height 21
paste input "Chris.Sickler"
click at [389, 532] on input "Chris.Sickler" at bounding box center [453, 529] width 195 height 21
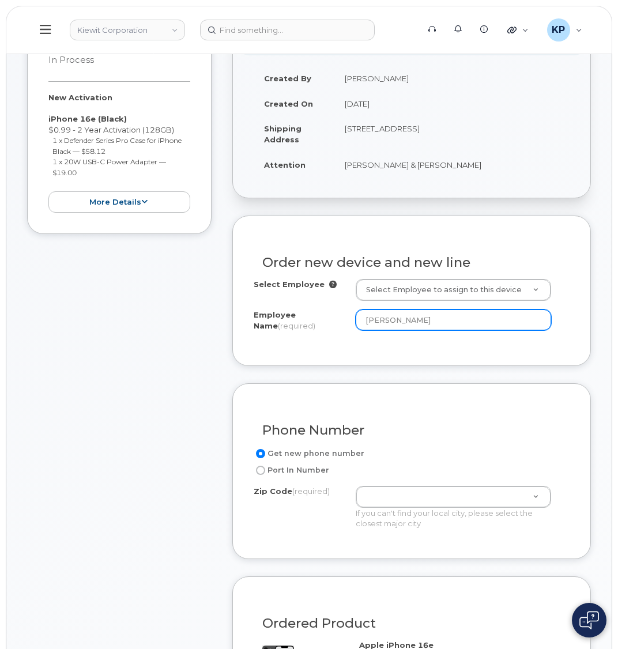
scroll to position [231, 0]
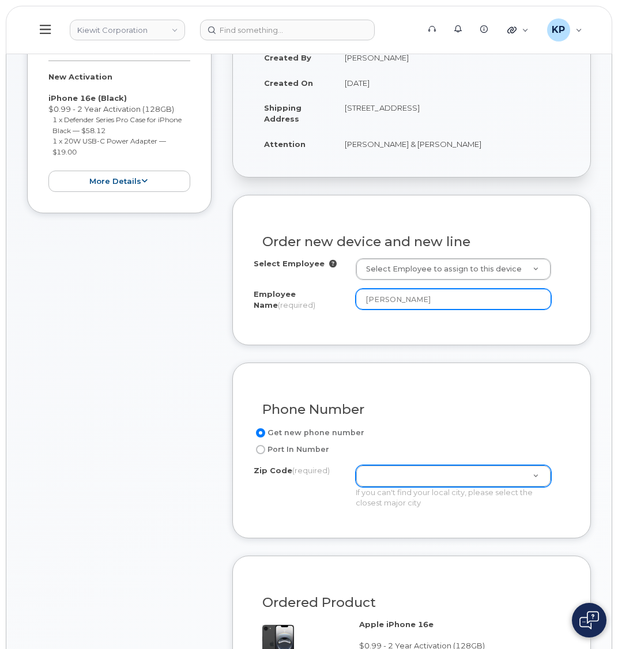
type input "[PERSON_NAME]"
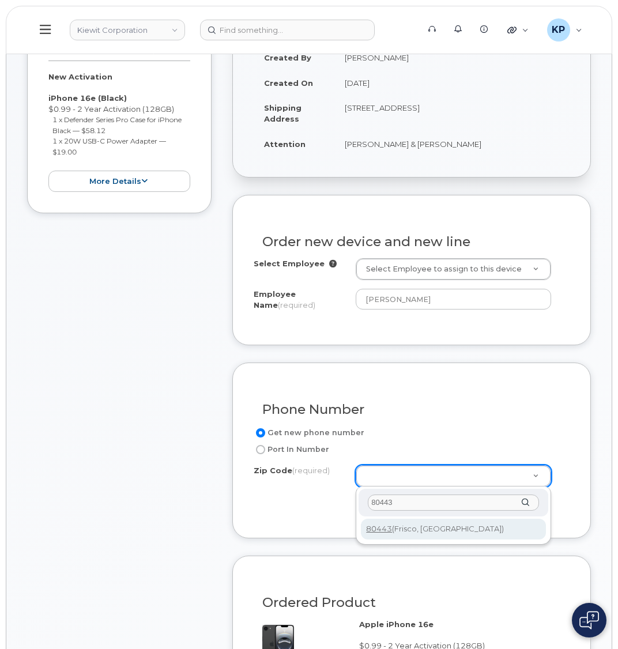
type input "80443"
type input "80443 (Frisco, CO)"
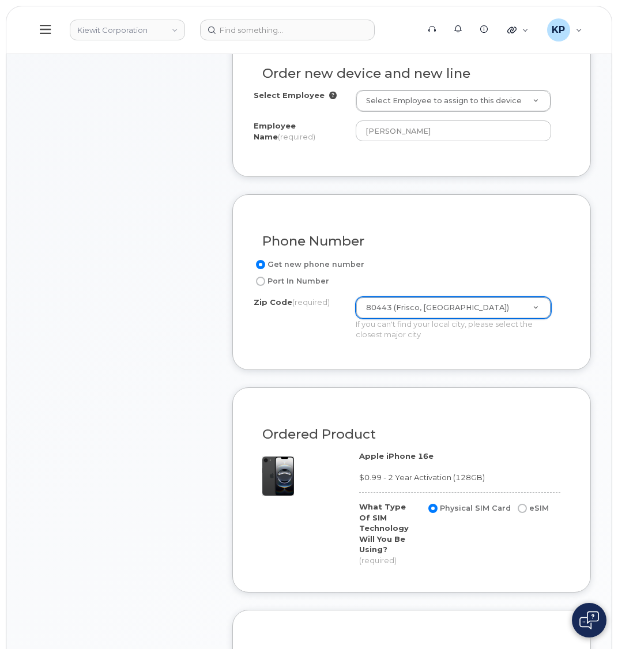
scroll to position [404, 0]
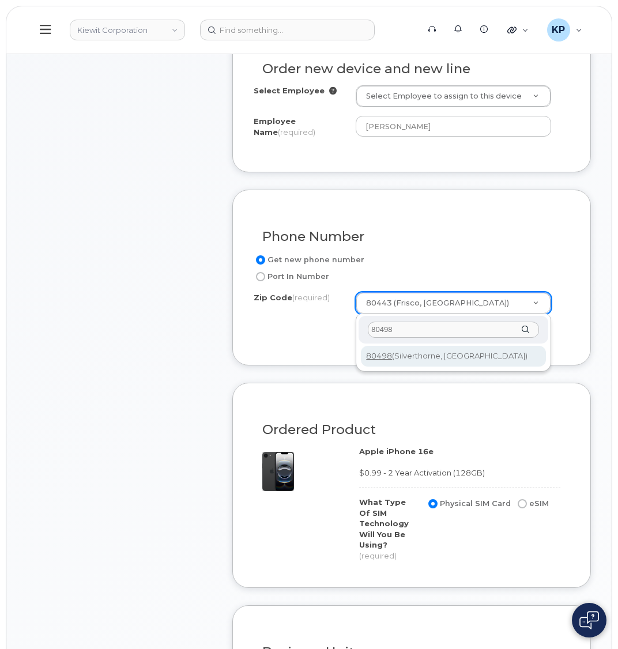
type input "80498"
type input "80498 (Silverthorne, CO)"
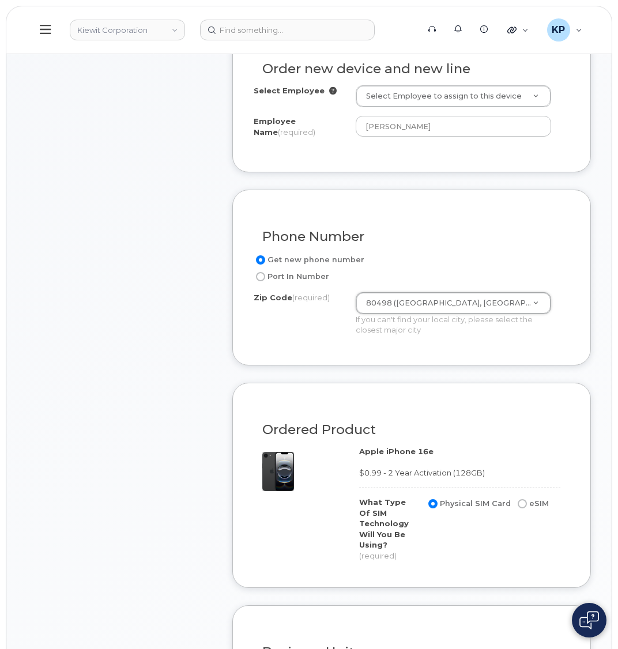
click at [229, 349] on div "Item #1 in process $78.11 New Activation iPhone 16e (Black) $0.99 - 2 Year Acti…" at bounding box center [309, 385] width 564 height 1134
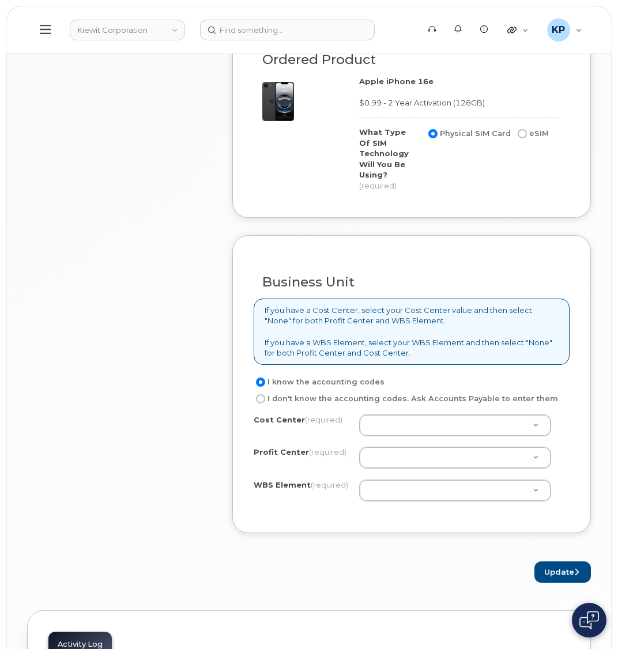
scroll to position [807, 0]
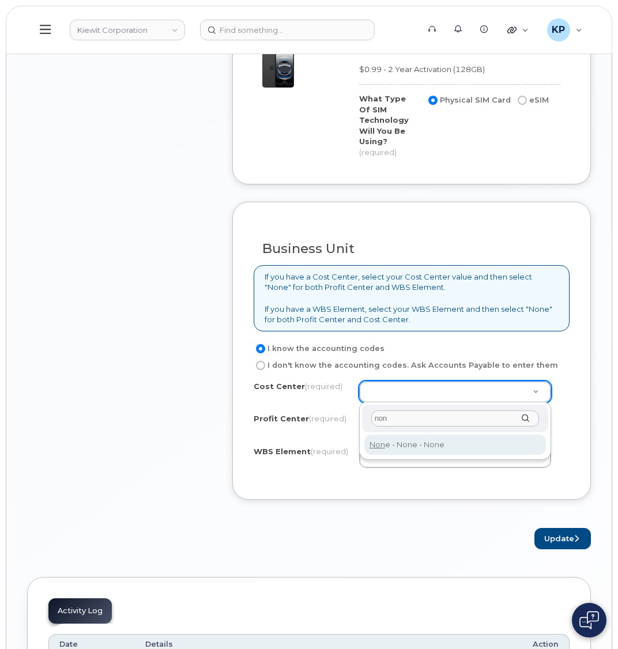
type input "non"
type input "None"
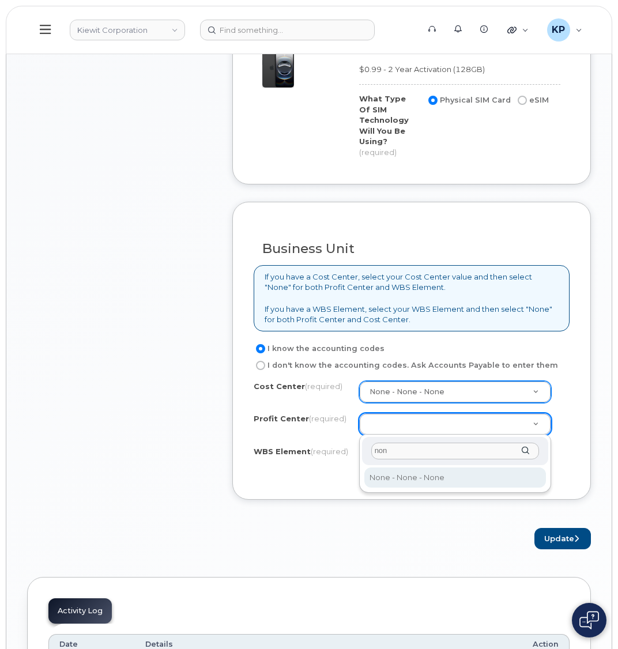
type input "non"
select select "None"
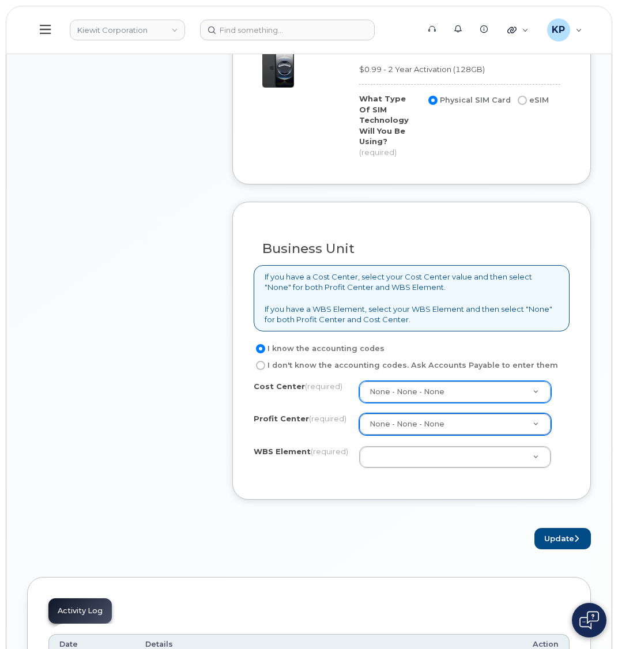
click at [394, 468] on div "Cost Center (required) None - None - None None Profit Center (required) None - …" at bounding box center [412, 430] width 316 height 98
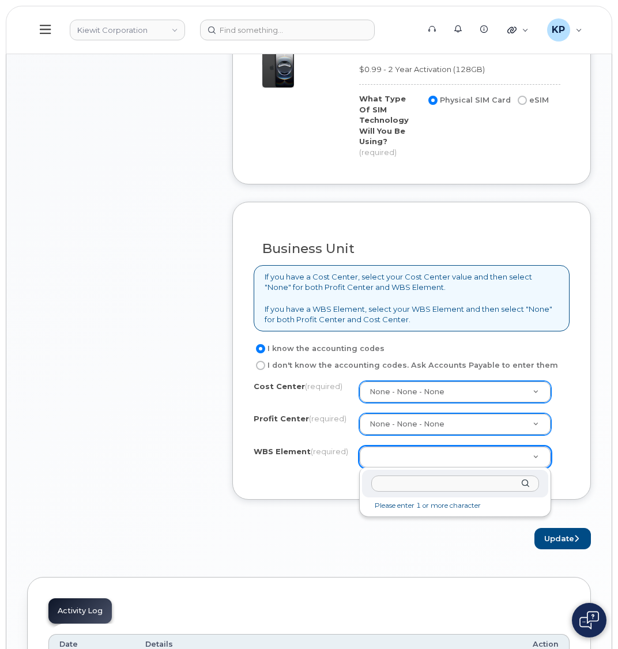
drag, startPoint x: 427, startPoint y: 468, endPoint x: 418, endPoint y: 461, distance: 11.1
click at [427, 468] on div "Please enter 1 or more character" at bounding box center [455, 493] width 192 height 50
paste input "104898.3743"
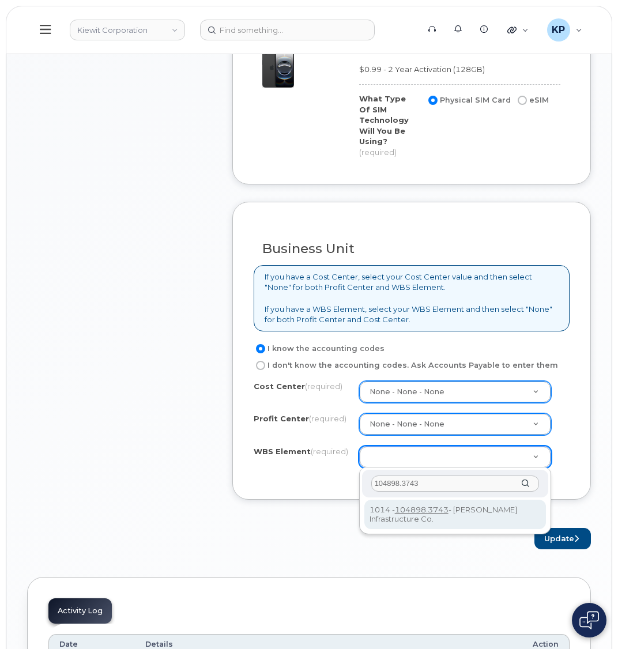
type input "104898.3743"
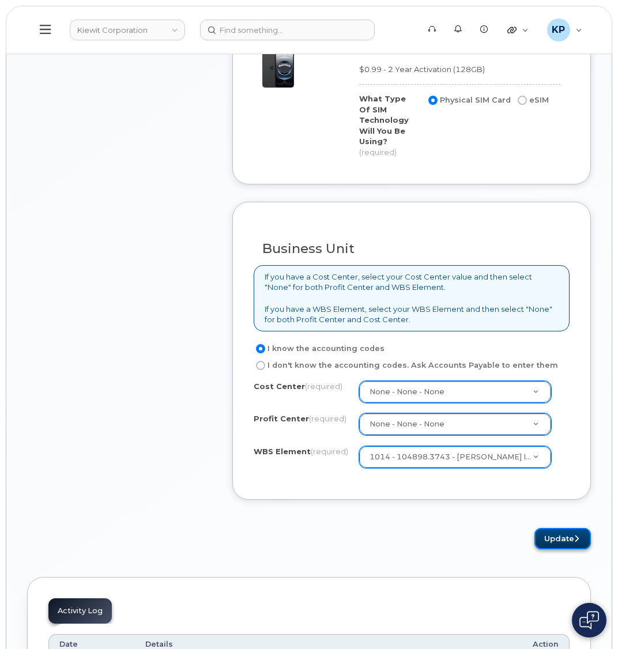
click at [540, 536] on button "Update" at bounding box center [562, 538] width 56 height 21
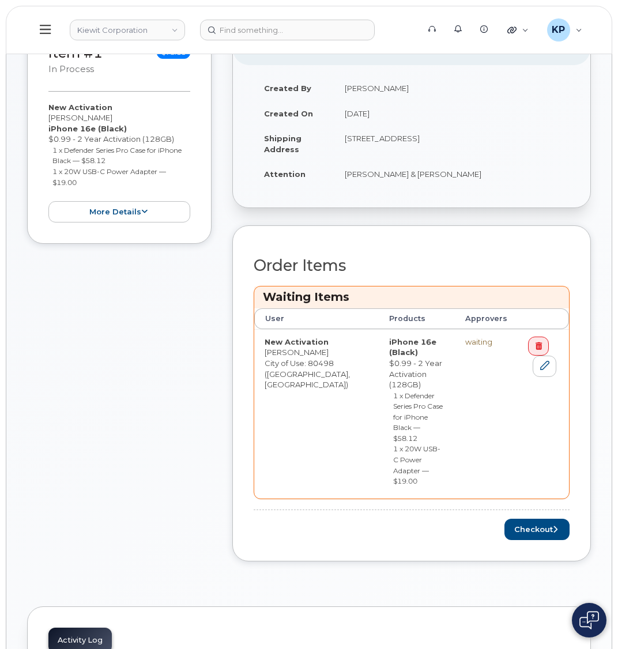
scroll to position [288, 0]
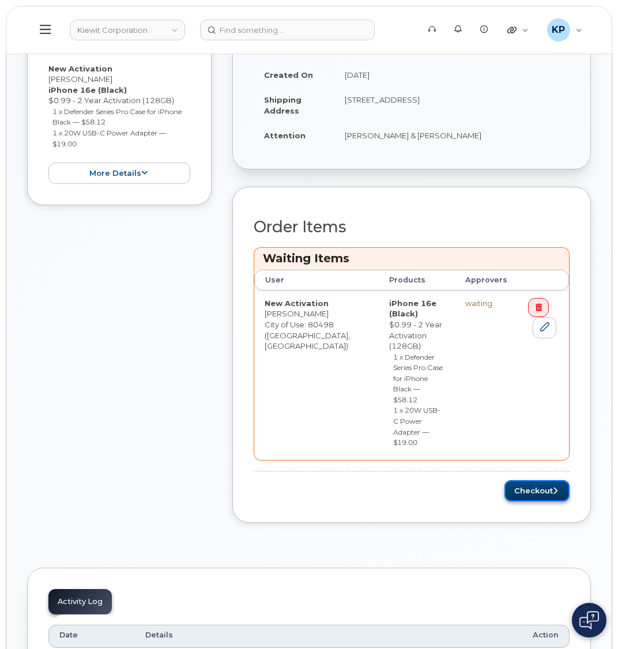
click at [517, 480] on button "Checkout" at bounding box center [536, 490] width 65 height 21
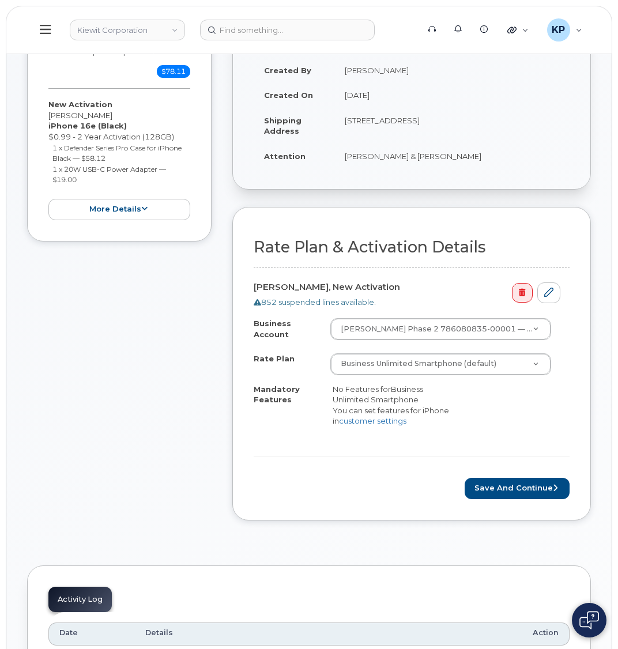
scroll to position [173, 0]
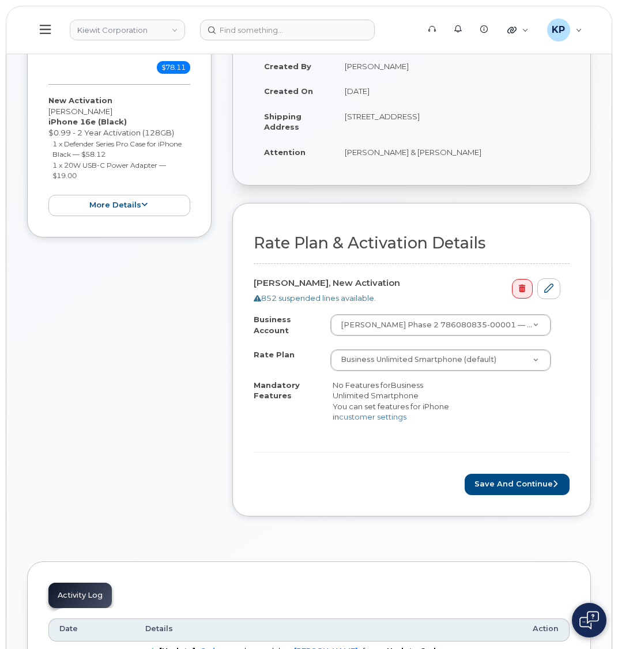
click at [492, 469] on form "Rate Plan & Activation Details [PERSON_NAME], New Activation 852 suspended line…" at bounding box center [412, 365] width 316 height 260
click at [493, 474] on button "Save and Continue" at bounding box center [517, 484] width 105 height 21
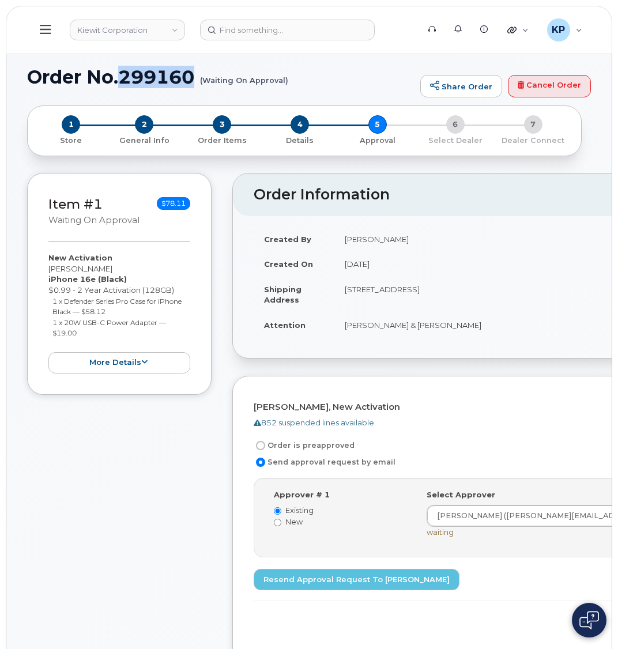
drag, startPoint x: 123, startPoint y: 80, endPoint x: 195, endPoint y: 76, distance: 72.1
click at [195, 76] on h1 "Order No.299160 (Waiting On Approval)" at bounding box center [220, 77] width 387 height 20
copy h1 "299160"
click at [46, 30] on icon at bounding box center [45, 29] width 11 height 9
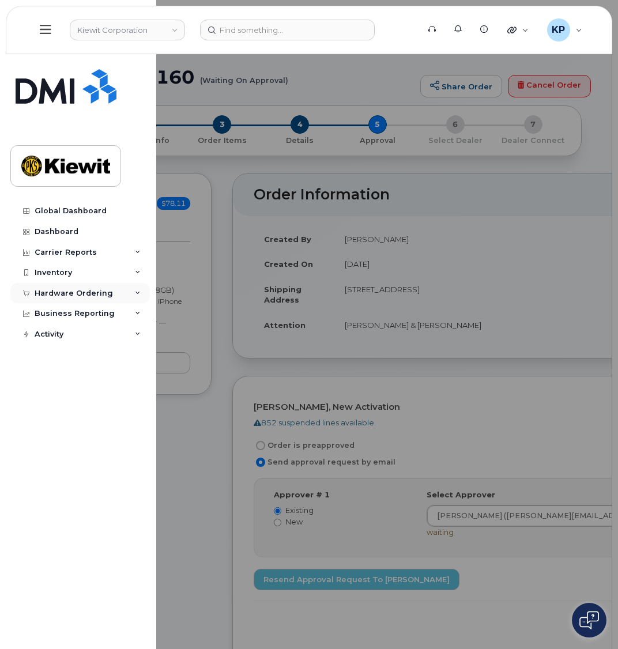
click at [52, 300] on div "Hardware Ordering" at bounding box center [80, 293] width 140 height 21
click at [52, 333] on div "Orders" at bounding box center [54, 336] width 28 height 10
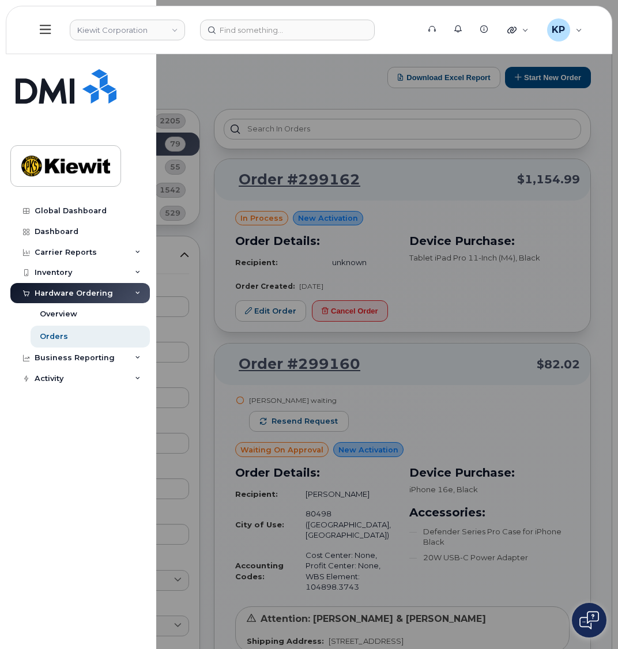
click at [233, 473] on div at bounding box center [309, 324] width 618 height 649
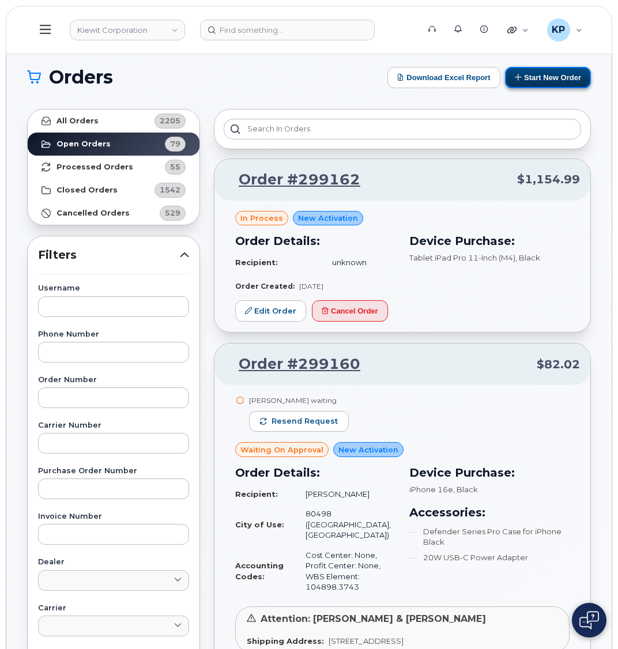
click at [536, 76] on button "Start New Order" at bounding box center [548, 77] width 86 height 21
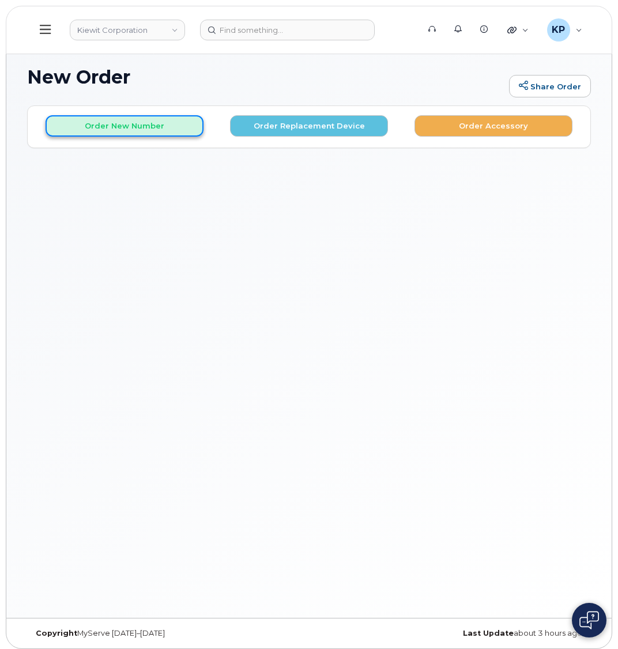
click at [144, 122] on button "Order New Number" at bounding box center [125, 125] width 158 height 21
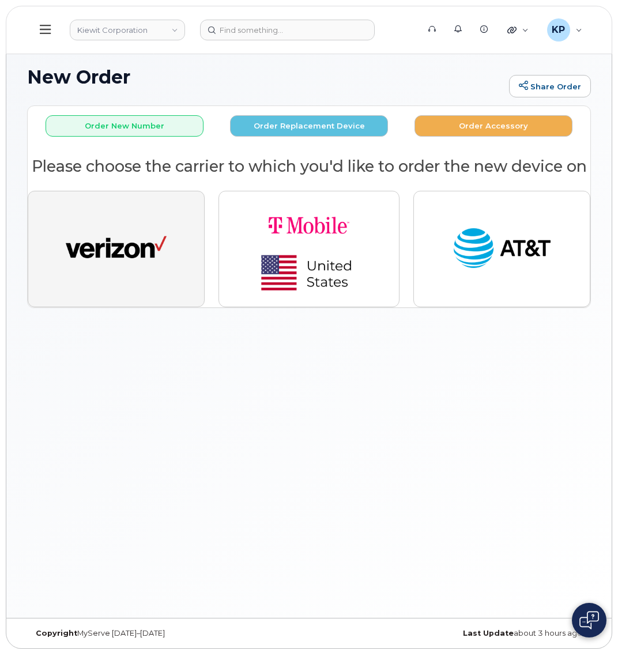
click at [152, 265] on img "button" at bounding box center [116, 249] width 101 height 52
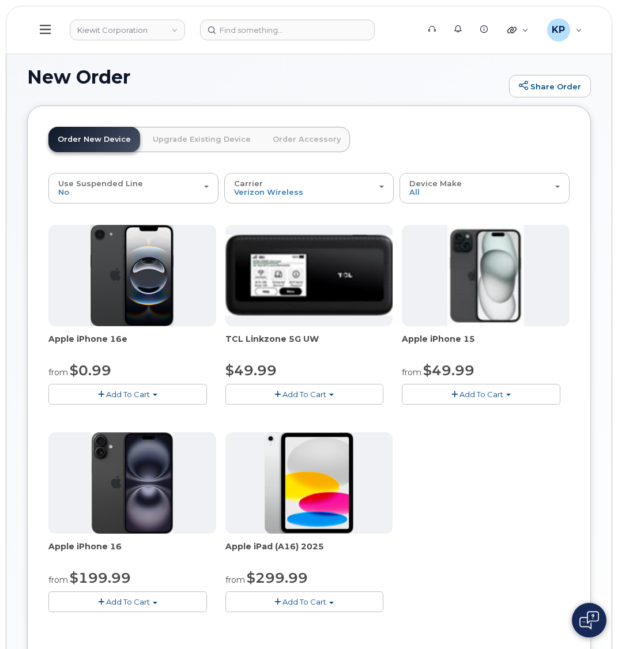
click at [123, 396] on span "Add To Cart" at bounding box center [128, 394] width 44 height 9
click at [116, 391] on span "Add To Cart" at bounding box center [128, 394] width 44 height 9
click at [112, 396] on span "Add To Cart" at bounding box center [128, 394] width 44 height 9
click at [111, 416] on link "$0.99 - 2 Year Activation (128GB)" at bounding box center [125, 416] width 149 height 14
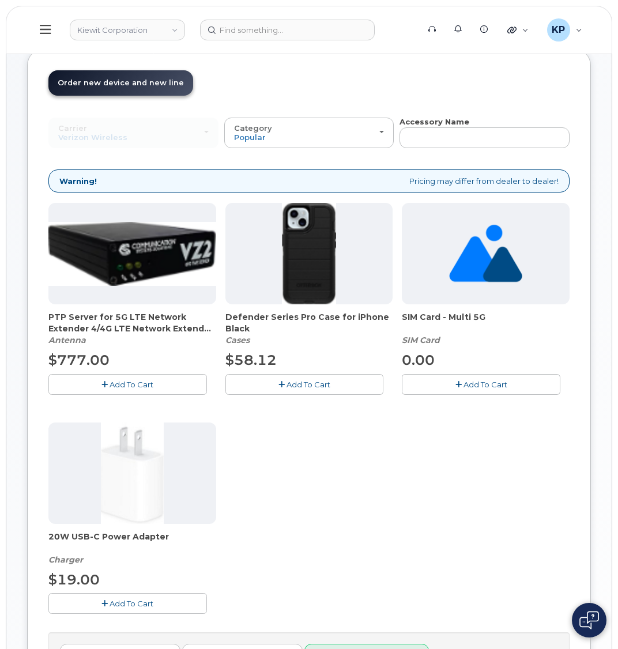
scroll to position [58, 0]
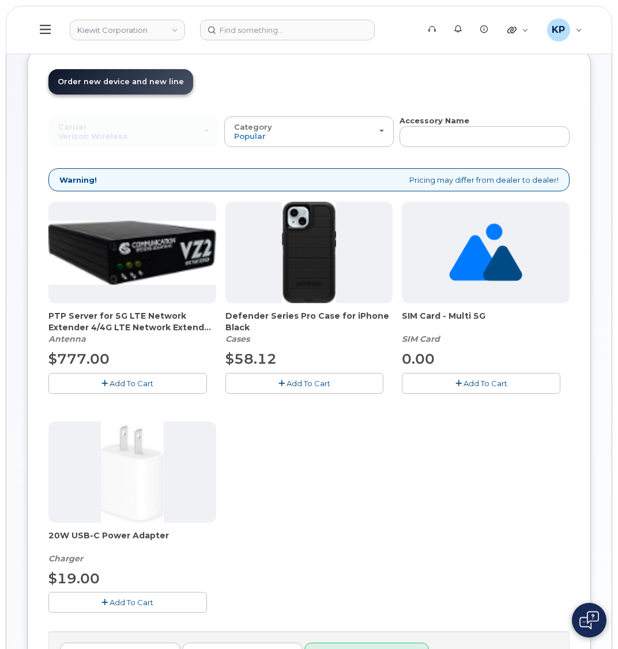
click at [153, 596] on button "Add To Cart" at bounding box center [127, 602] width 159 height 20
click at [287, 376] on button "Add To Cart" at bounding box center [304, 383] width 159 height 20
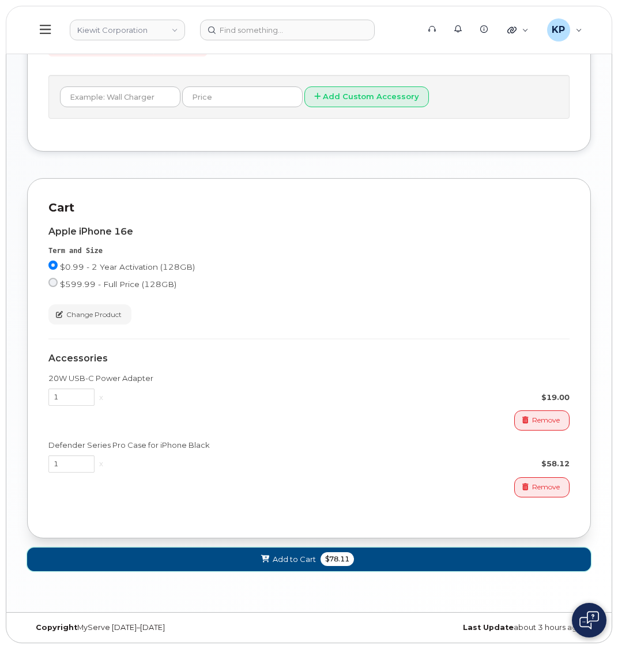
click at [344, 552] on span "$78.11" at bounding box center [337, 559] width 33 height 14
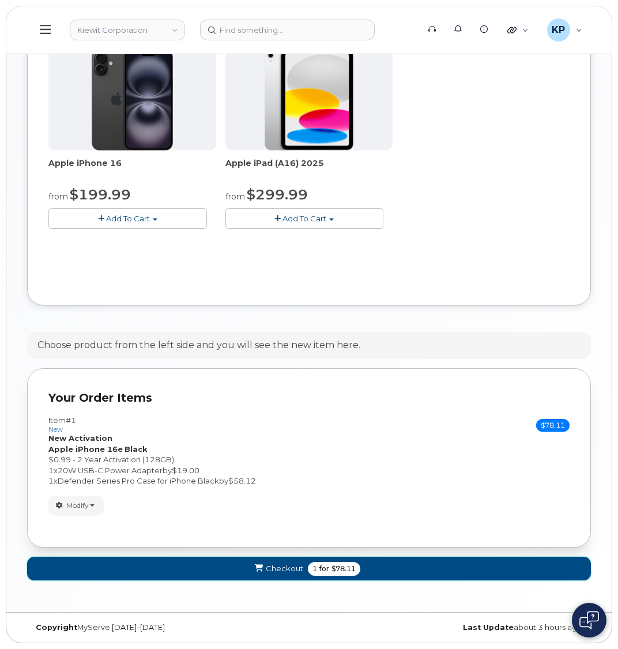
click at [296, 572] on span "Checkout" at bounding box center [284, 568] width 37 height 11
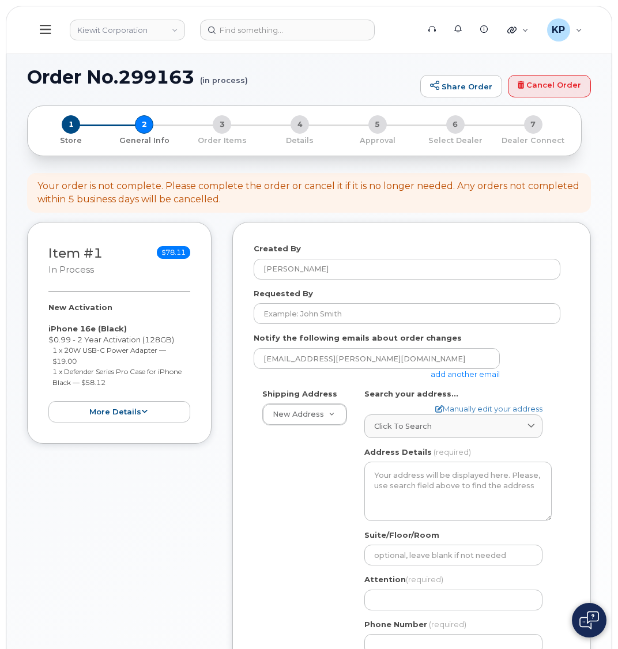
select select
click at [458, 375] on link "add another email" at bounding box center [465, 374] width 69 height 9
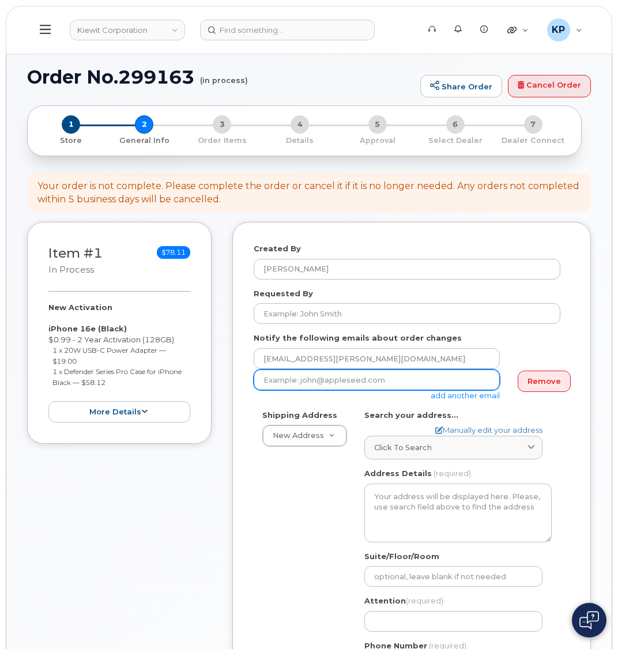
click at [381, 383] on input "email" at bounding box center [377, 380] width 246 height 21
click at [288, 379] on input "email" at bounding box center [377, 380] width 246 height 21
paste input "[PERSON_NAME].[PERSON_NAME]"
type input "[PERSON_NAME][EMAIL_ADDRESS][PERSON_NAME][PERSON_NAME][DOMAIN_NAME]"
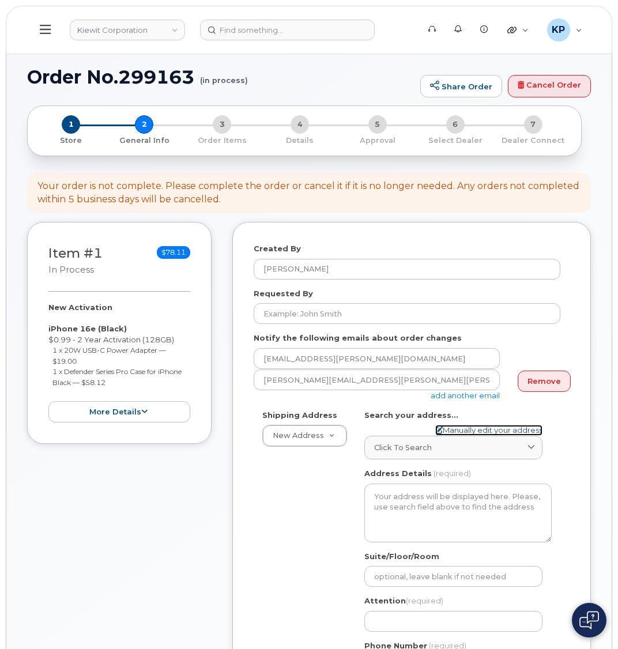
click at [462, 427] on link "Manually edit your address" at bounding box center [488, 430] width 107 height 11
select select
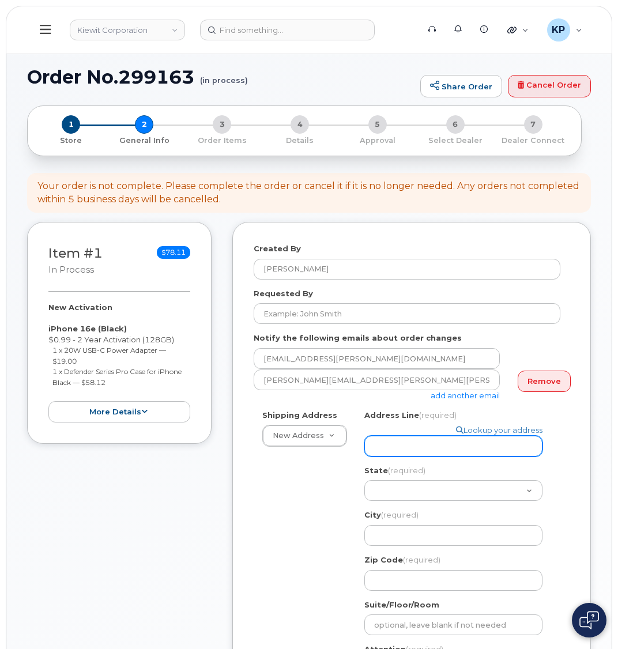
click at [438, 442] on input "Address Line (required)" at bounding box center [453, 446] width 178 height 21
select select
type input "1"
select select
type input "160"
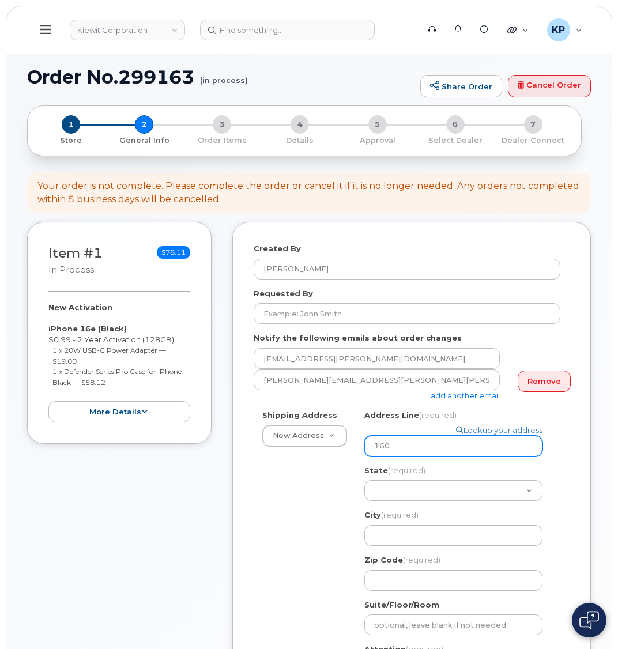
select select
type input "1601"
select select
type input "1601 S"
select select
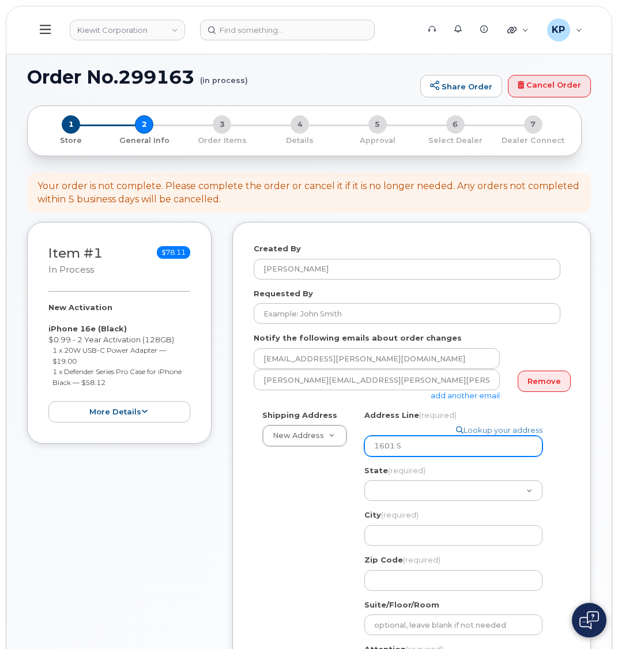
type input "1601 So"
select select
type input "1601 Sor"
select select
type input "1601 Sorr"
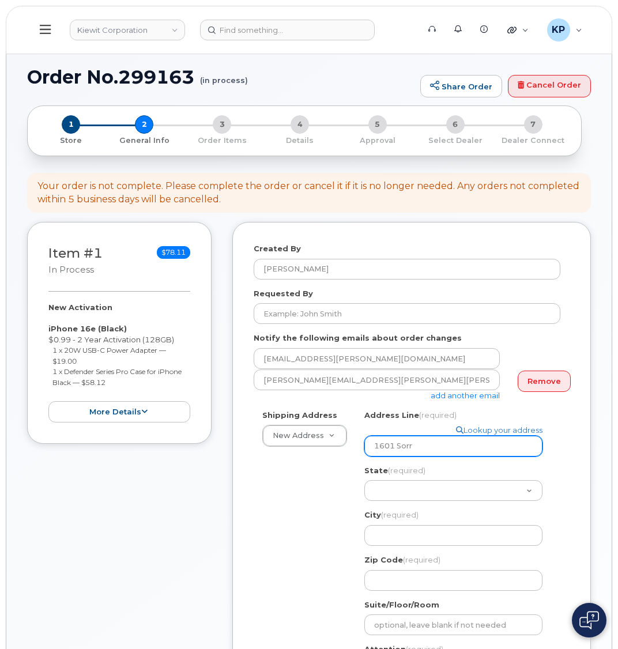
select select
type input "1601 Sorre"
select select
type input "1601 Sorrel"
select select
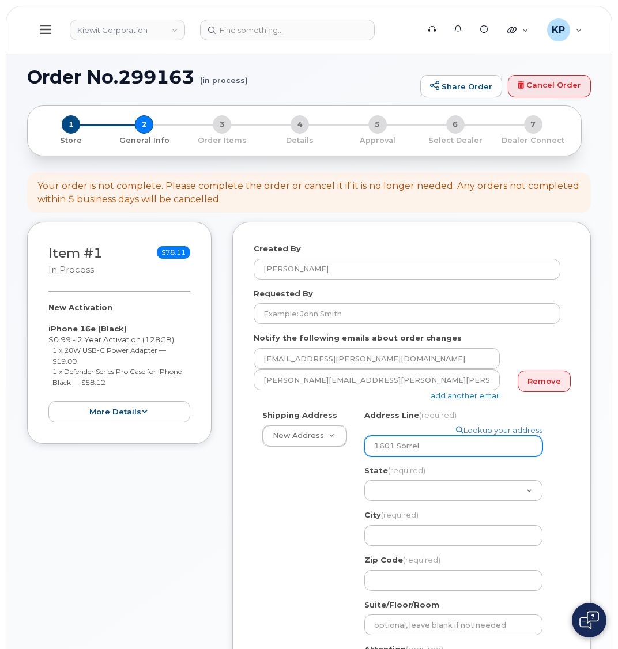
type input "1601 Sorrel A"
select select
type input "1601 Sorrel Av"
select select
type input "1601 Sorrel Ave"
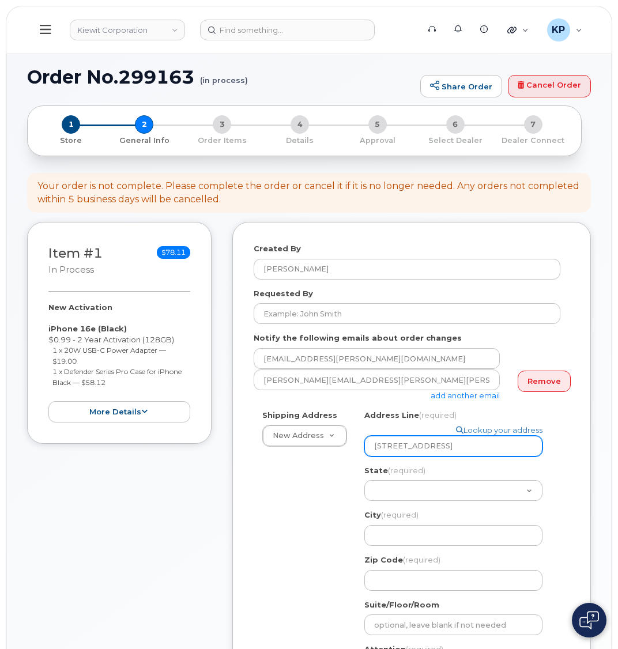
select select
type input "1601 Sorrel Ave."
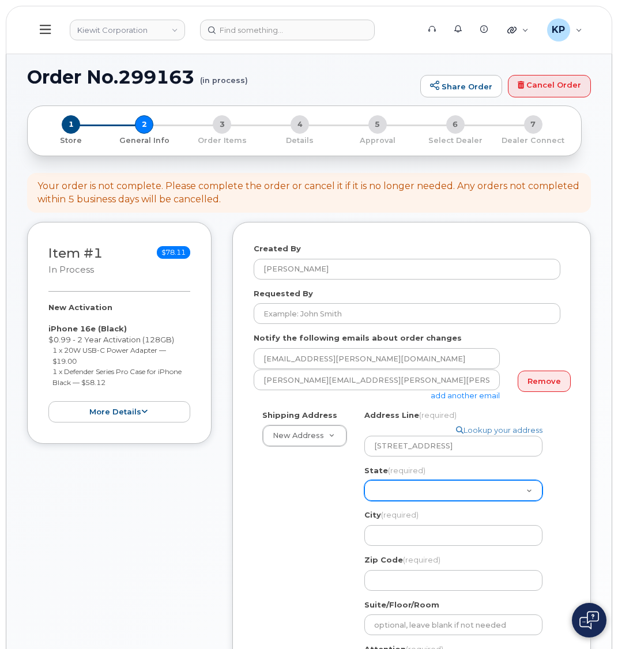
click at [382, 480] on select "Alabama Alaska American Samoa Arizona Arkansas California Colorado Connecticut …" at bounding box center [453, 490] width 178 height 21
select select "LA"
click at [281, 519] on div "Shipping Address New Address New Address 6076 TX-12 8000 Forbes Place 10055 Tra…" at bounding box center [407, 572] width 307 height 324
click at [453, 513] on div "City (required) 1601 Sorrel Ave., LA, USA" at bounding box center [457, 528] width 187 height 36
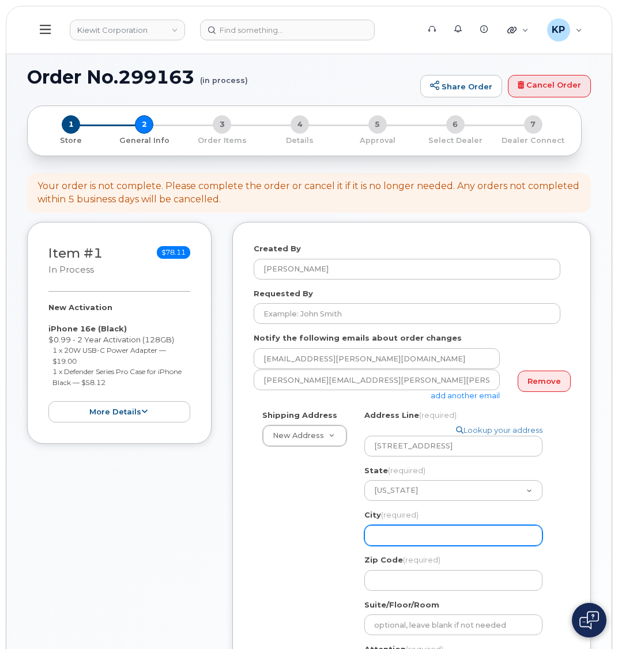
click at [438, 525] on input "City (required)" at bounding box center [453, 535] width 178 height 21
select select
type input "B"
select select
type input "Ba"
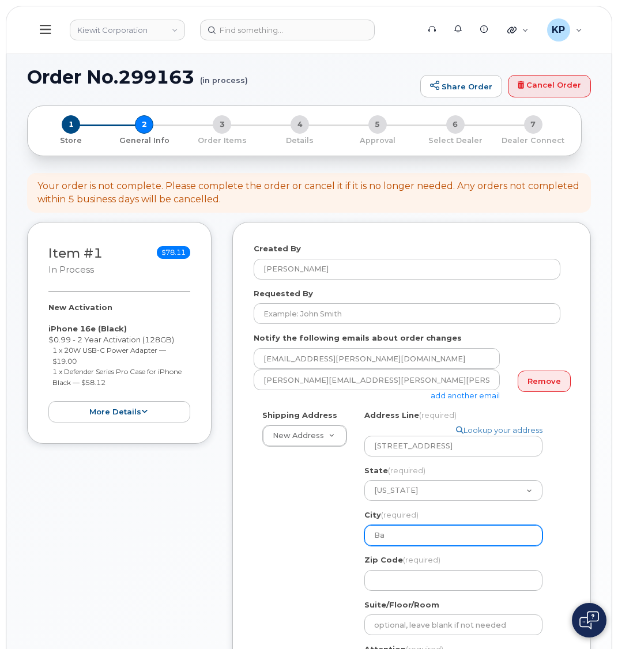
select select
type input "Bat"
select select
type input "Bato"
select select
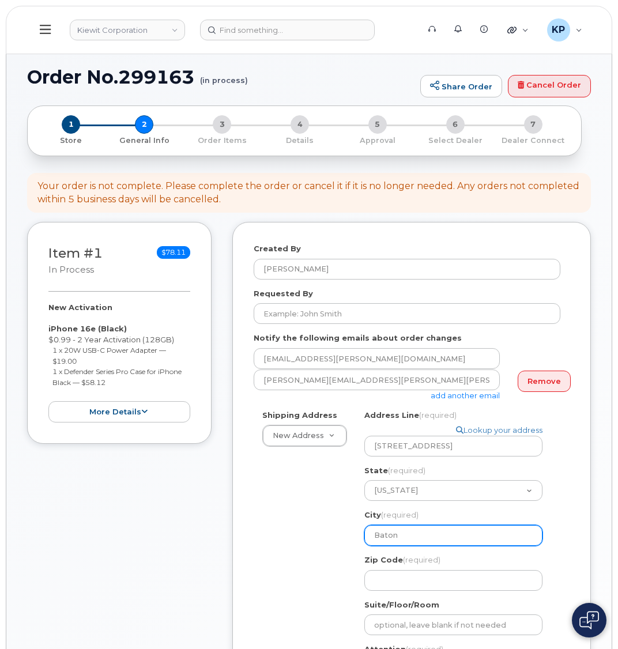
type input "Baton"
select select
type input "Baton R"
select select
type input "Baton Ro"
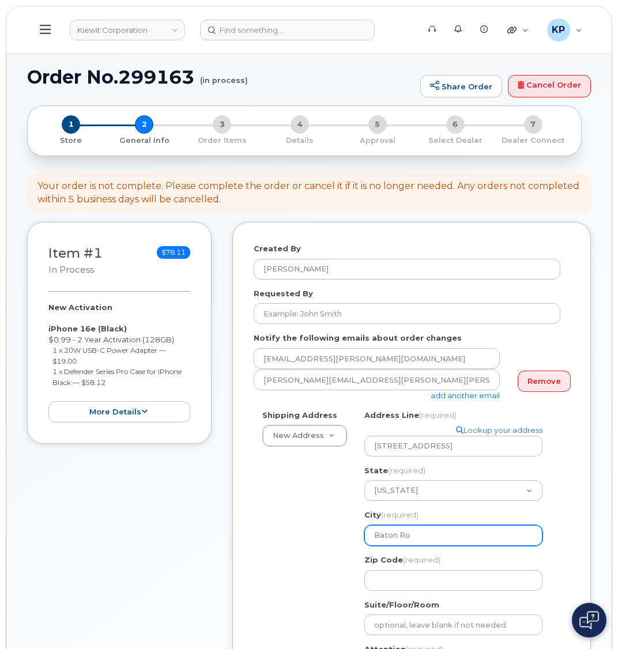
select select
type input "Baton Rou"
select select
type input "Baton Roug"
select select
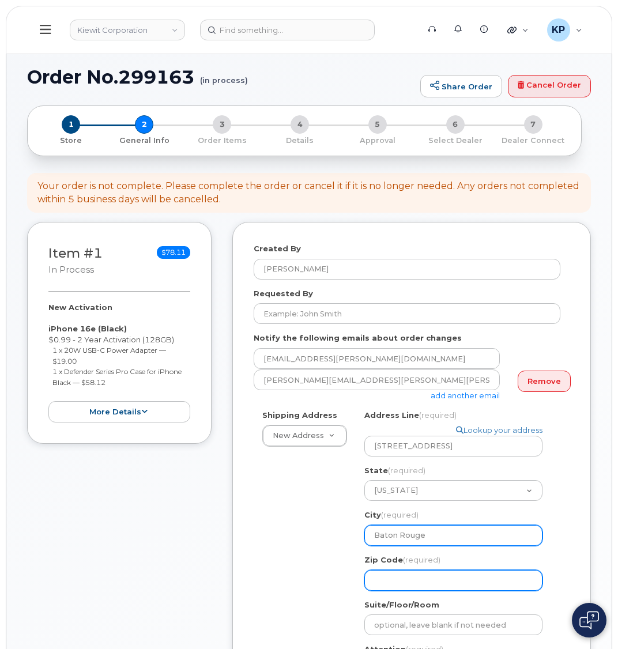
type input "Baton Rouge"
click at [419, 570] on input "Zip Code (required)" at bounding box center [453, 580] width 178 height 21
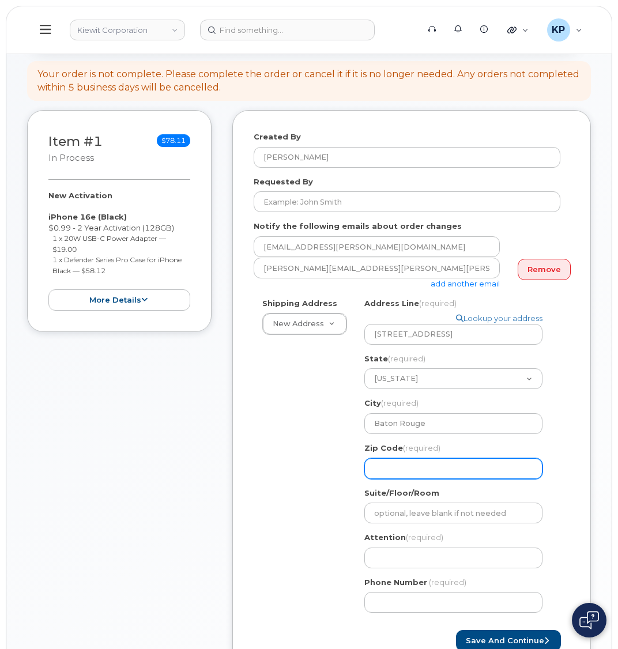
scroll to position [115, 0]
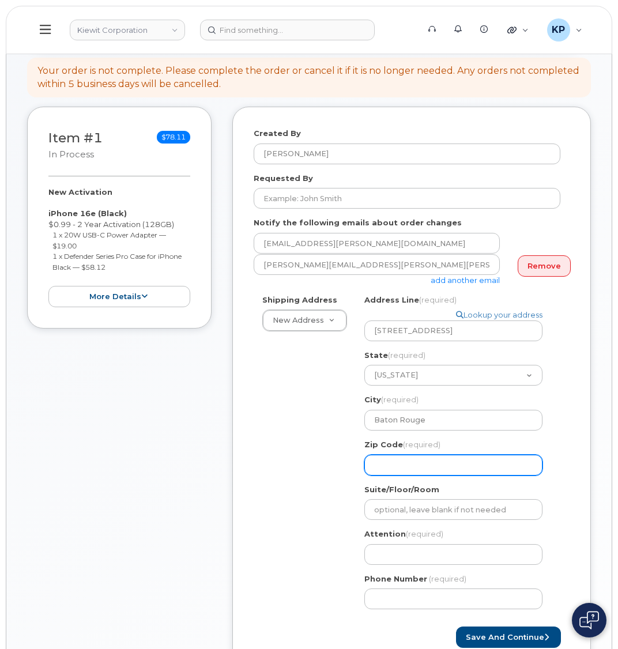
click at [414, 455] on input "Zip Code (required)" at bounding box center [453, 465] width 178 height 21
select select
type input "70"
select select
type input "7080"
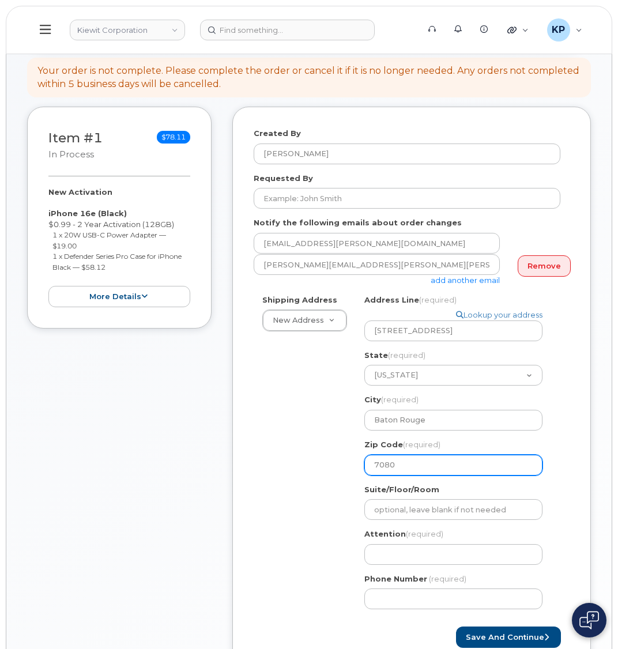
select select
type input "70802"
click at [266, 476] on div "Shipping Address New Address New Address 6076 TX-12 8000 Forbes Place 10055 Tra…" at bounding box center [407, 457] width 307 height 324
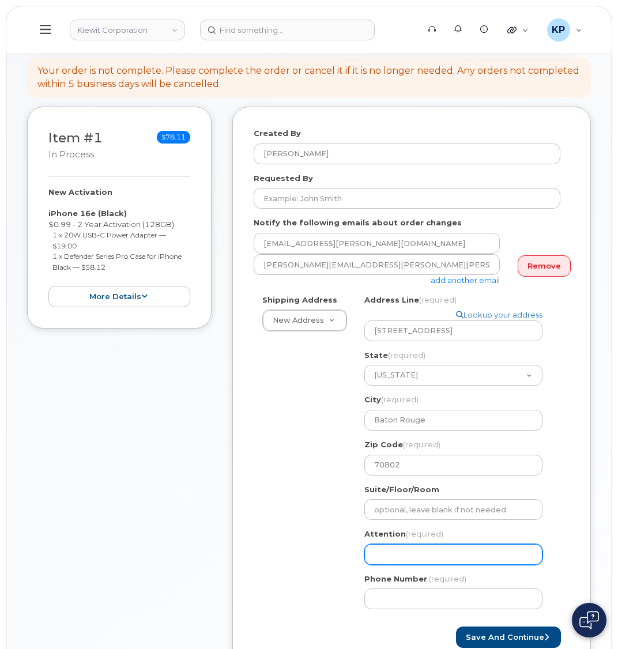
drag, startPoint x: 380, startPoint y: 552, endPoint x: 311, endPoint y: 512, distance: 79.3
click at [380, 552] on input "Attention (required)" at bounding box center [453, 554] width 178 height 21
click at [416, 549] on input "Attention (required)" at bounding box center [453, 554] width 178 height 21
paste input "Chris.Rosales"
select select
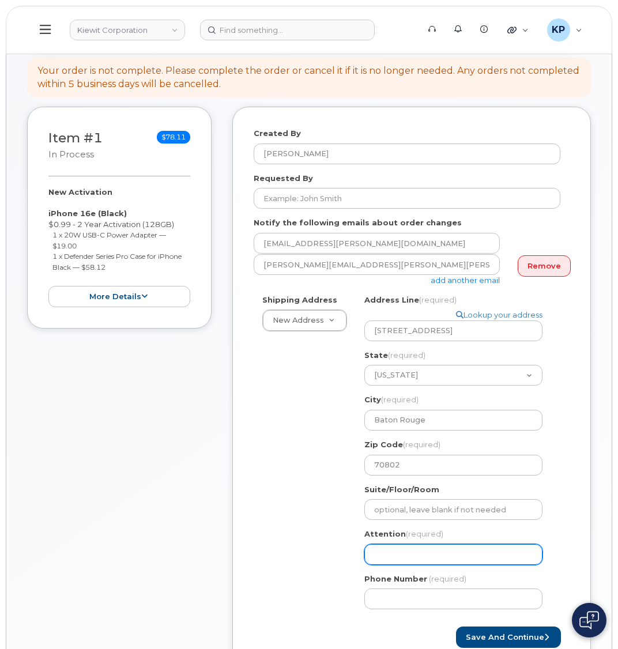
type input "Chris.Rosales"
click at [396, 547] on input "Chris.Rosales" at bounding box center [453, 554] width 178 height 21
select select
type input "ChrisRosales"
select select
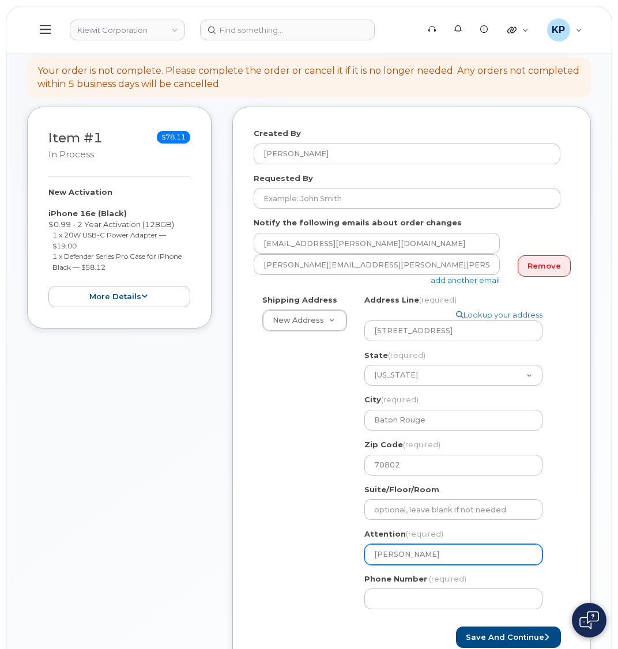
click at [454, 548] on input "[PERSON_NAME]" at bounding box center [453, 554] width 178 height 21
click at [440, 551] on input "[PERSON_NAME]" at bounding box center [453, 554] width 178 height 21
type input "[PERSON_NAME]"
select select
type input "Chris Rosales &"
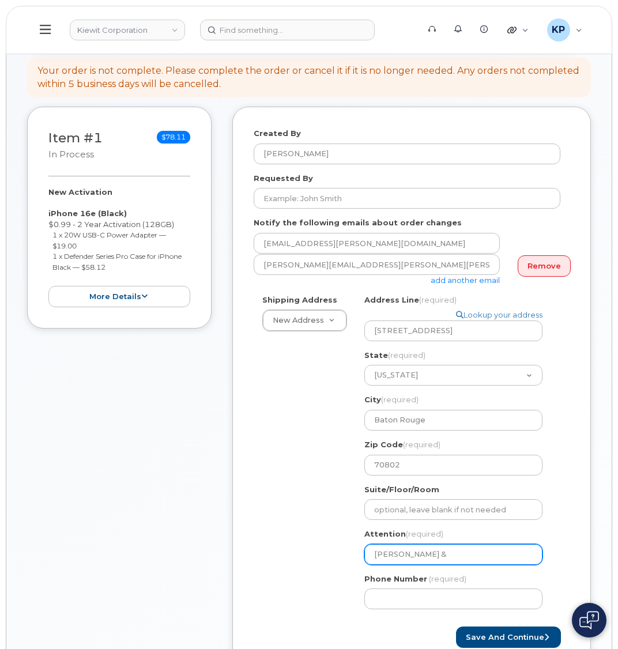
paste input "Christopher.Riggin"
select select
type input "Chris Rosales & Christopher.Riggin"
click at [479, 545] on input "Chris Rosales & Christopher.Riggin" at bounding box center [453, 554] width 178 height 21
select select
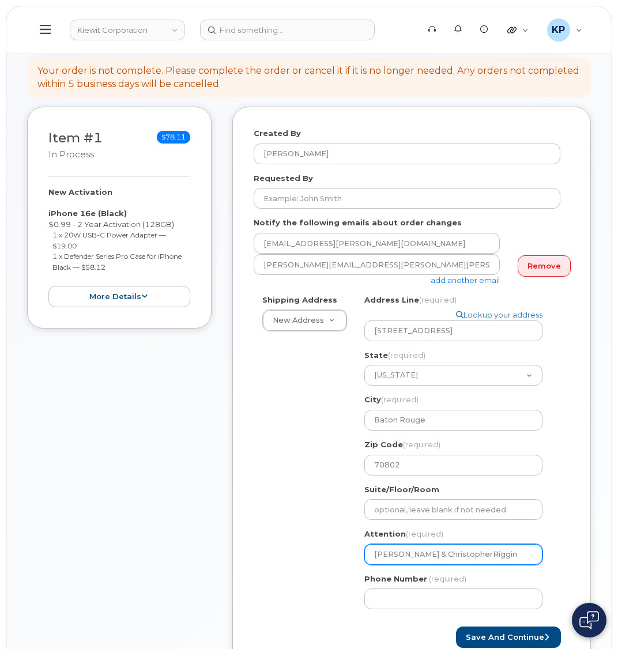
type input "[PERSON_NAME] & [PERSON_NAME]"
select select
type input "[PERSON_NAME] & [PERSON_NAME]"
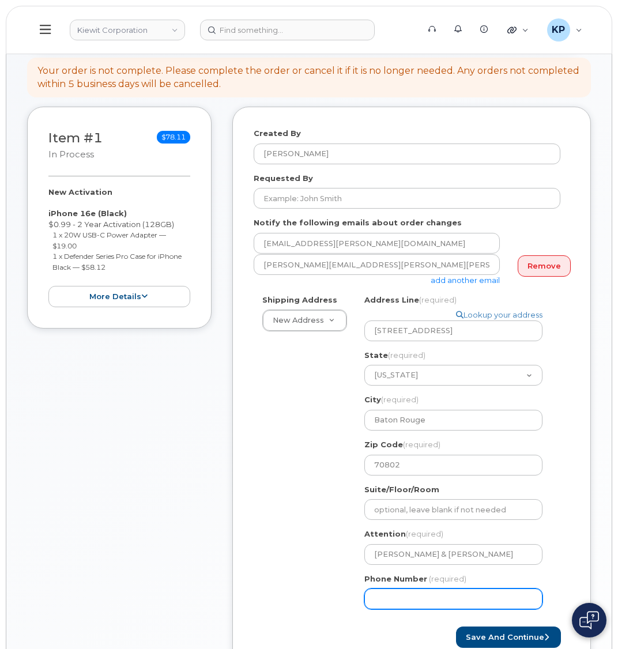
click at [419, 589] on input "Phone Number" at bounding box center [453, 599] width 178 height 21
type input "877772770"
select select
type input "8777727707"
select select
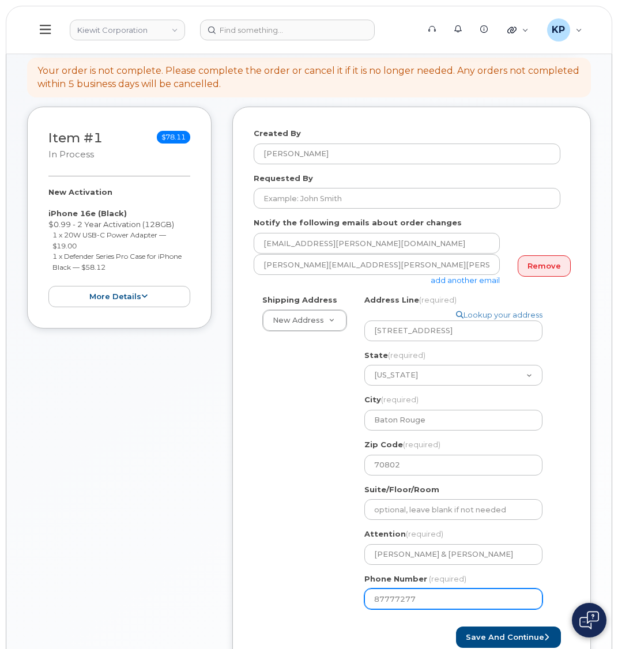
type input "877772770"
select select
type input "8777727707"
click at [266, 522] on div "Shipping Address New Address New Address 6076 TX-12 8000 Forbes Place 10055 Tra…" at bounding box center [407, 457] width 307 height 324
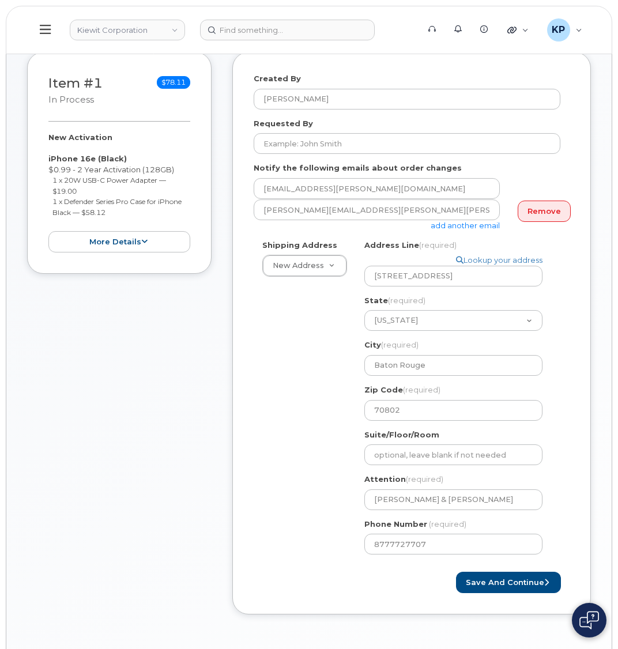
scroll to position [173, 0]
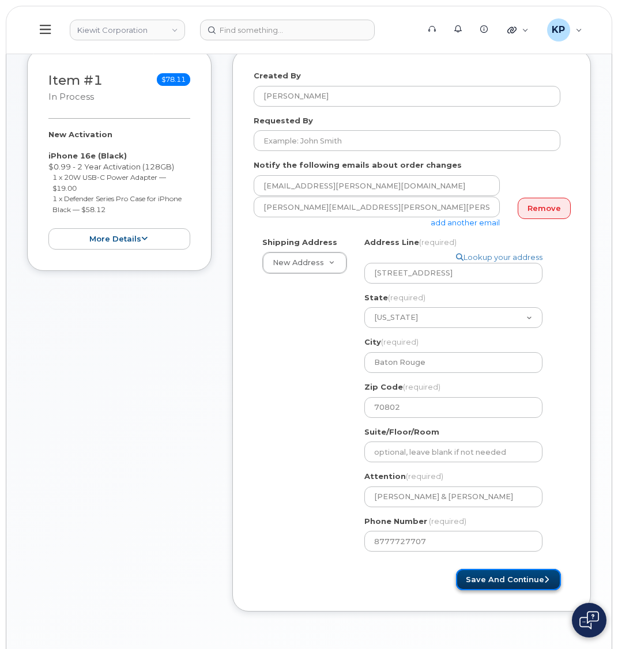
click at [489, 569] on button "Save and Continue" at bounding box center [508, 579] width 105 height 21
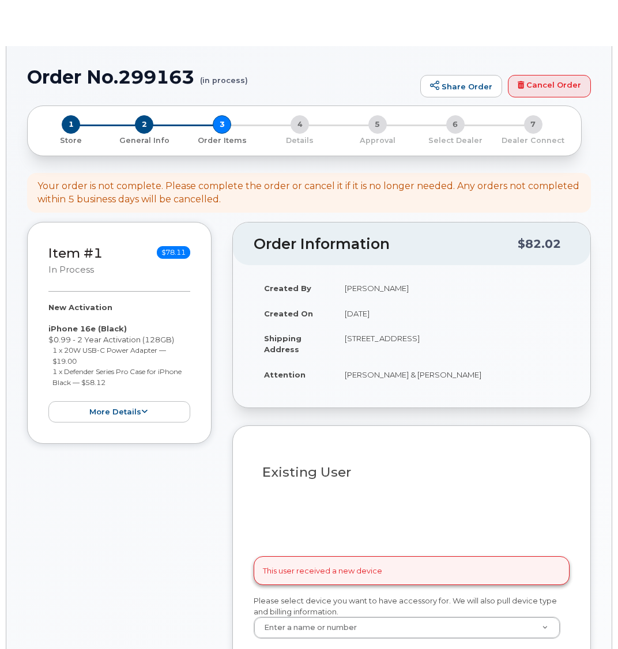
select select
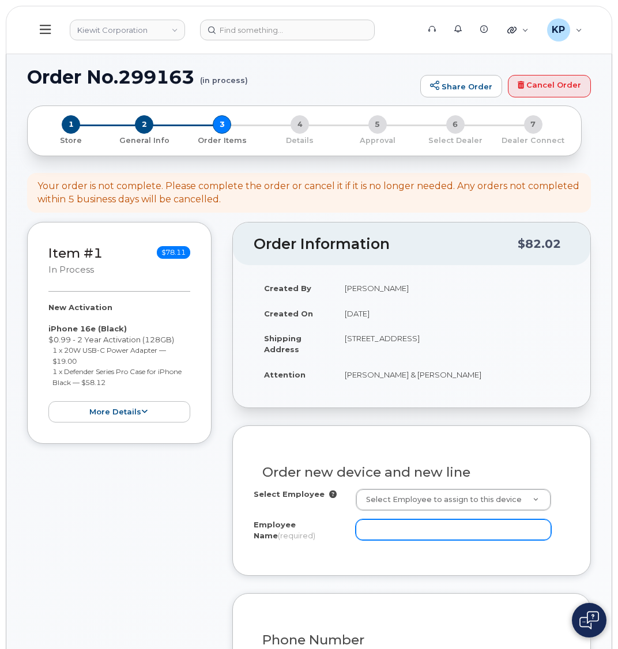
click at [417, 529] on input "Employee Name (required)" at bounding box center [453, 529] width 195 height 21
click at [361, 530] on input "Employee Name (required)" at bounding box center [453, 529] width 195 height 21
paste input "[PERSON_NAME].[PERSON_NAME]"
click at [385, 532] on input "[PERSON_NAME].[PERSON_NAME]" at bounding box center [453, 529] width 195 height 21
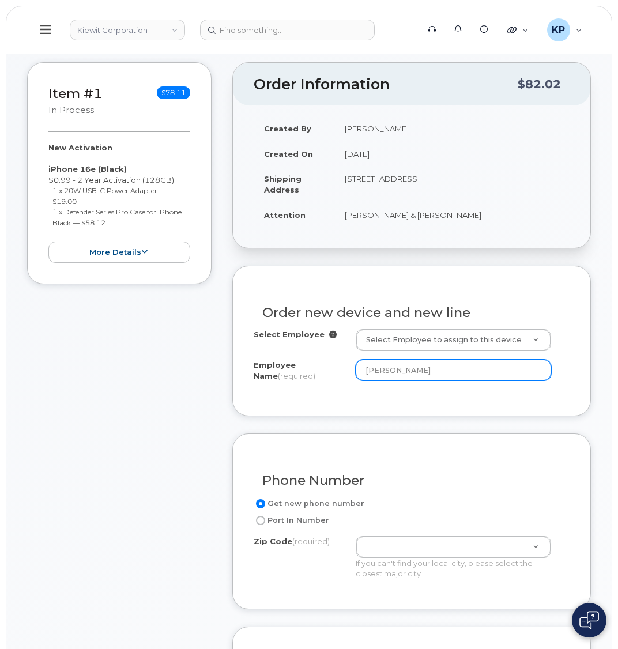
scroll to position [173, 0]
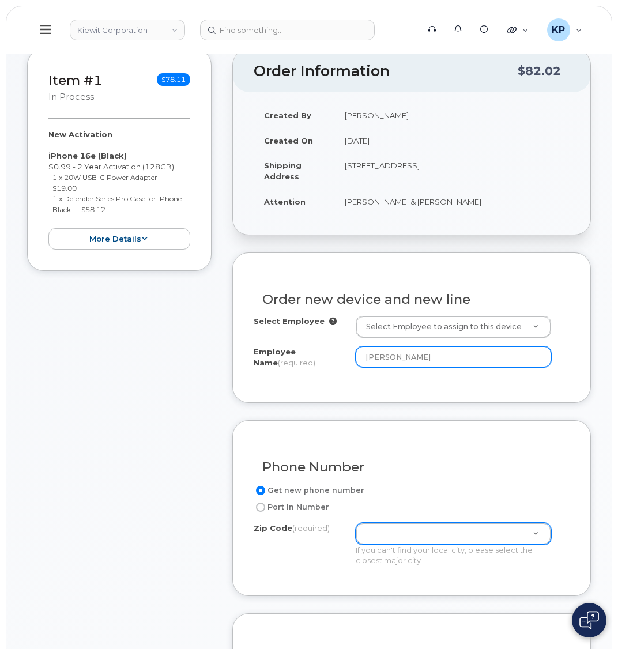
type input "[PERSON_NAME]"
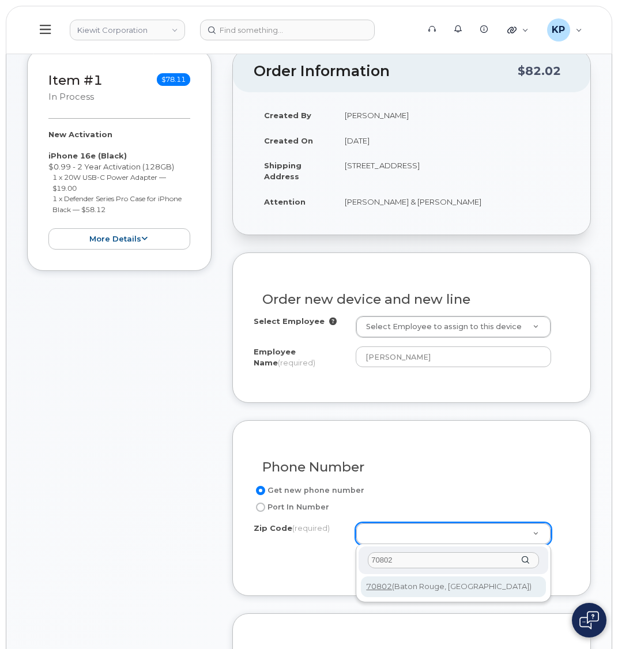
type input "70802"
type input "70802 ([GEOGRAPHIC_DATA], [GEOGRAPHIC_DATA])"
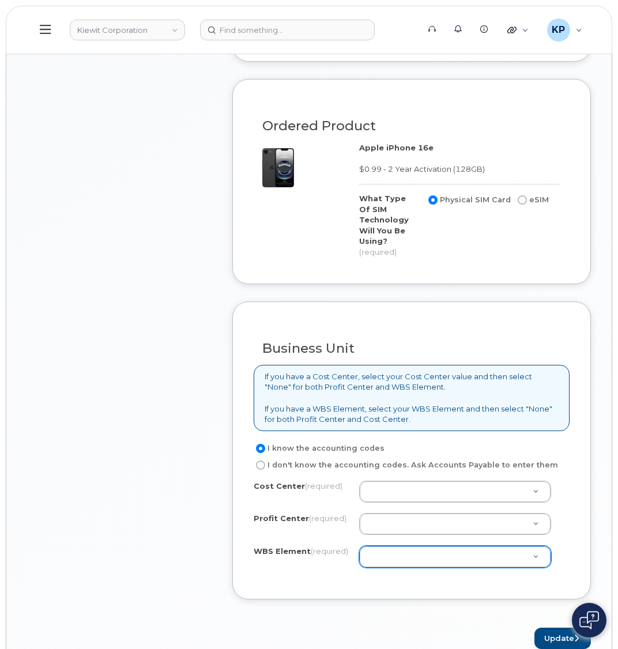
scroll to position [749, 0]
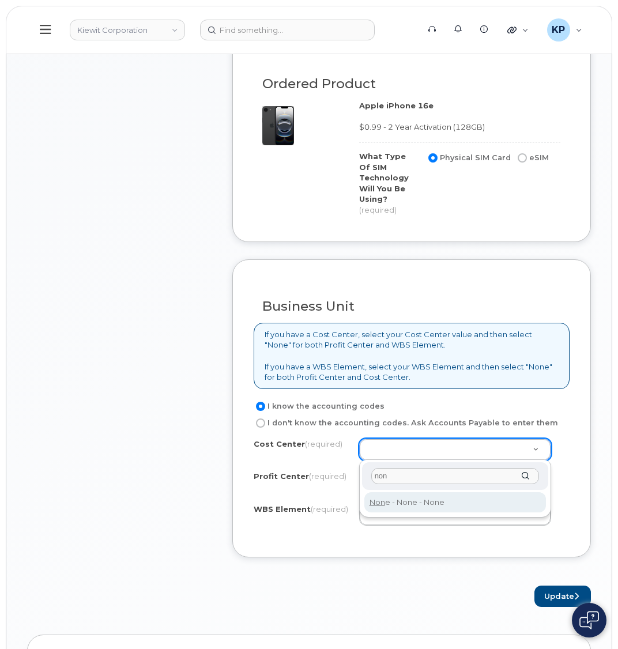
type input "non"
drag, startPoint x: 411, startPoint y: 501, endPoint x: 404, endPoint y: 479, distance: 23.2
type input "None"
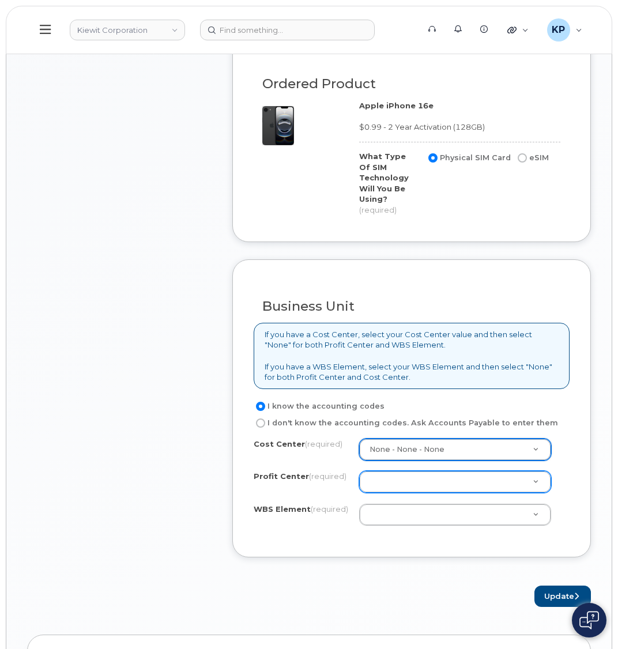
type input "n"
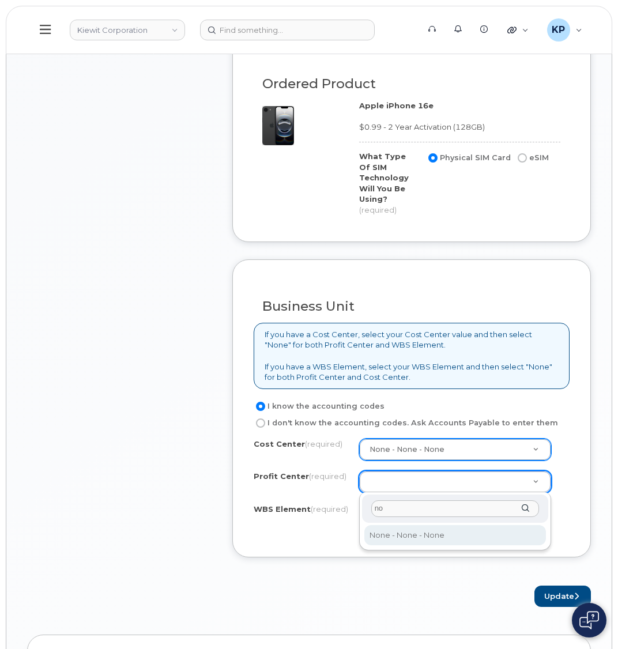
type input "non"
select select "None"
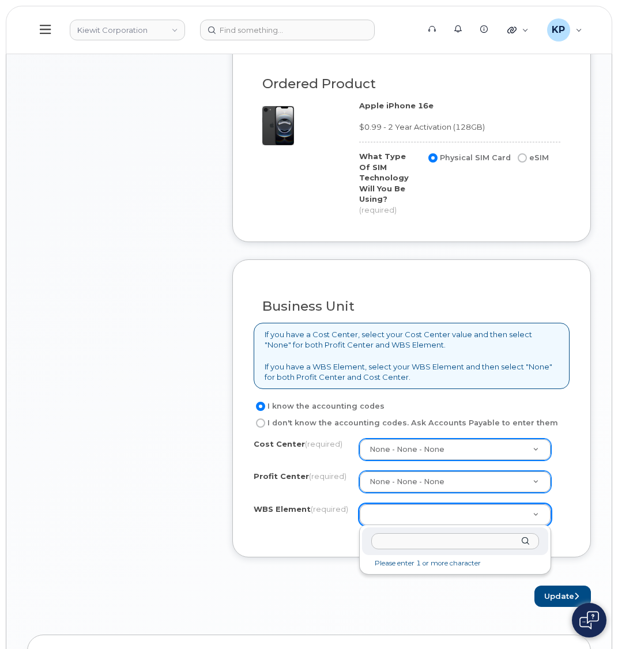
paste input "105206.1034"
type input "105206.1034"
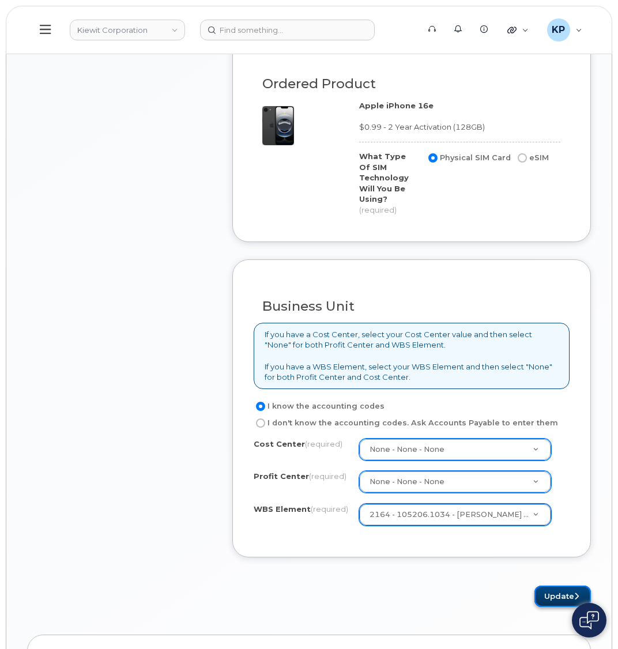
click at [563, 601] on button "Update" at bounding box center [562, 596] width 56 height 21
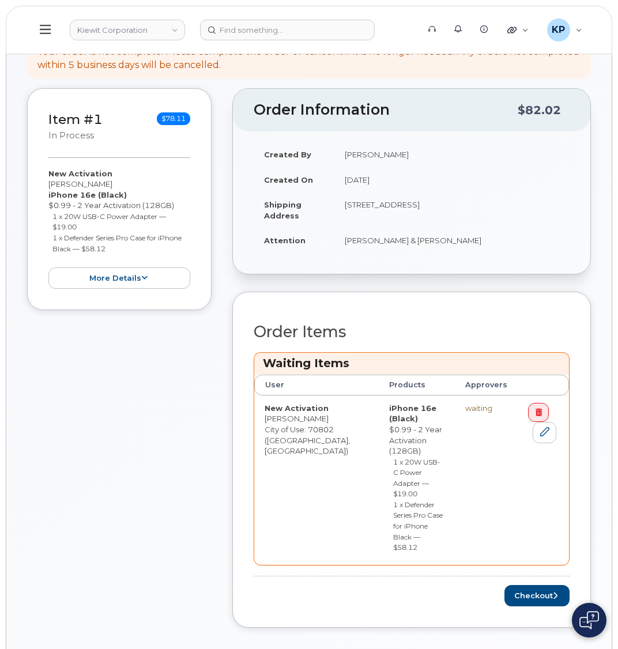
scroll to position [288, 0]
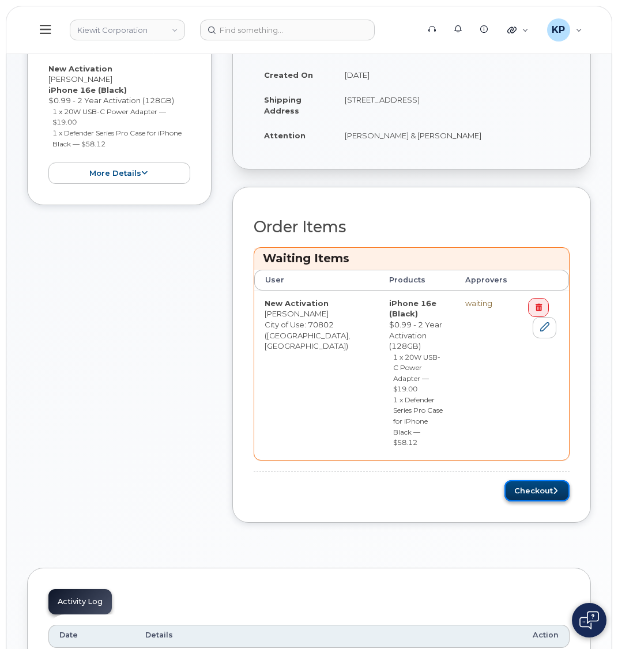
click at [516, 480] on button "Checkout" at bounding box center [536, 490] width 65 height 21
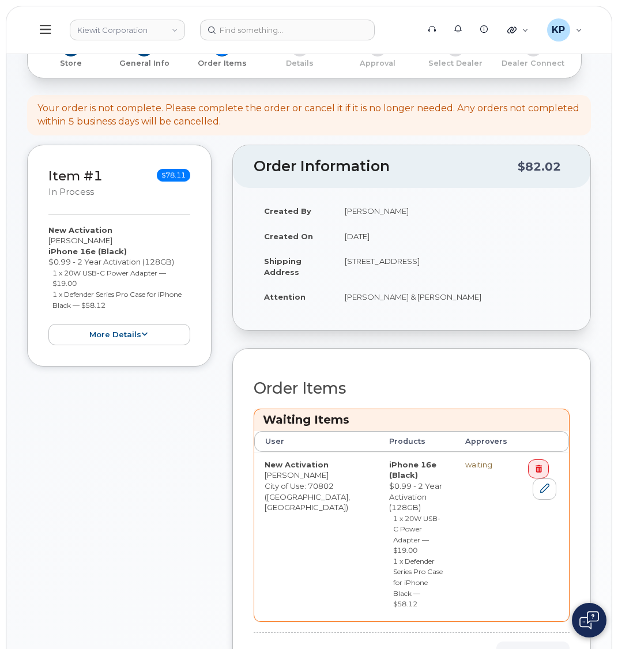
scroll to position [0, 0]
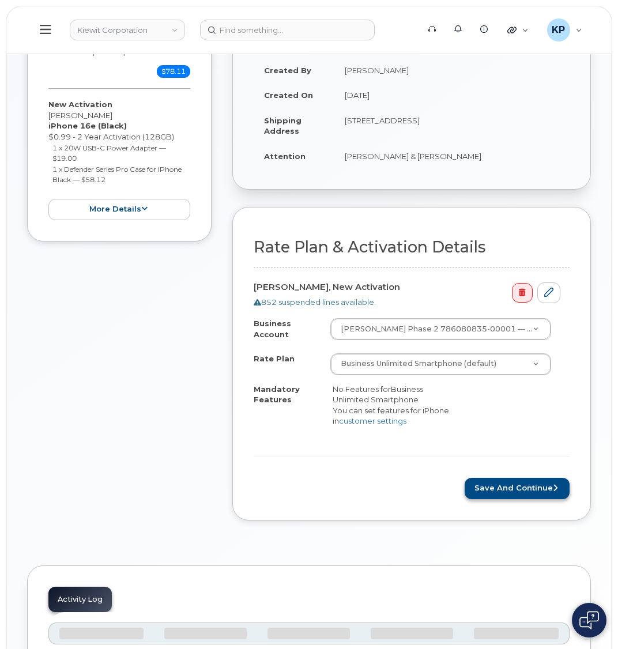
scroll to position [173, 0]
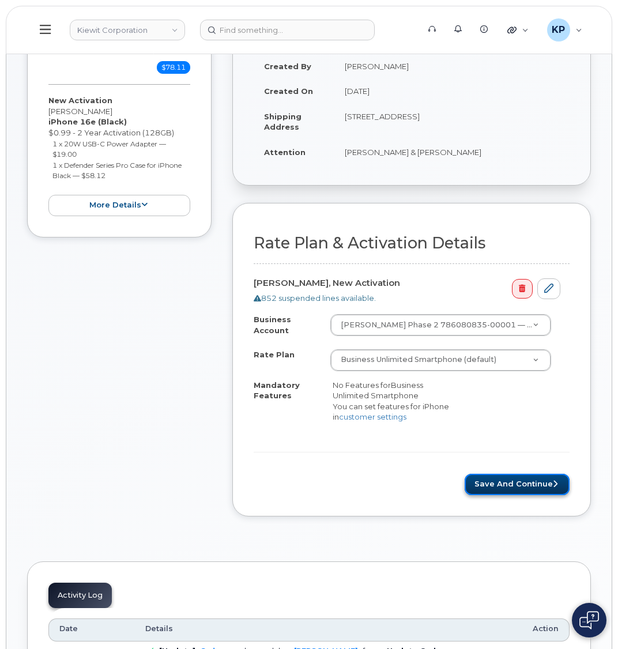
click at [487, 480] on button "Save and Continue" at bounding box center [517, 484] width 105 height 21
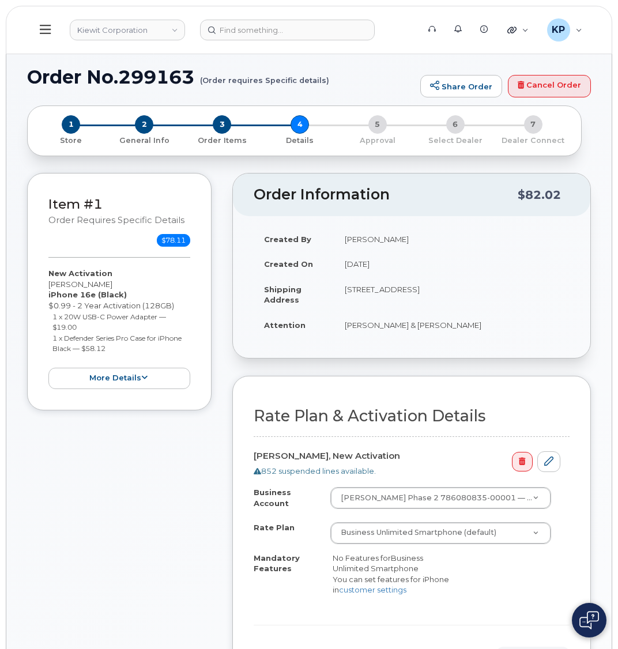
scroll to position [102, 0]
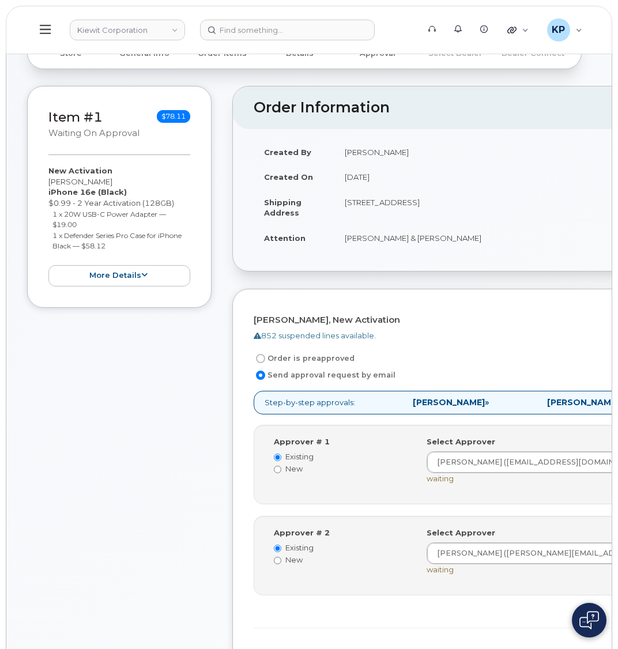
scroll to position [115, 0]
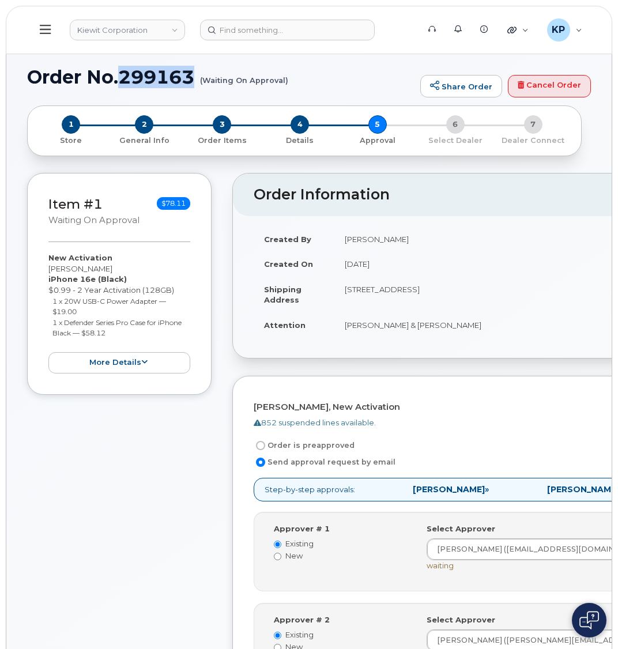
drag, startPoint x: 121, startPoint y: 74, endPoint x: 193, endPoint y: 77, distance: 71.5
click at [193, 77] on h1 "Order No.299163 (Waiting On Approval)" at bounding box center [220, 77] width 387 height 20
copy h1 "299163"
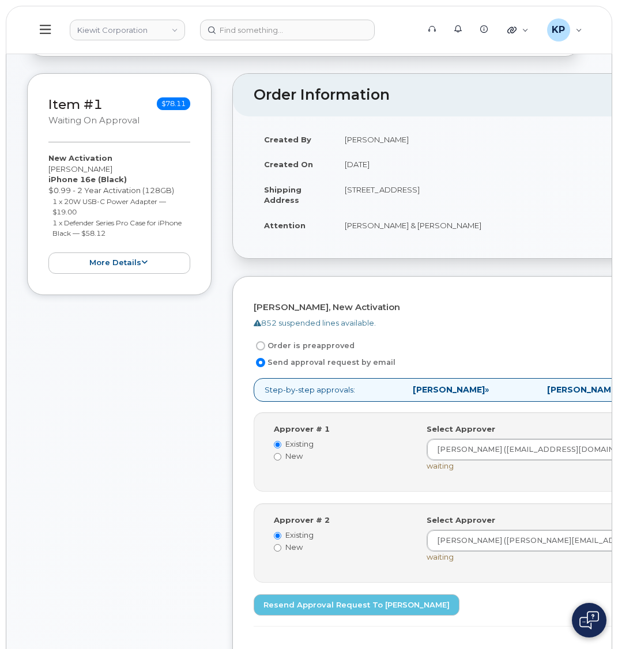
scroll to position [288, 0]
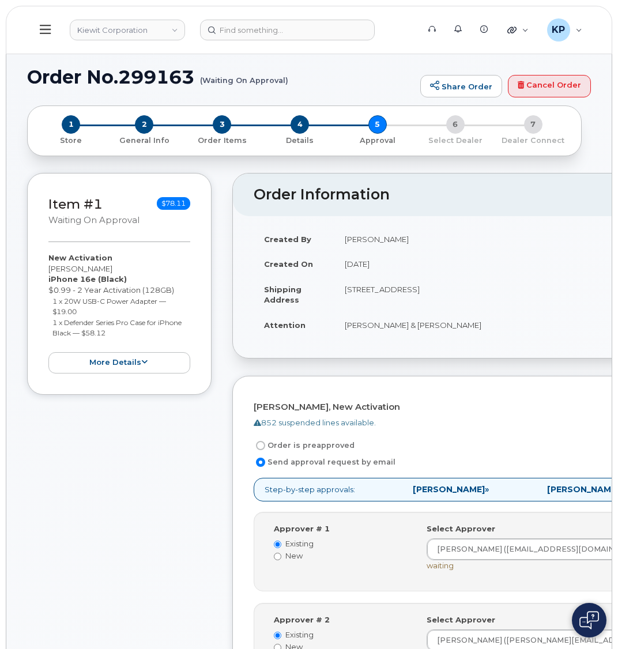
click at [242, 299] on div "Created By [PERSON_NAME] Created On [DATE] Shipping Address [STREET_ADDRESS] At…" at bounding box center [494, 287] width 522 height 142
